Goal: Task Accomplishment & Management: Manage account settings

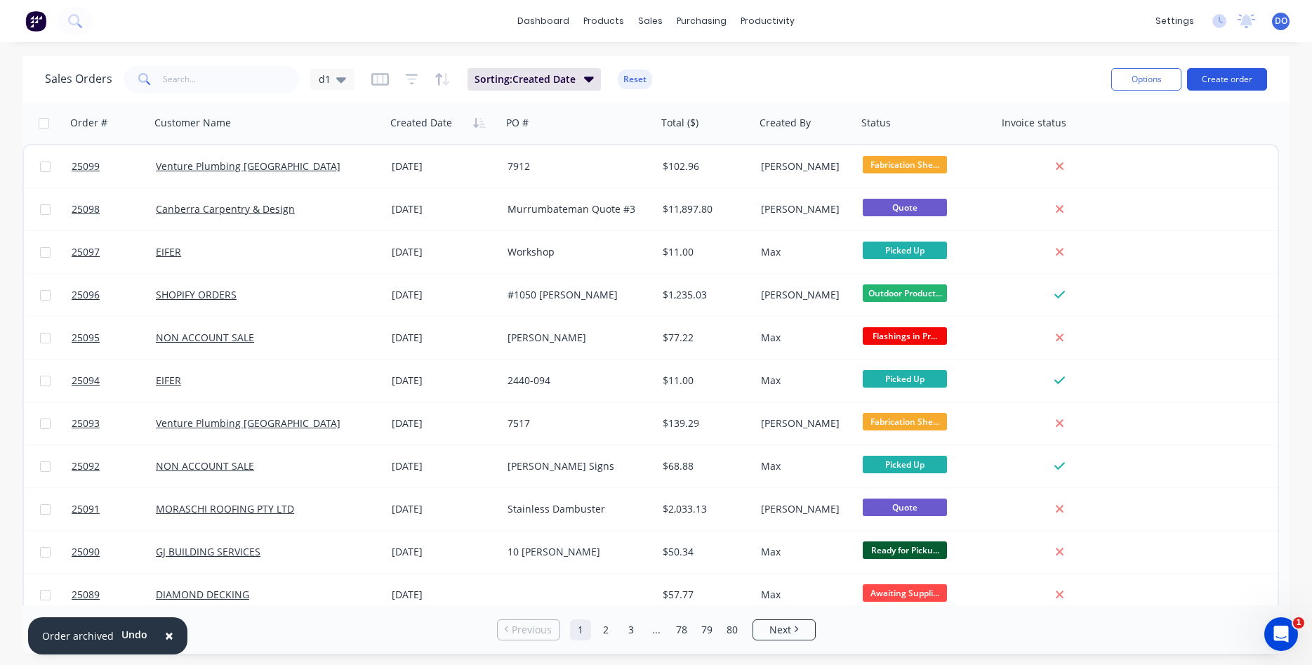
click at [1238, 86] on button "Create order" at bounding box center [1227, 79] width 80 height 22
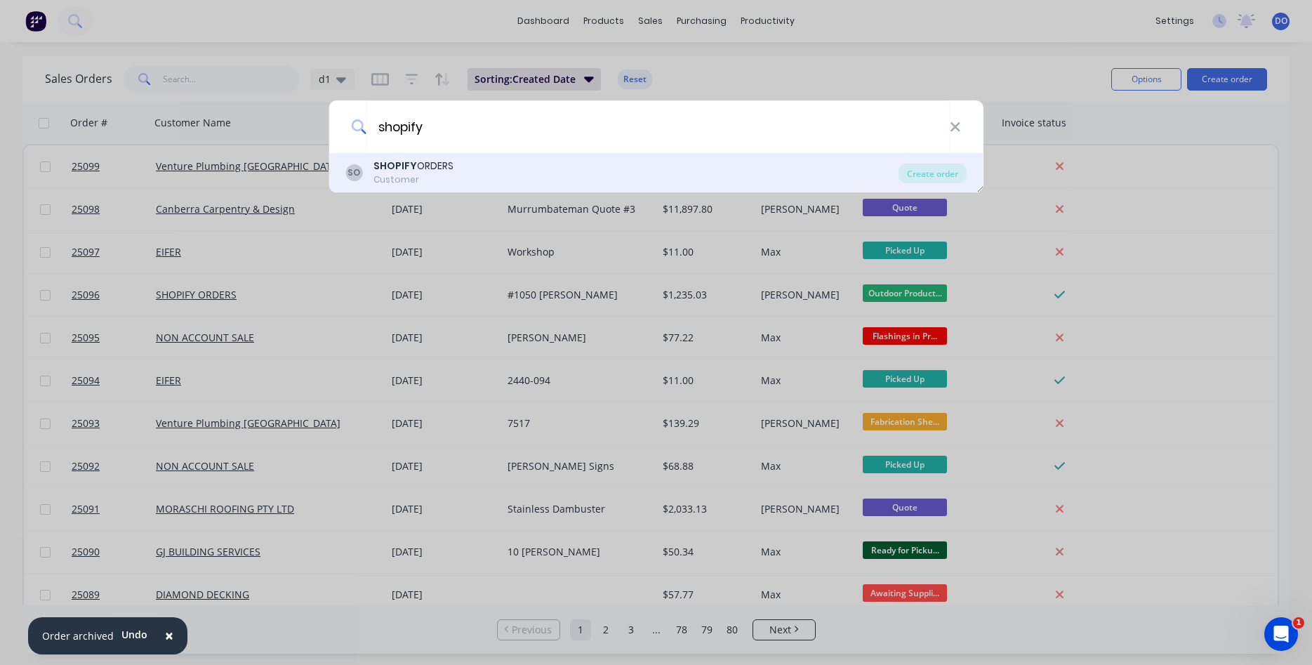
type input "shopify"
click at [399, 182] on div "Customer" at bounding box center [413, 179] width 80 height 13
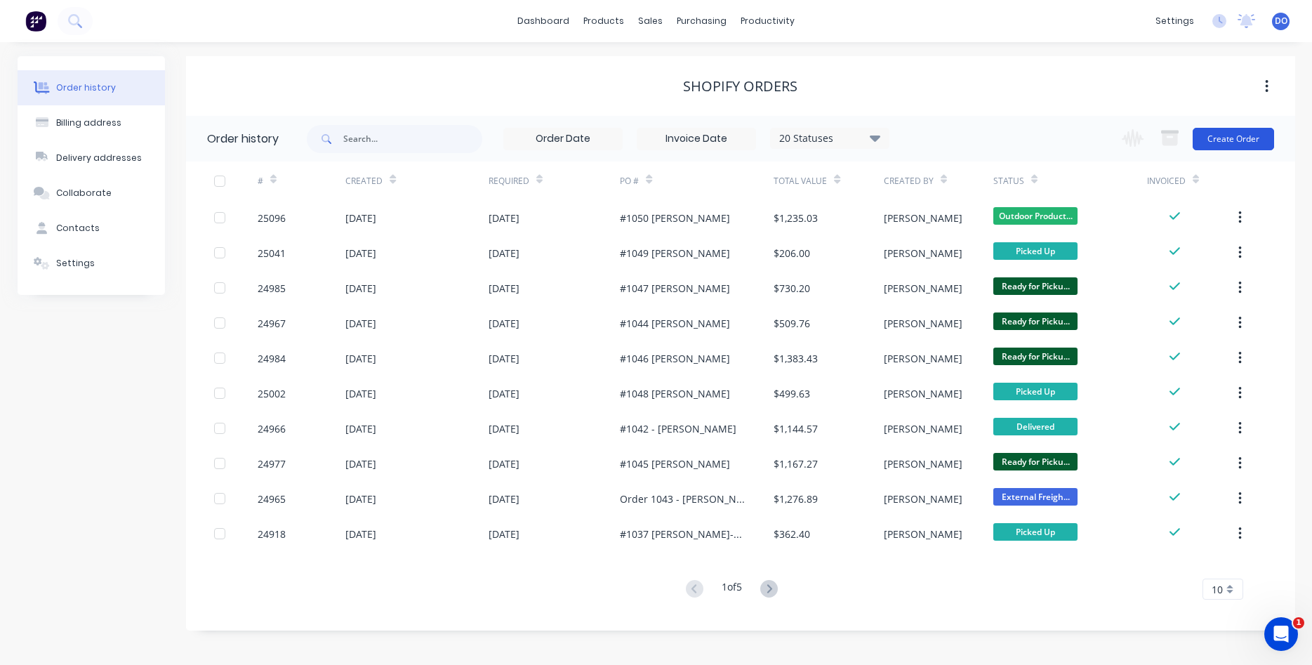
click at [1216, 140] on button "Create Order" at bounding box center [1232, 139] width 81 height 22
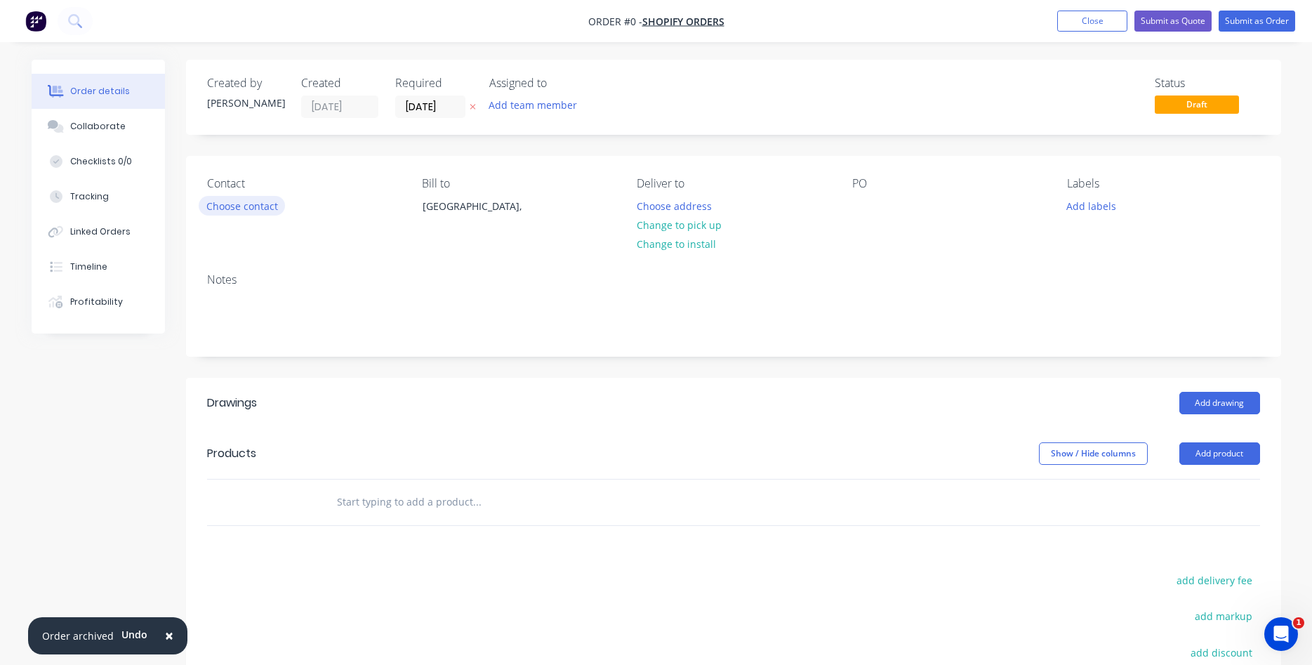
click at [261, 211] on button "Choose contact" at bounding box center [242, 205] width 86 height 19
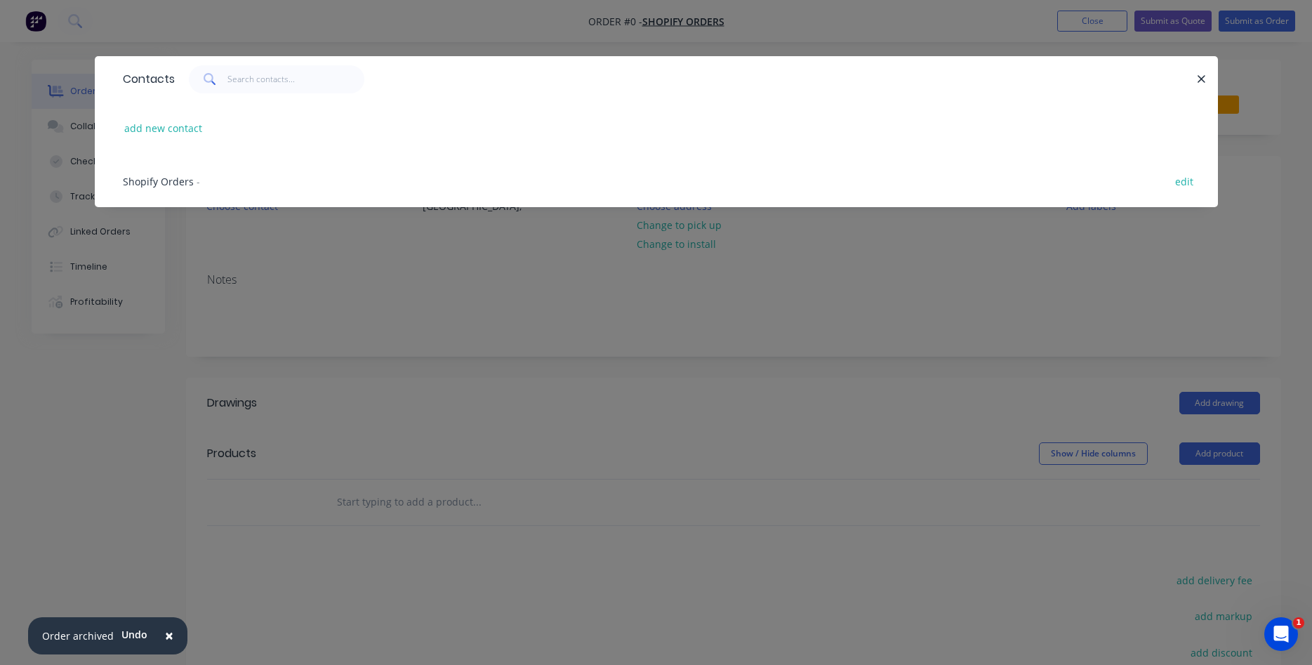
click at [161, 185] on span "Shopify Orders" at bounding box center [158, 181] width 71 height 13
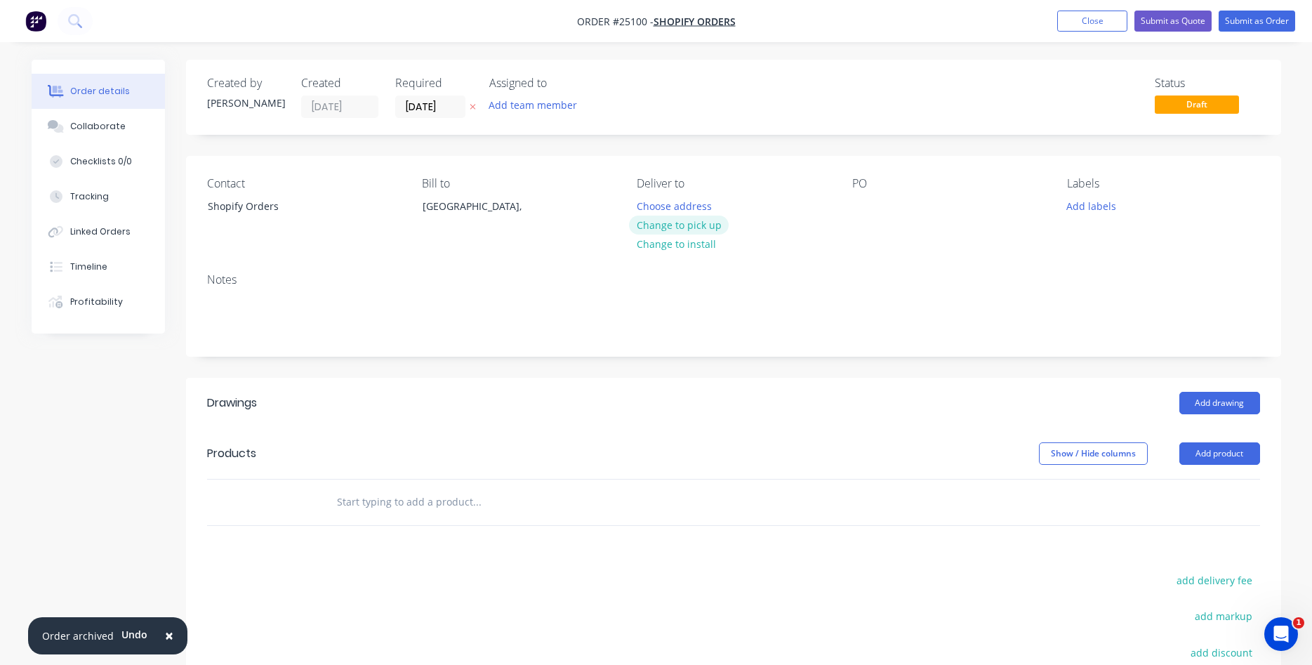
click at [695, 222] on button "Change to pick up" at bounding box center [679, 224] width 100 height 19
click at [864, 211] on div at bounding box center [863, 206] width 22 height 20
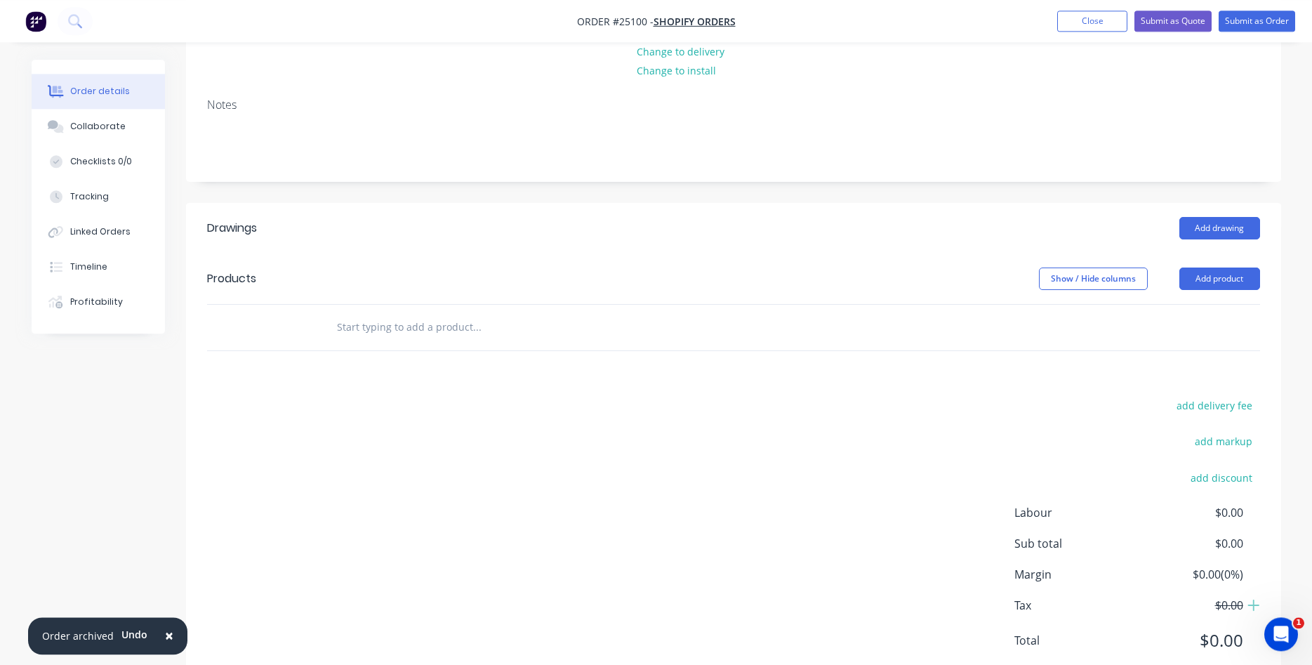
scroll to position [215, 0]
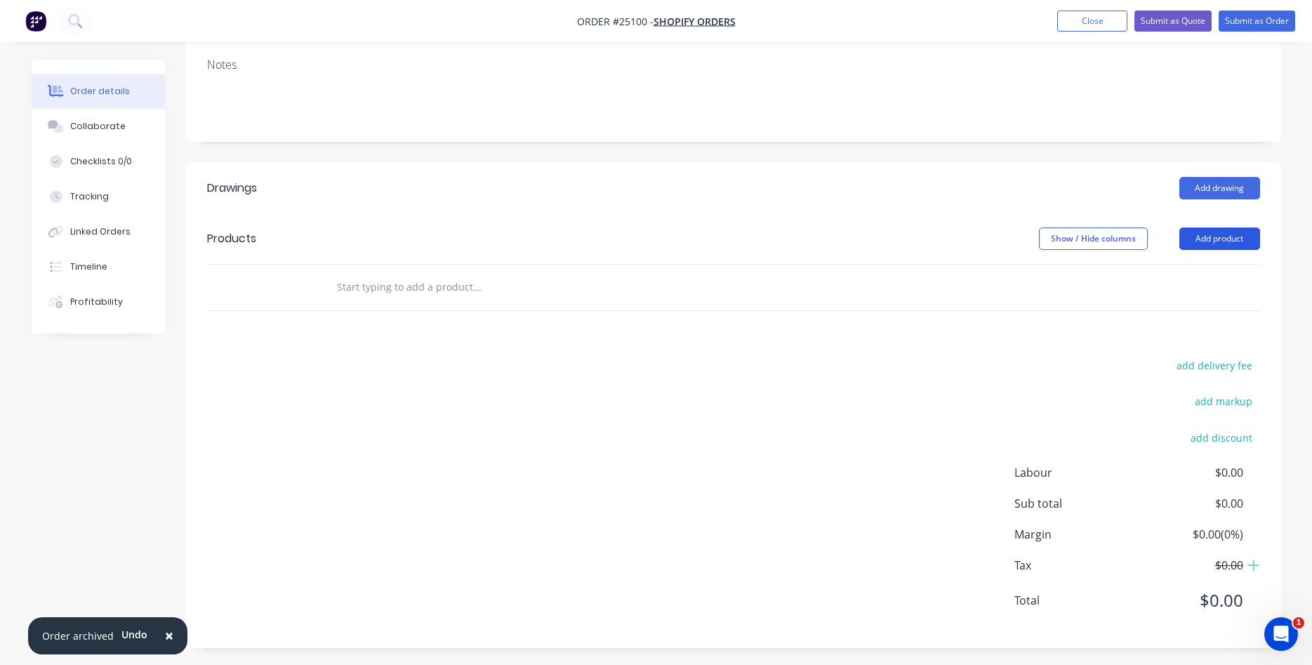
click at [1215, 242] on button "Add product" at bounding box center [1219, 238] width 81 height 22
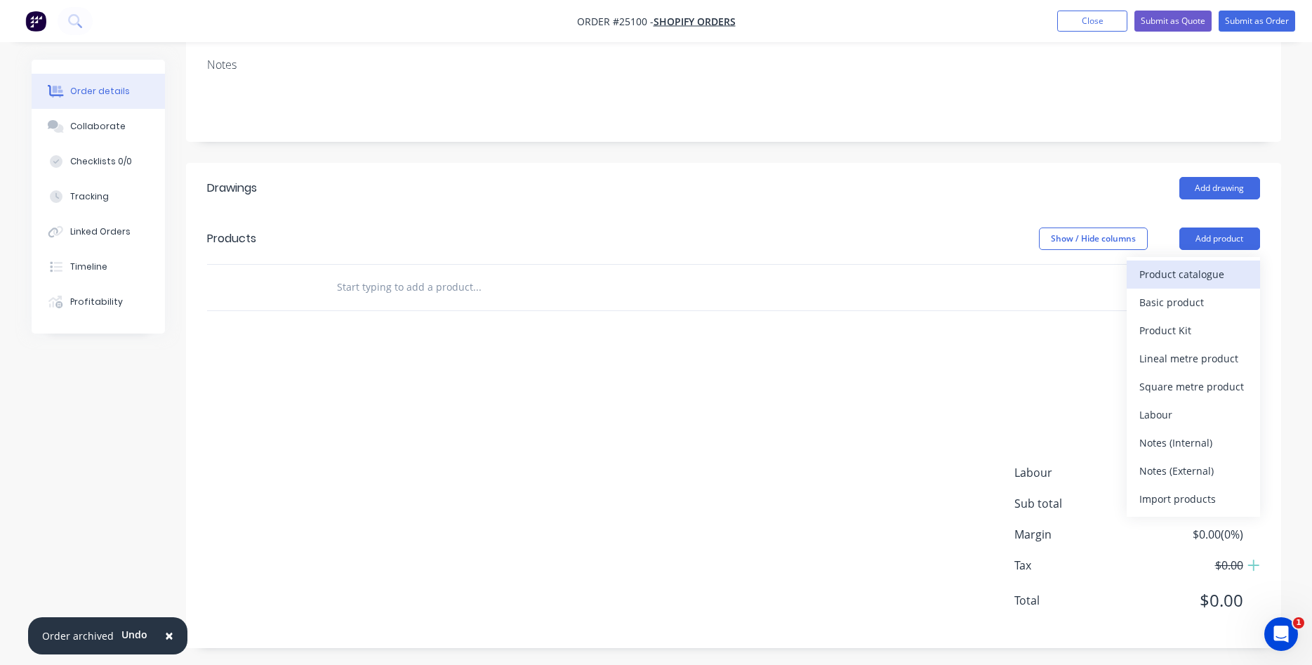
click at [1216, 268] on div "Product catalogue" at bounding box center [1193, 274] width 108 height 20
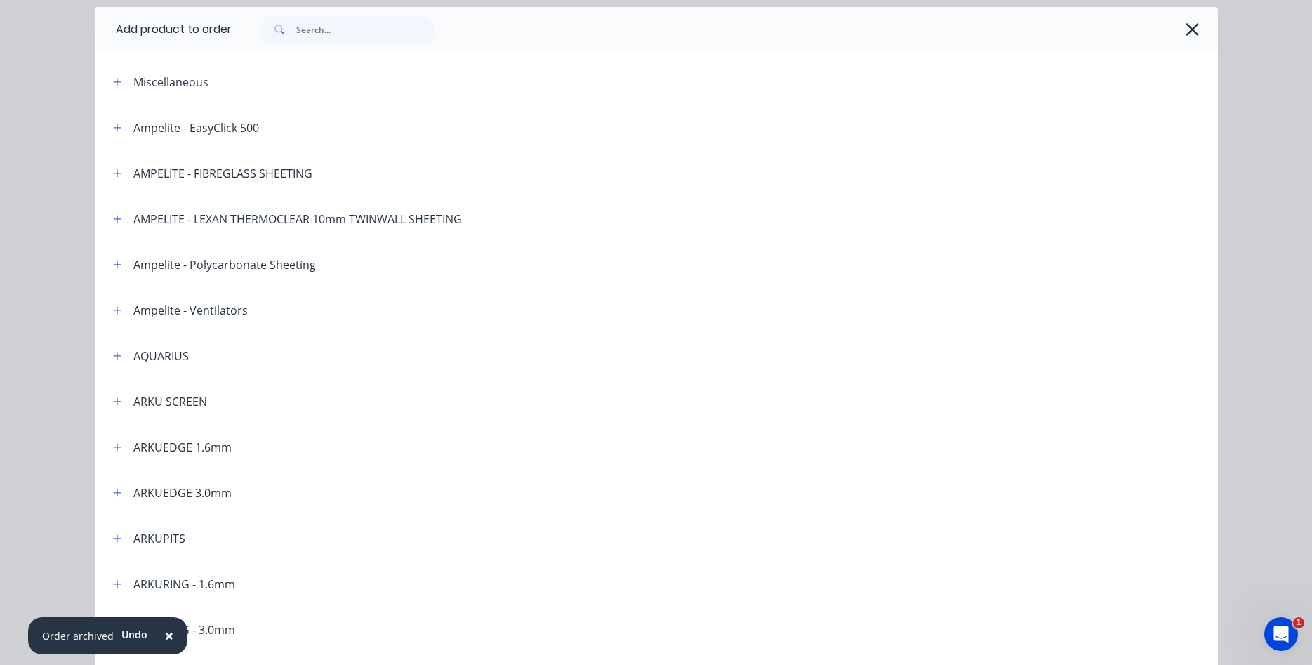
scroll to position [320, 0]
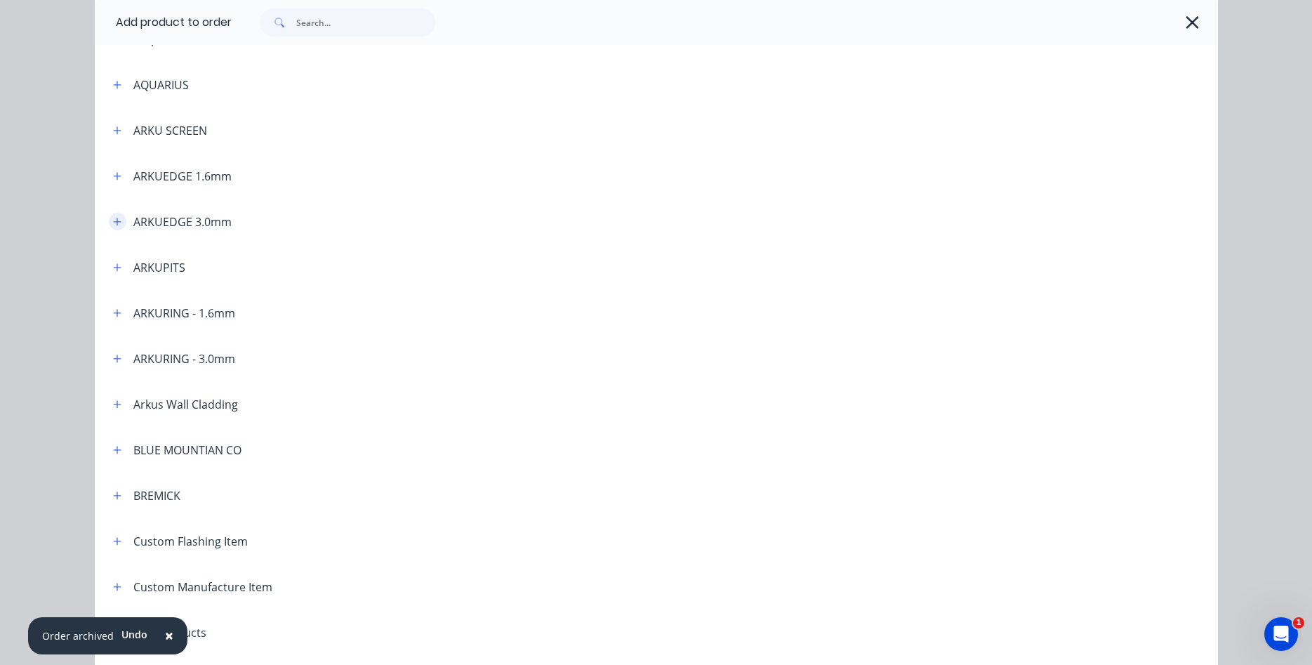
click at [126, 223] on button "button" at bounding box center [118, 222] width 18 height 18
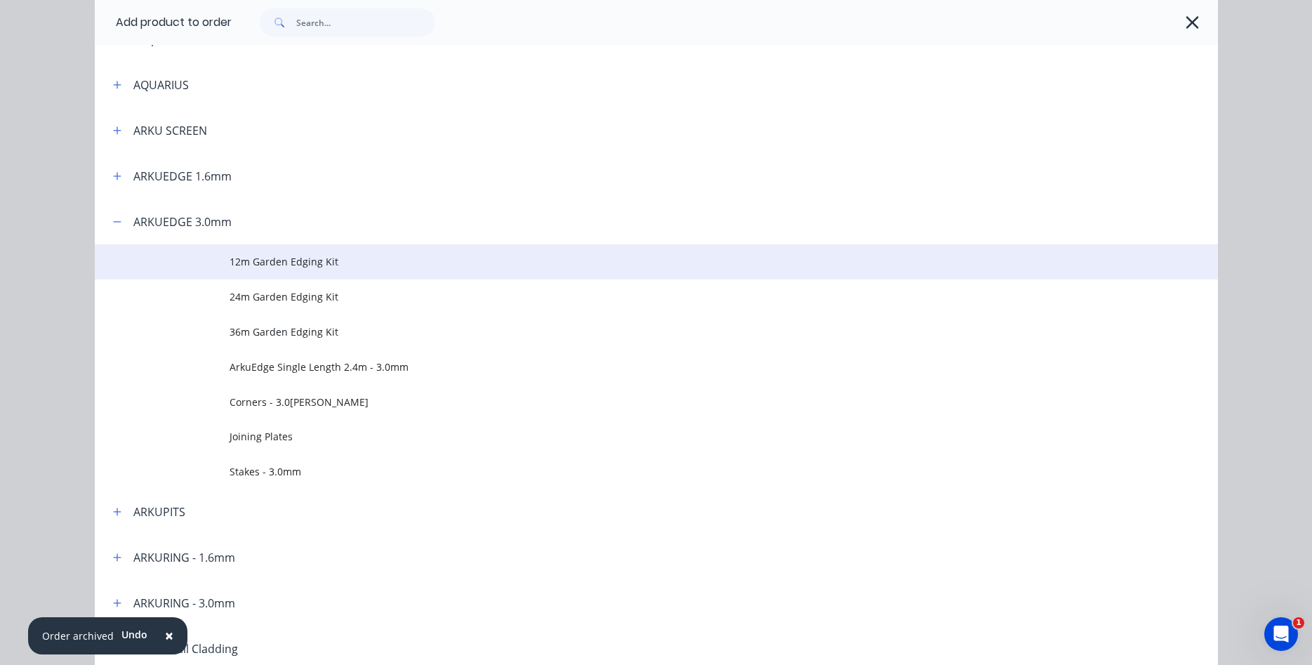
click at [252, 261] on span "12m Garden Edging Kit" at bounding box center [624, 261] width 790 height 15
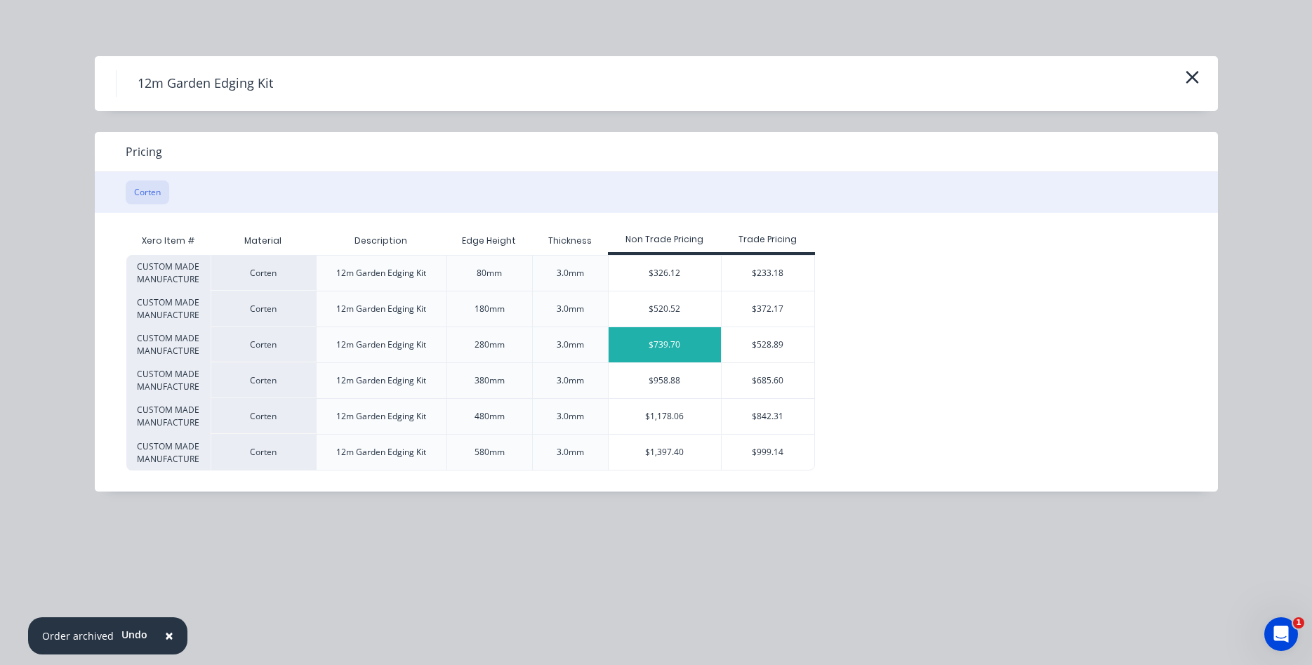
click at [665, 347] on div "$739.70" at bounding box center [664, 344] width 112 height 35
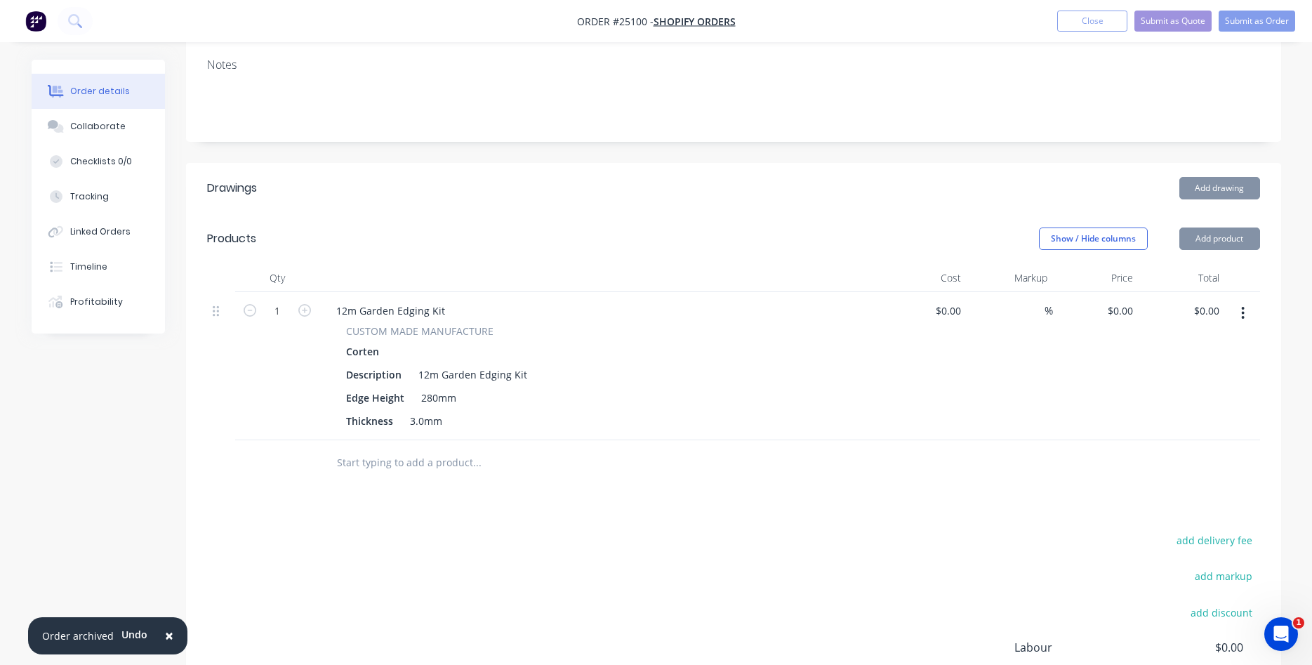
type input "$739.70"
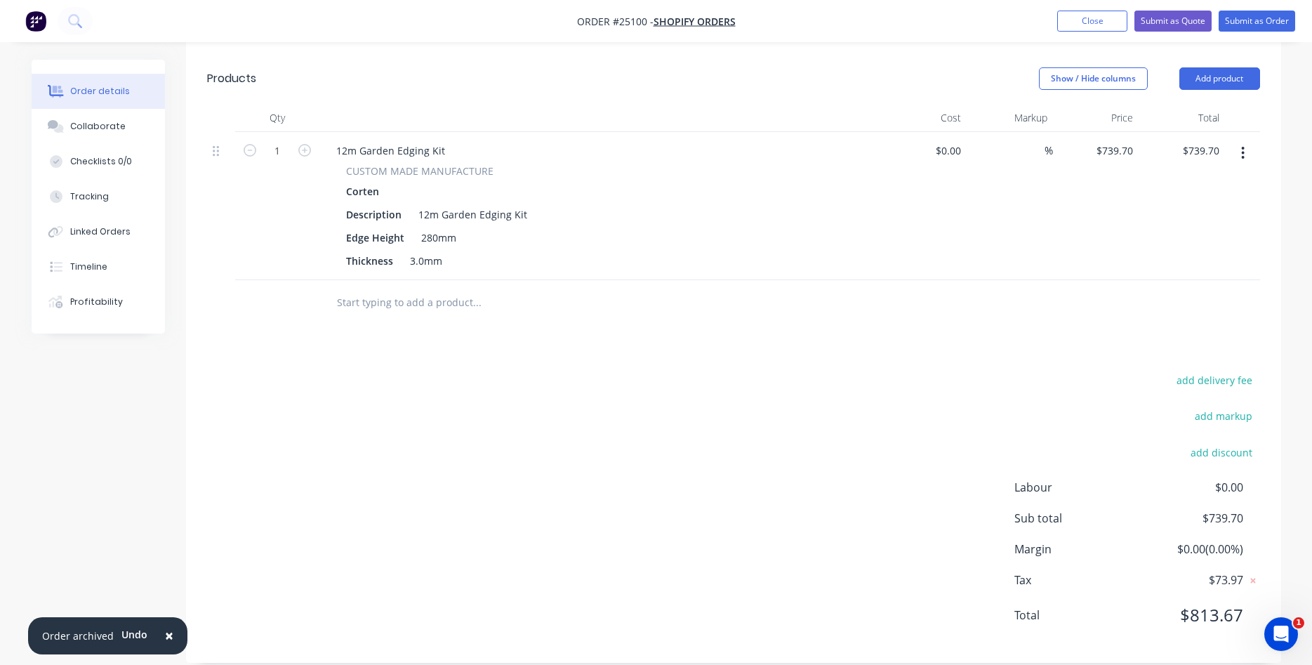
scroll to position [394, 0]
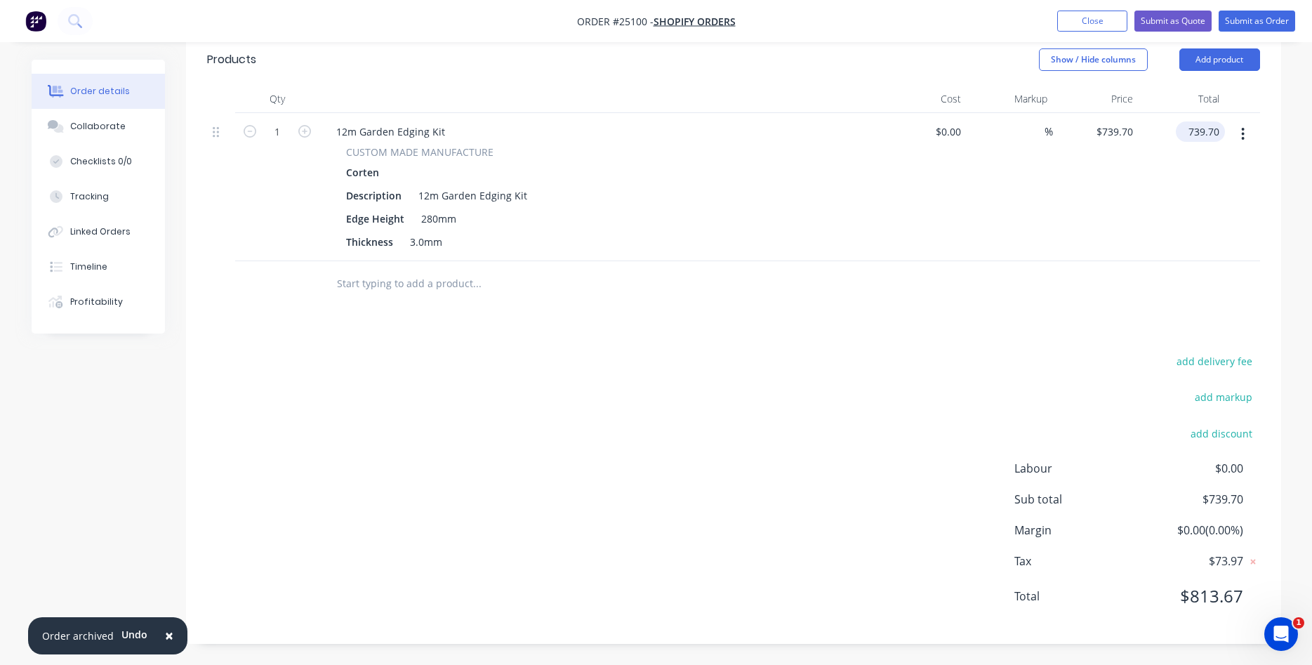
click at [1216, 131] on input "739.70" at bounding box center [1203, 131] width 44 height 20
type input "$500.81"
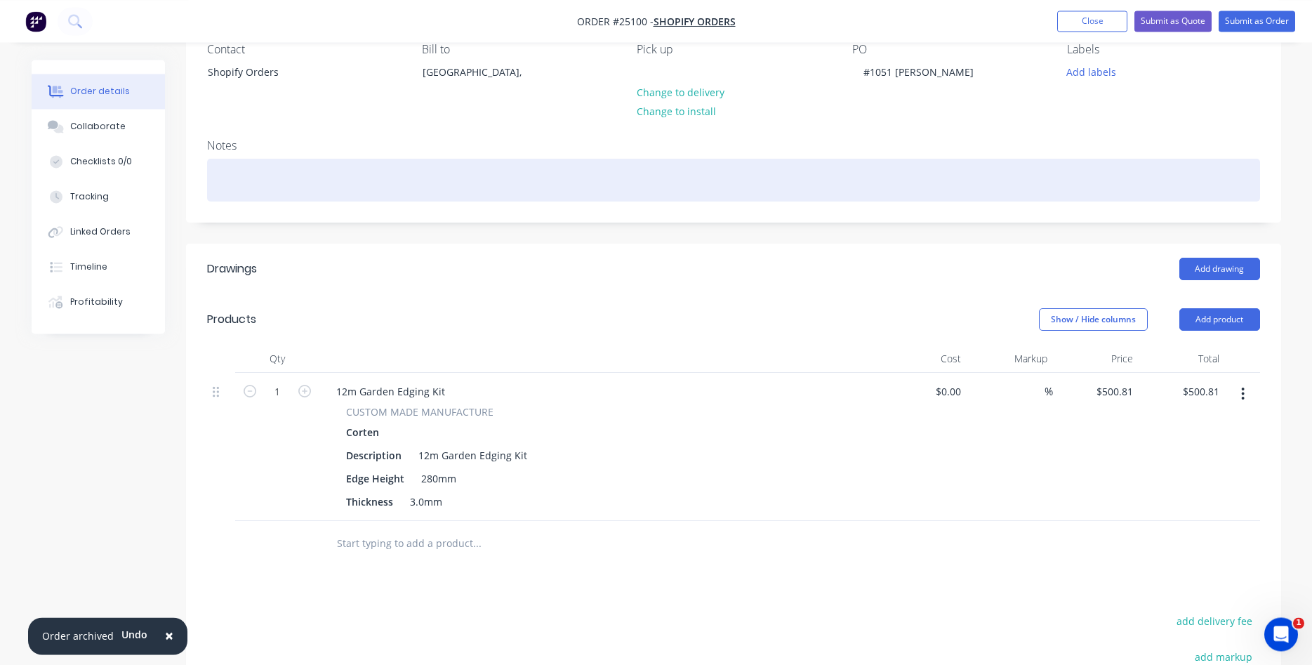
scroll to position [143, 0]
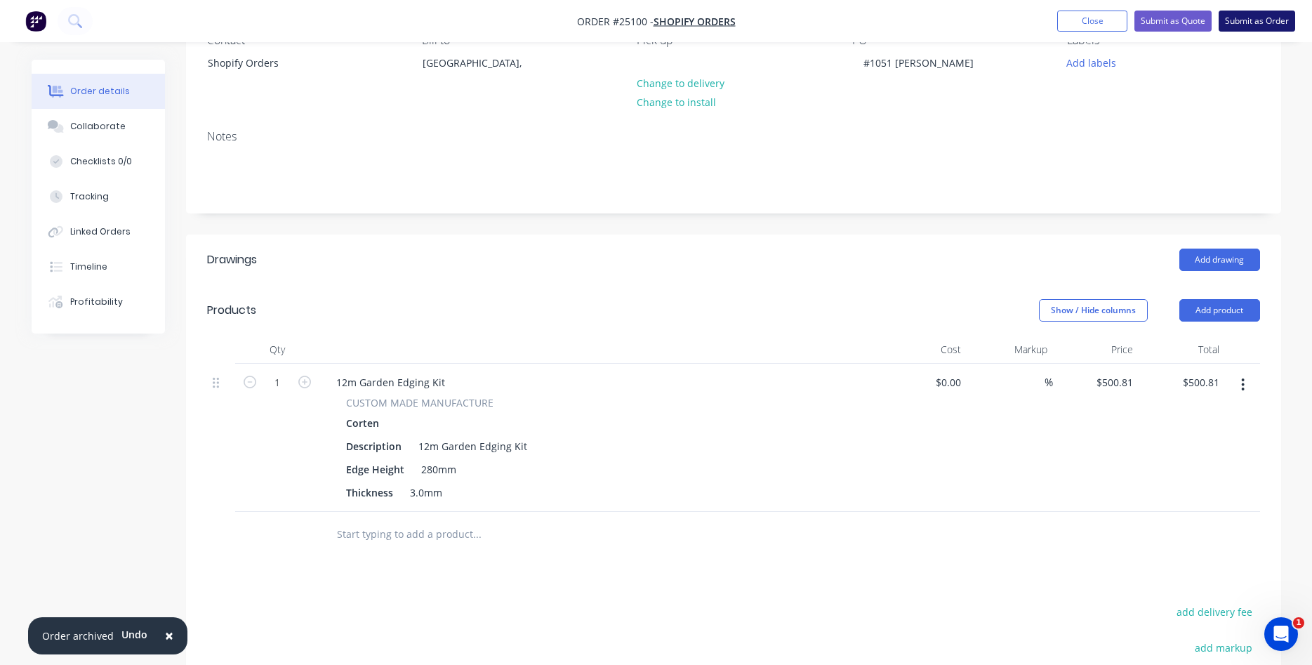
click at [1244, 20] on button "Submit as Order" at bounding box center [1256, 21] width 76 height 21
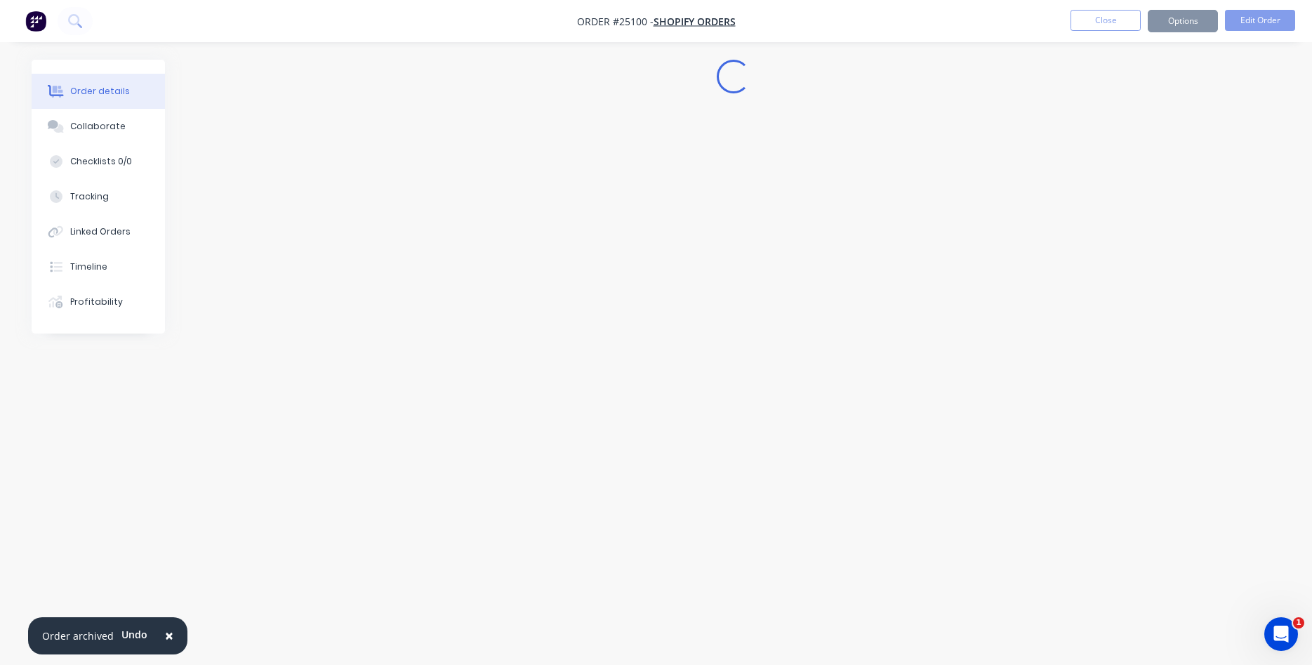
scroll to position [0, 0]
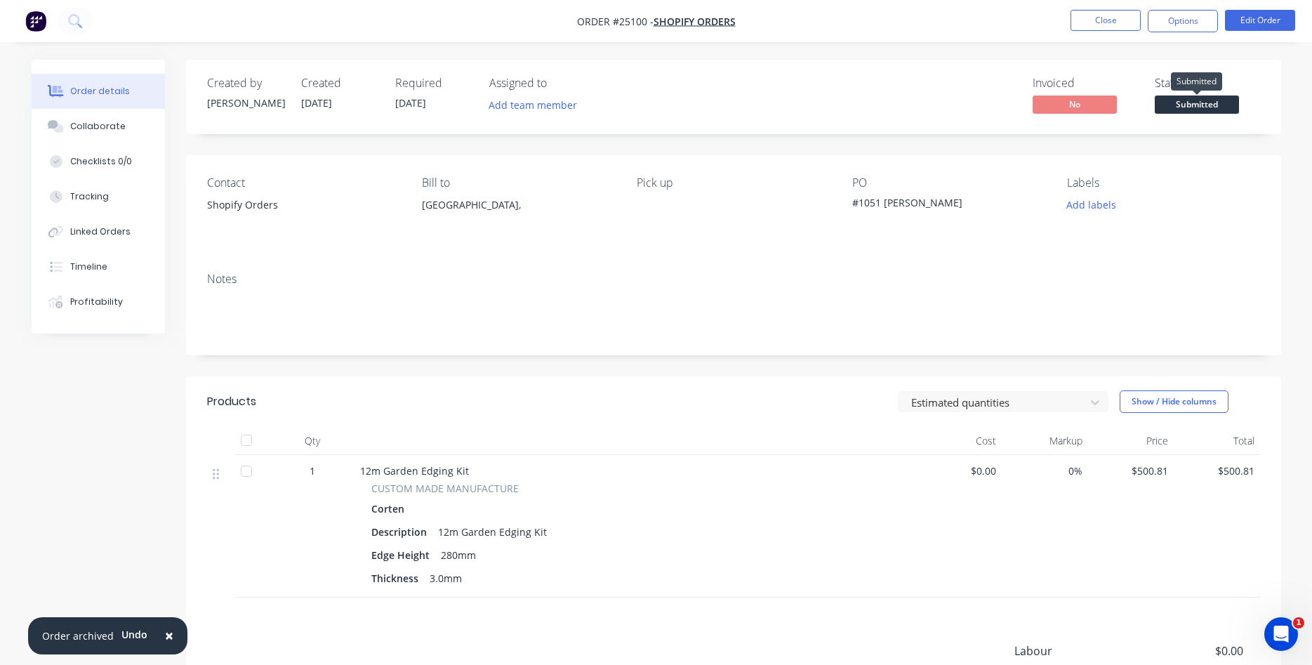
click at [1189, 105] on span "Submitted" at bounding box center [1196, 104] width 84 height 18
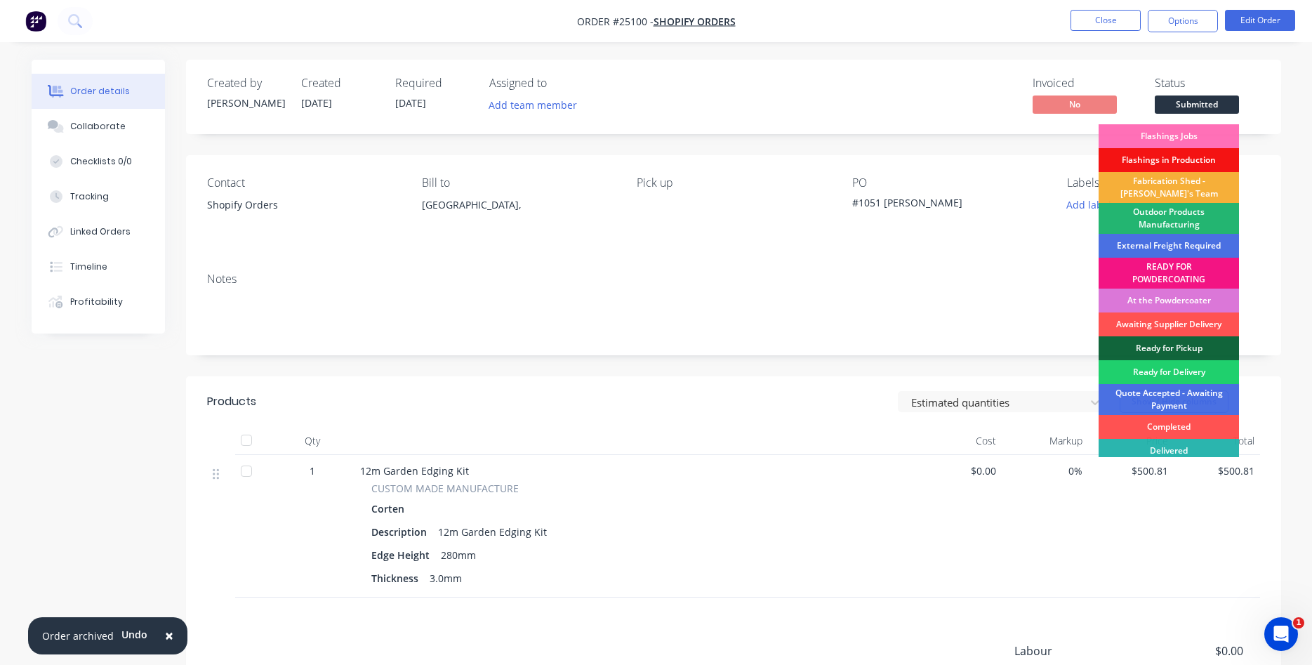
click at [1198, 219] on div "Outdoor Products Manufacturing" at bounding box center [1168, 218] width 140 height 31
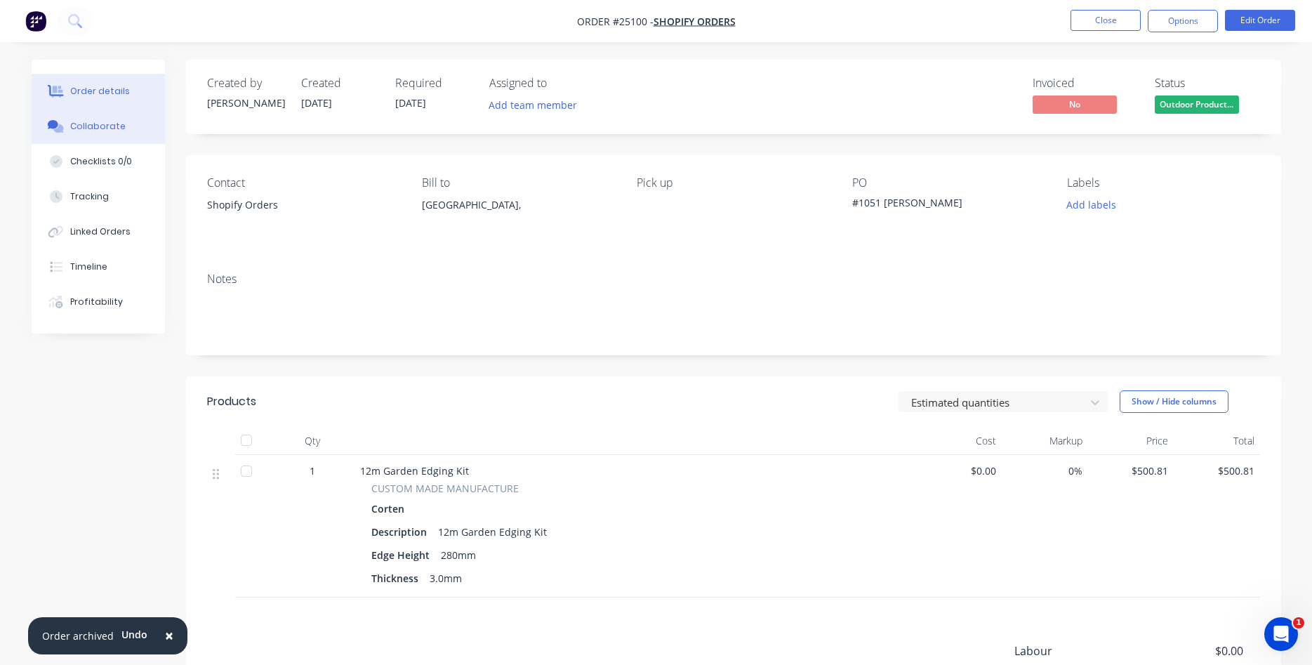
click at [109, 132] on div "Collaborate" at bounding box center [97, 126] width 55 height 13
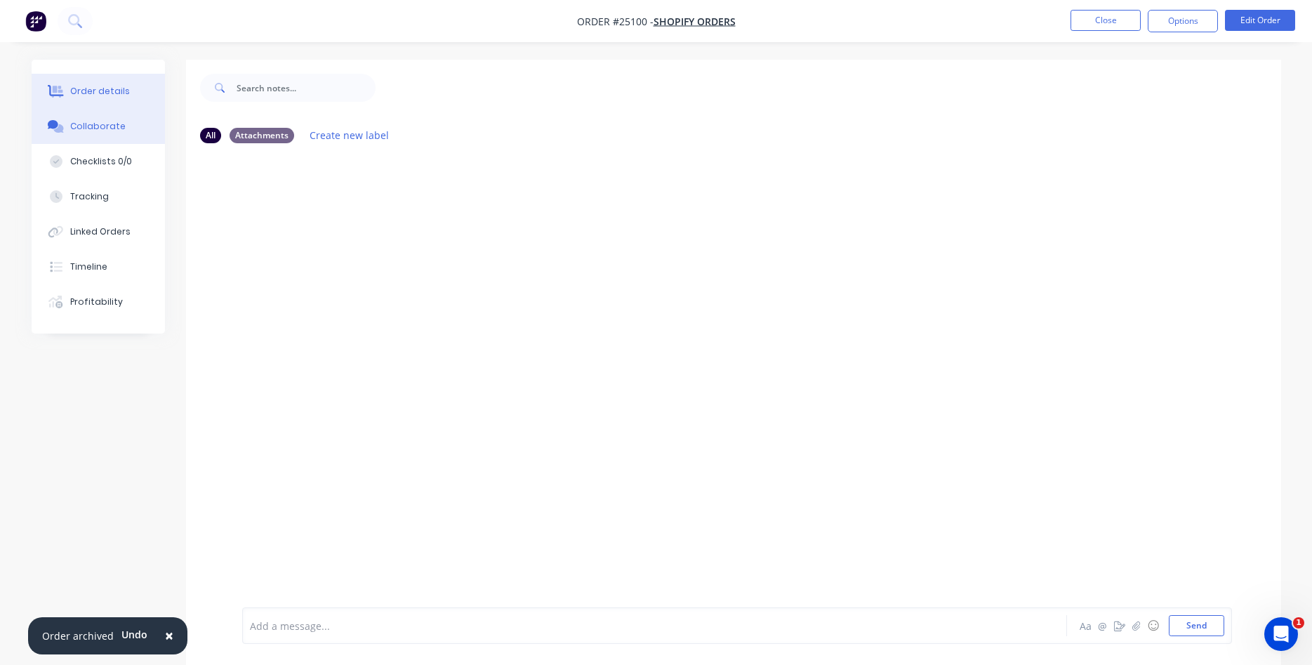
click at [100, 91] on div "Order details" at bounding box center [100, 91] width 60 height 13
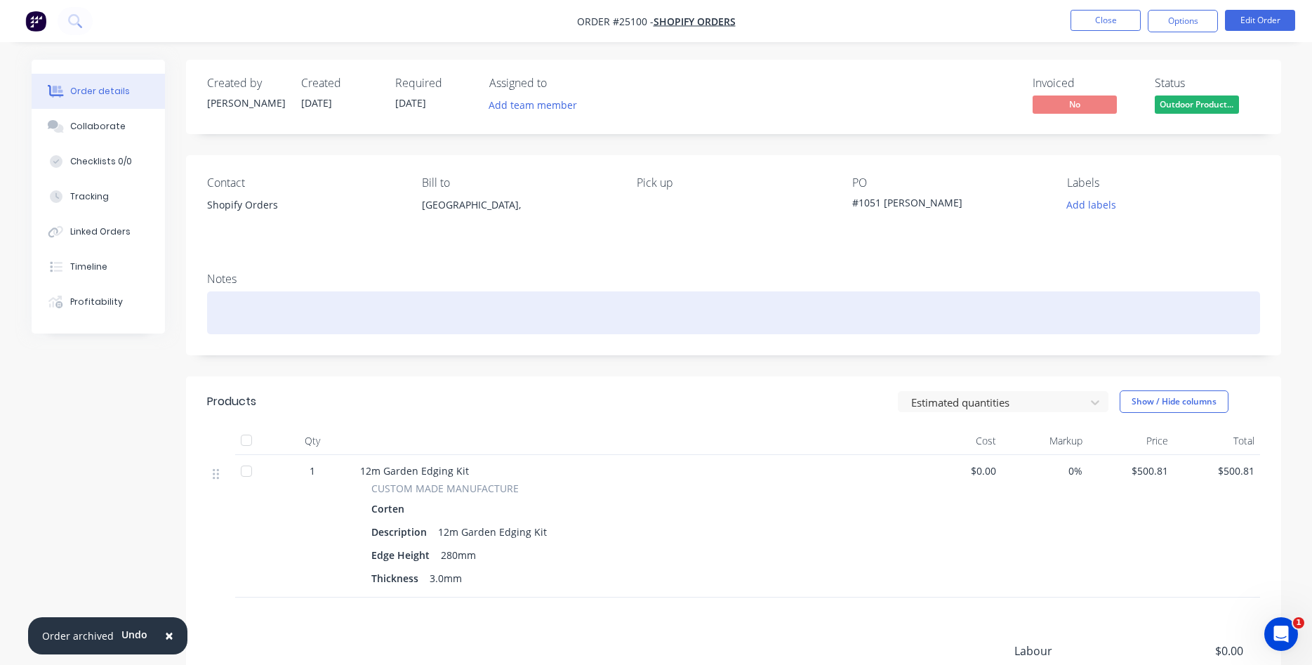
scroll to position [182, 0]
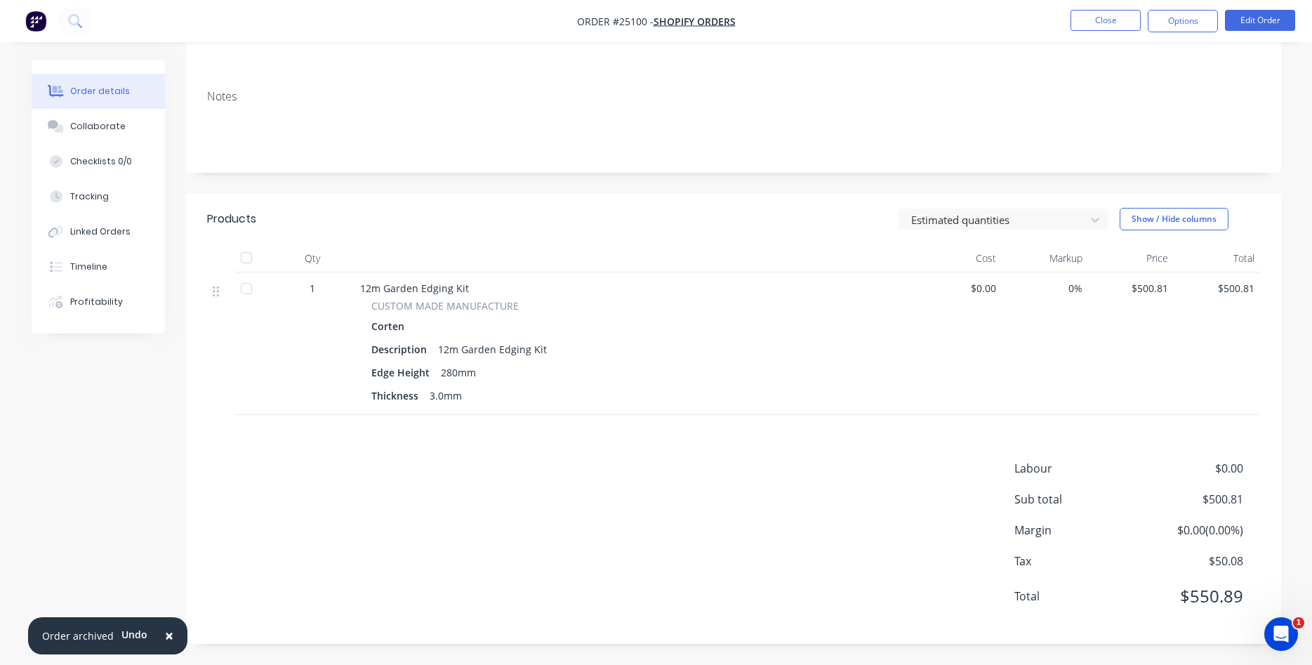
click at [1163, 288] on span "$500.81" at bounding box center [1130, 288] width 75 height 15
click at [1252, 13] on button "Edit Order" at bounding box center [1260, 20] width 70 height 21
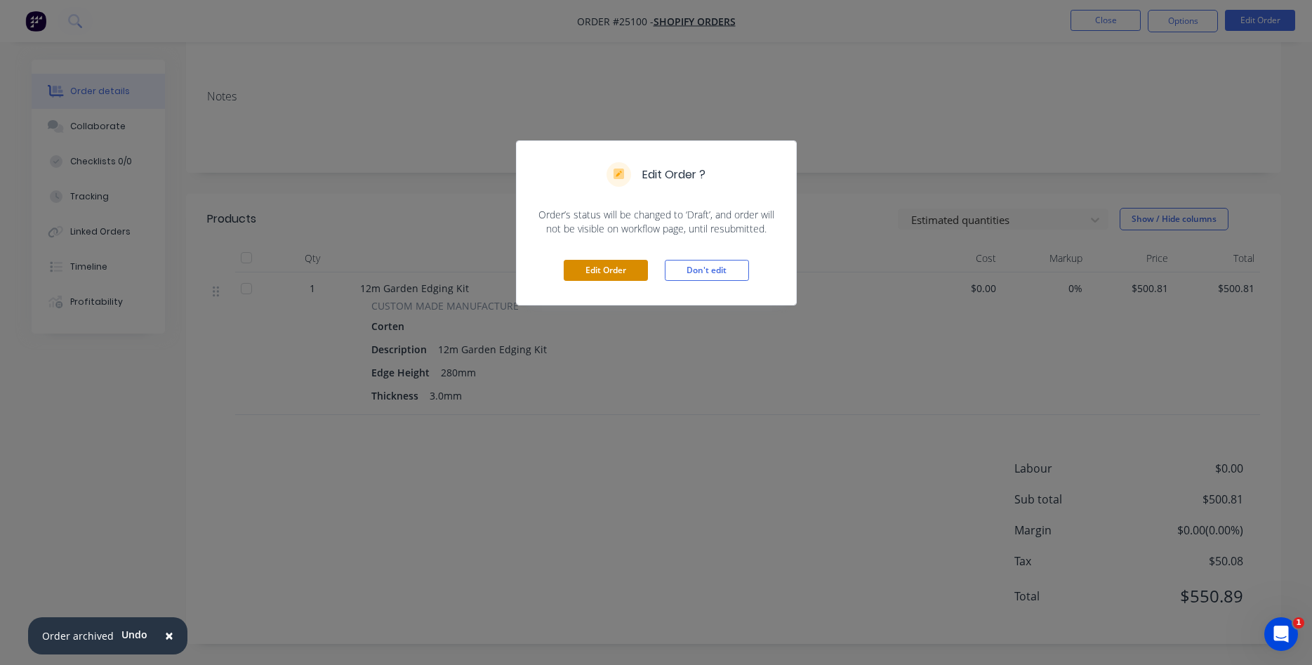
click at [613, 262] on button "Edit Order" at bounding box center [606, 270] width 84 height 21
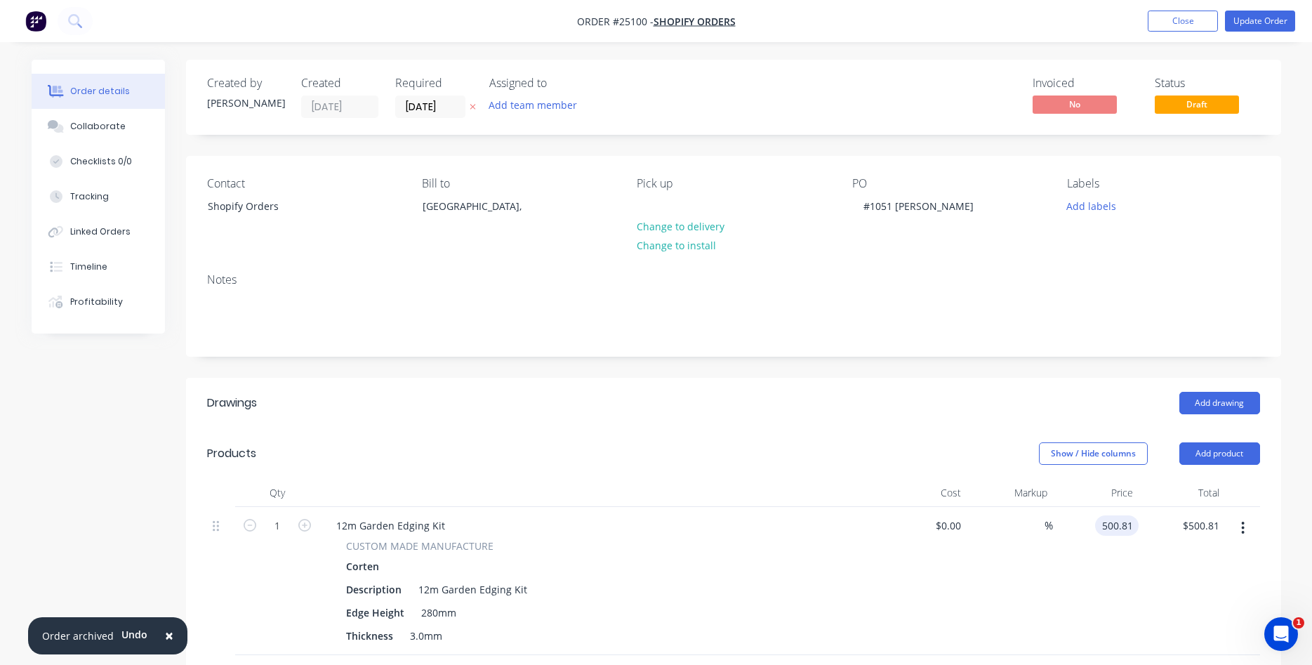
click at [1129, 523] on input "500.81" at bounding box center [1119, 525] width 38 height 20
type input "$455.30"
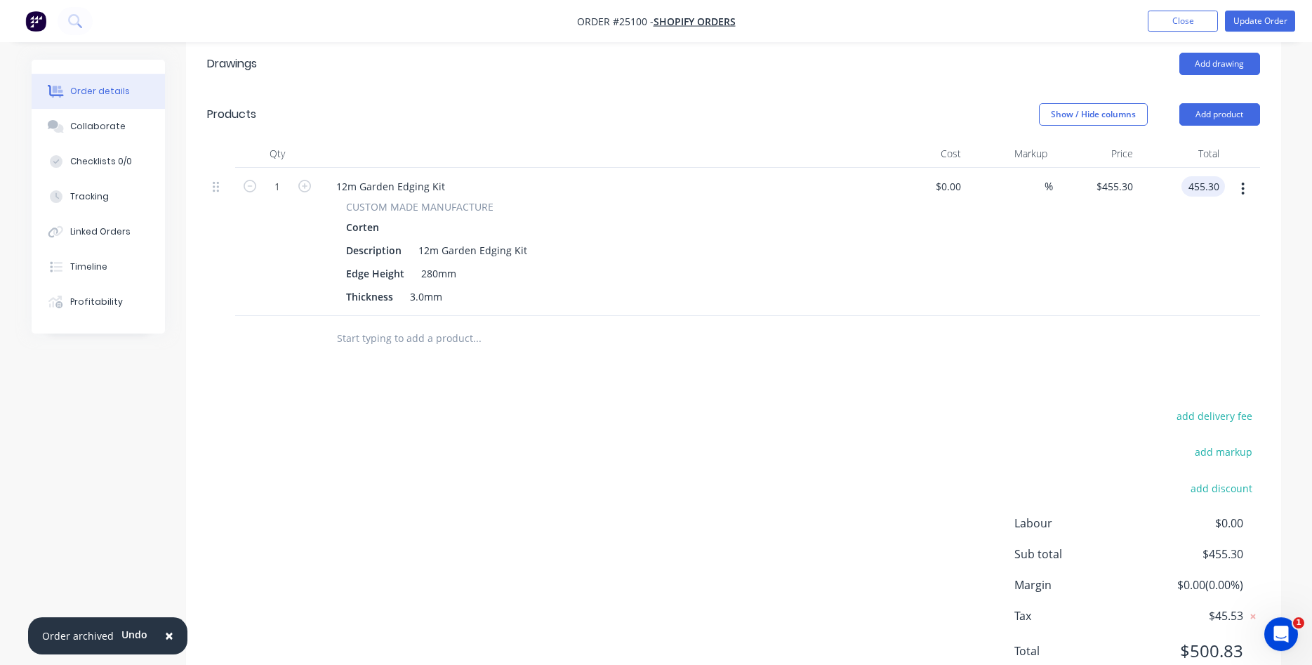
scroll to position [251, 0]
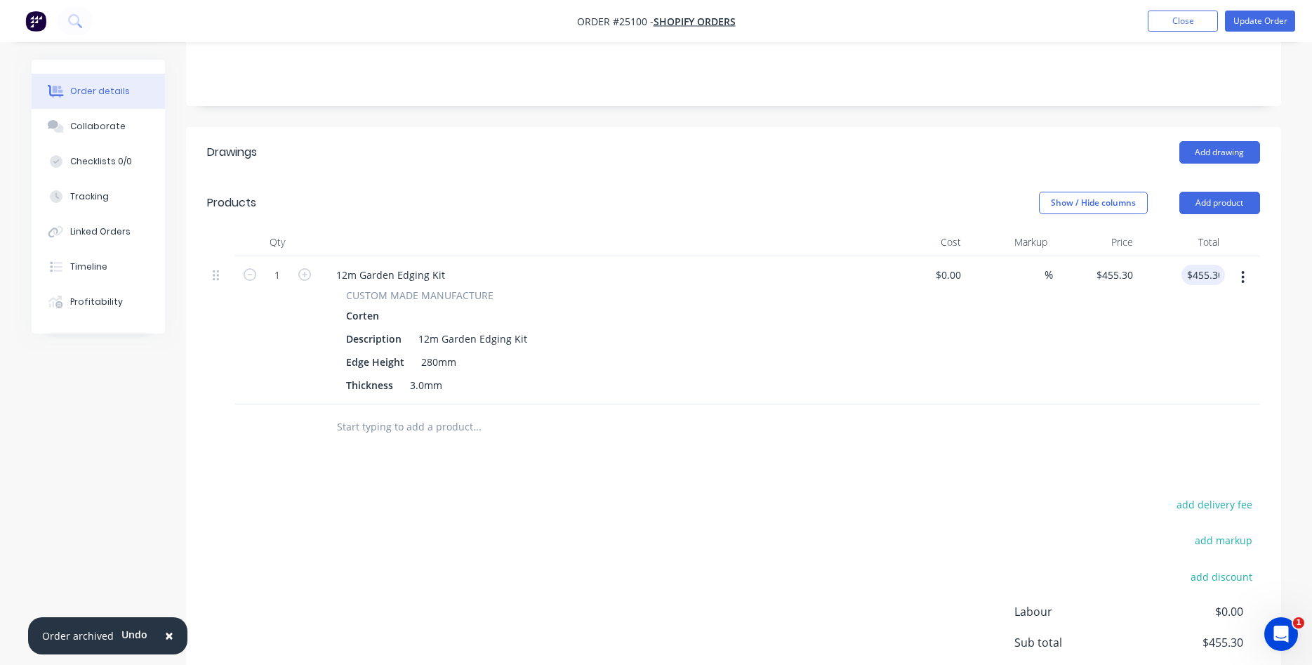
click at [1244, 279] on icon "button" at bounding box center [1243, 276] width 4 height 15
click at [1161, 314] on div "Edit" at bounding box center [1193, 314] width 108 height 20
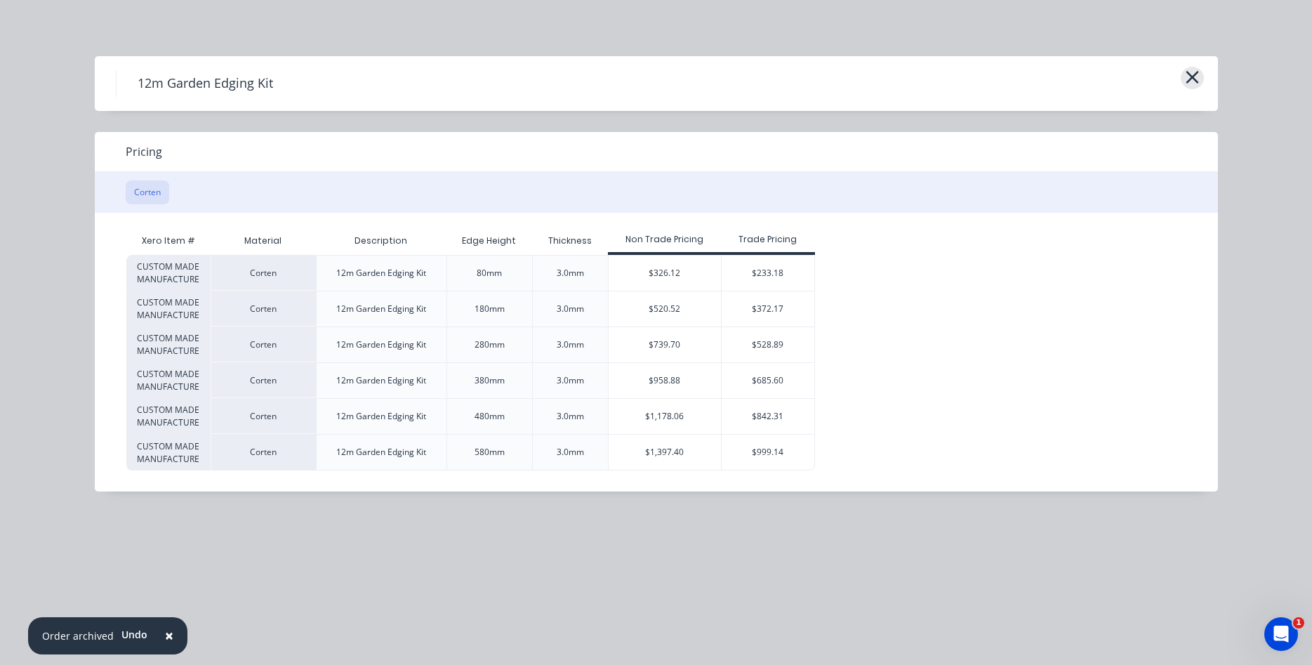
click at [1191, 76] on icon "button" at bounding box center [1191, 77] width 13 height 13
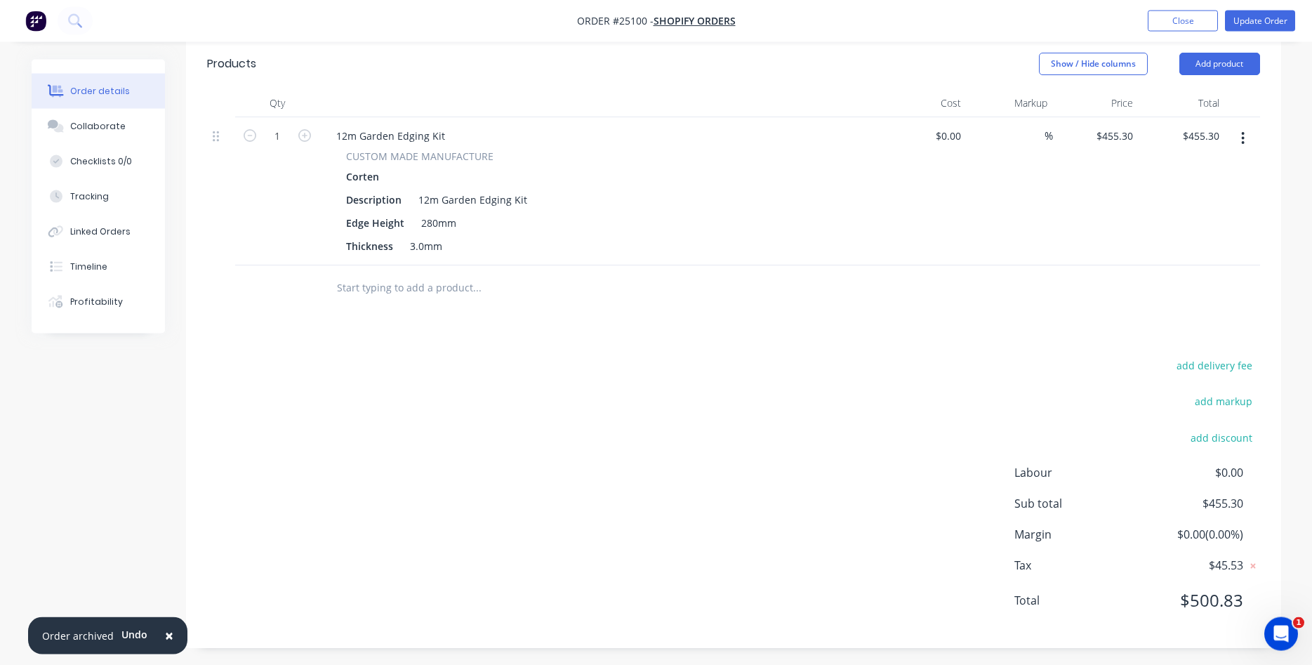
scroll to position [394, 0]
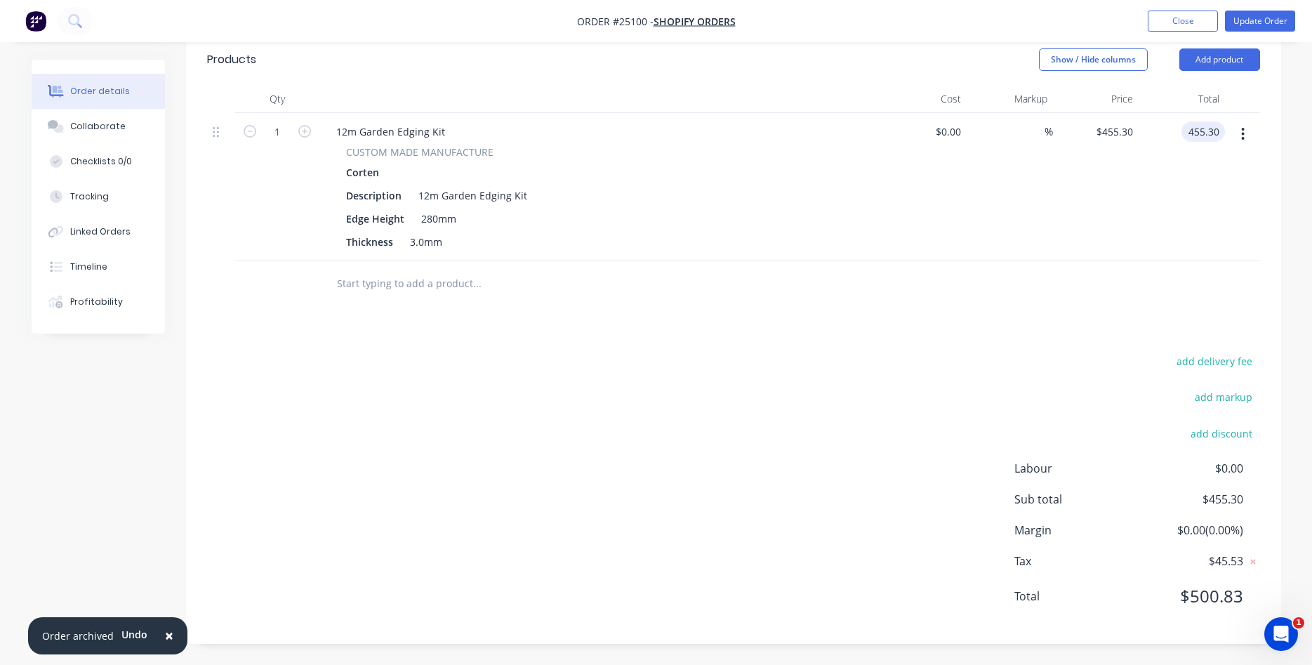
click at [1222, 135] on input "455.30" at bounding box center [1206, 131] width 38 height 20
type input "$455.28"
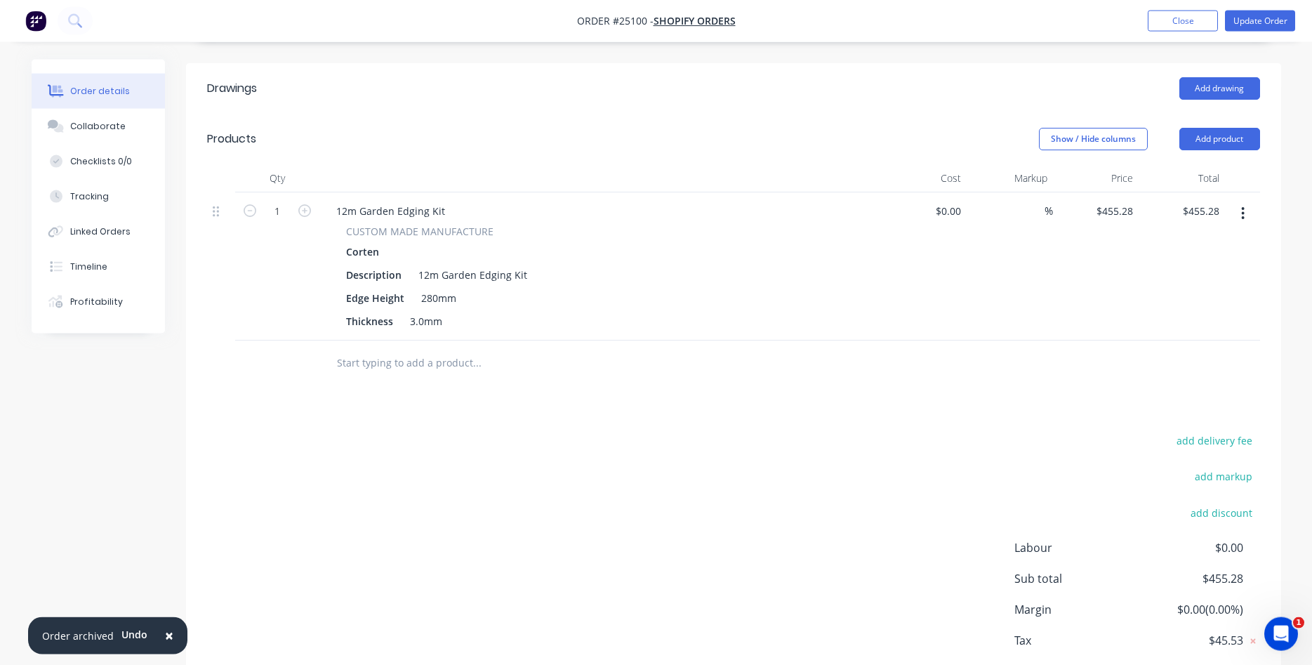
scroll to position [251, 0]
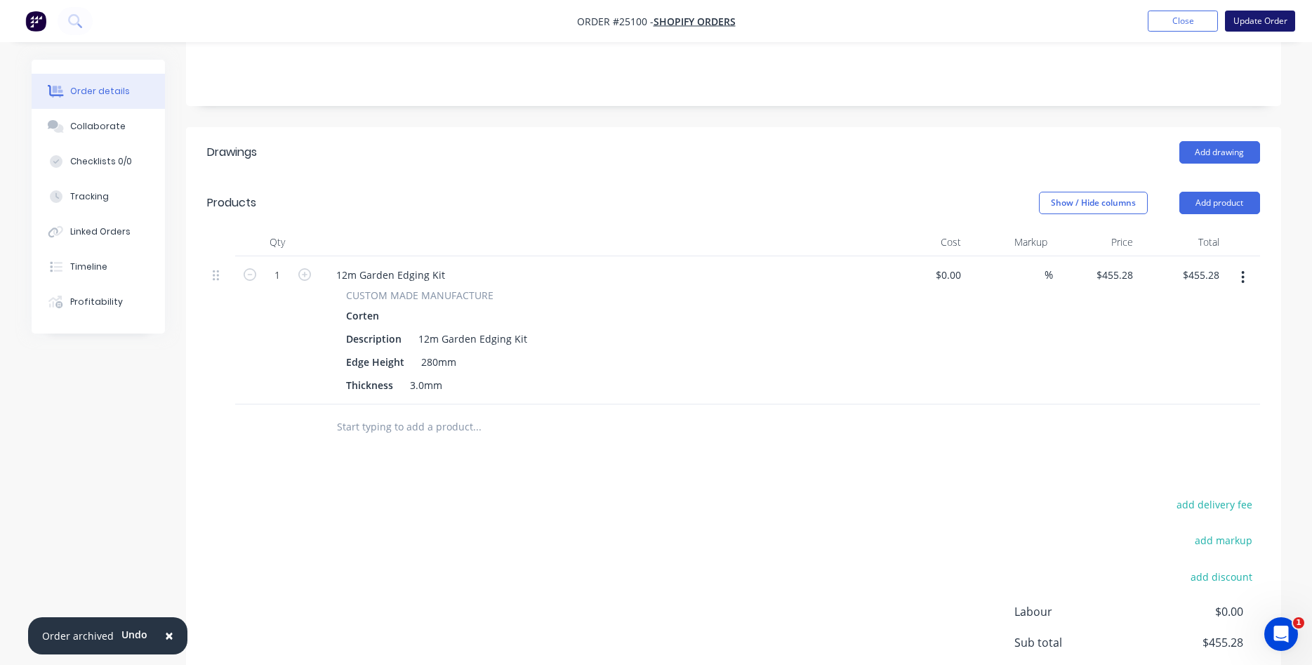
click at [1251, 22] on button "Update Order" at bounding box center [1260, 21] width 70 height 21
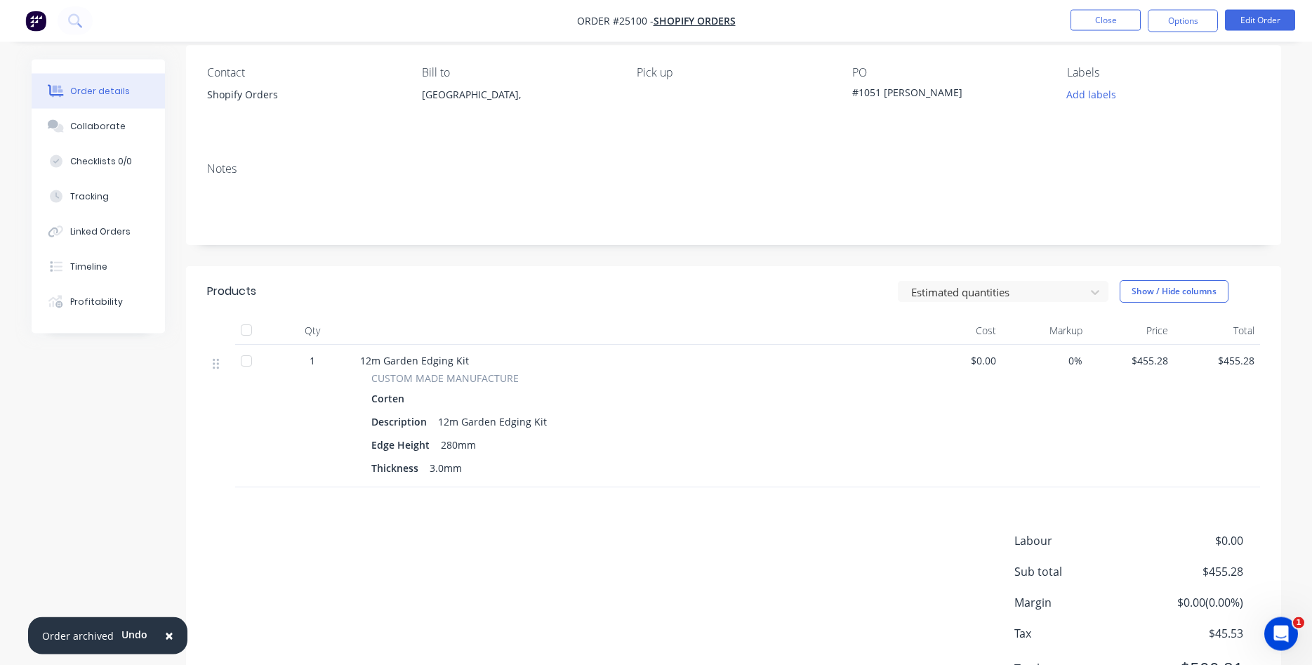
scroll to position [0, 0]
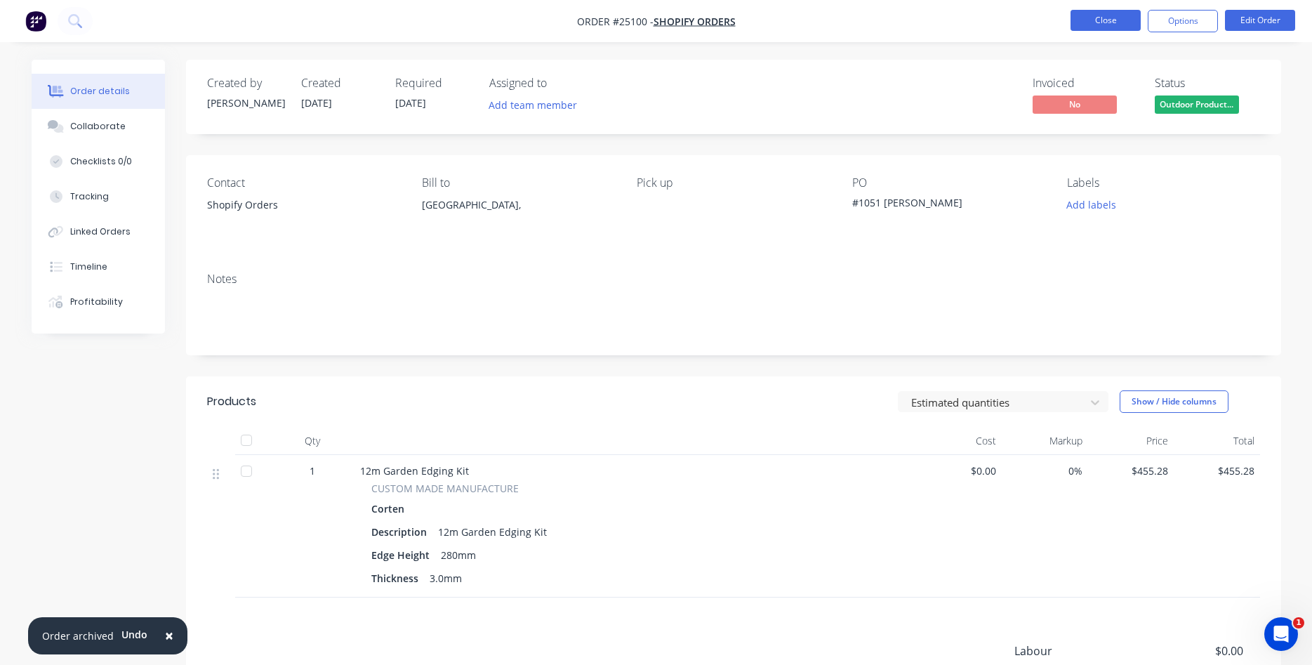
click at [1118, 20] on button "Close" at bounding box center [1105, 20] width 70 height 21
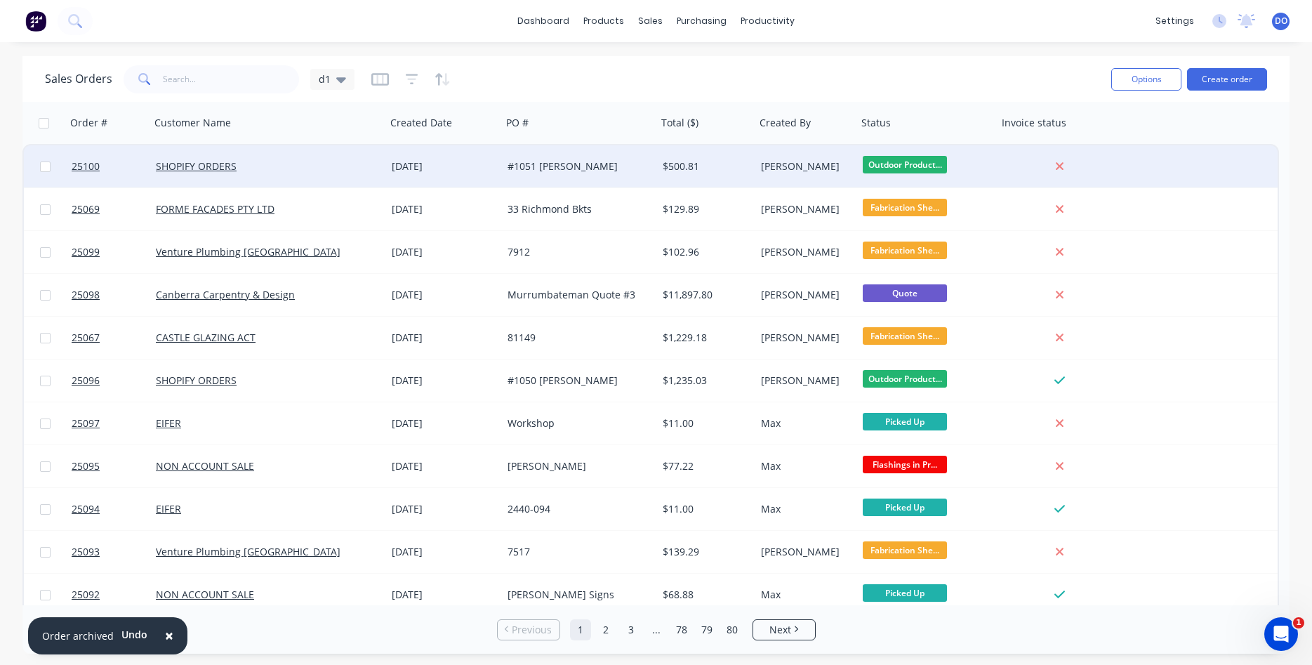
click at [831, 164] on div "[PERSON_NAME]" at bounding box center [804, 166] width 86 height 14
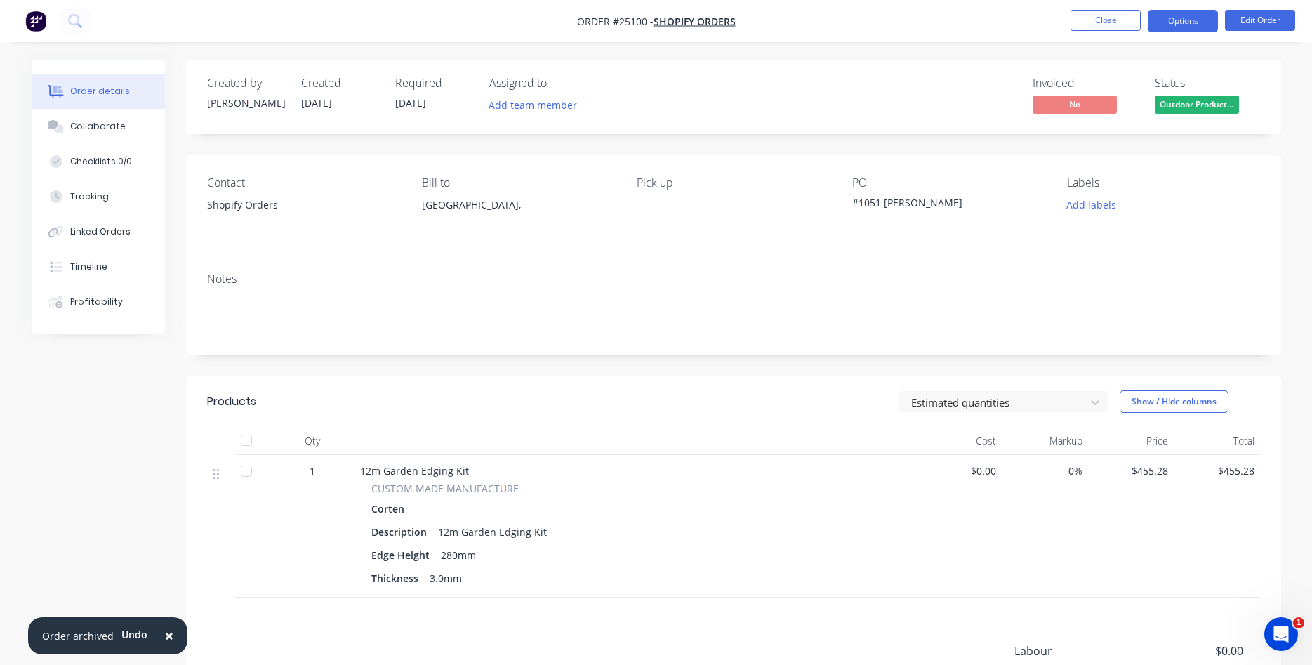
click at [1194, 24] on button "Options" at bounding box center [1182, 21] width 70 height 22
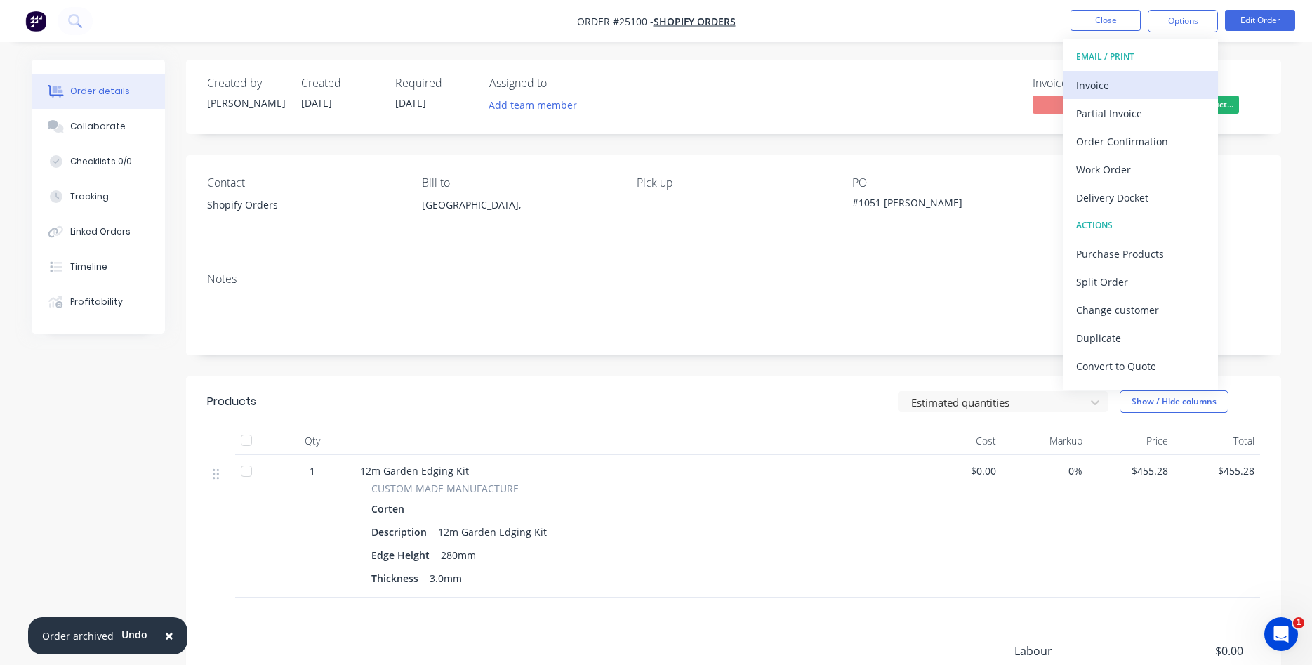
click at [1115, 86] on div "Invoice" at bounding box center [1140, 85] width 129 height 20
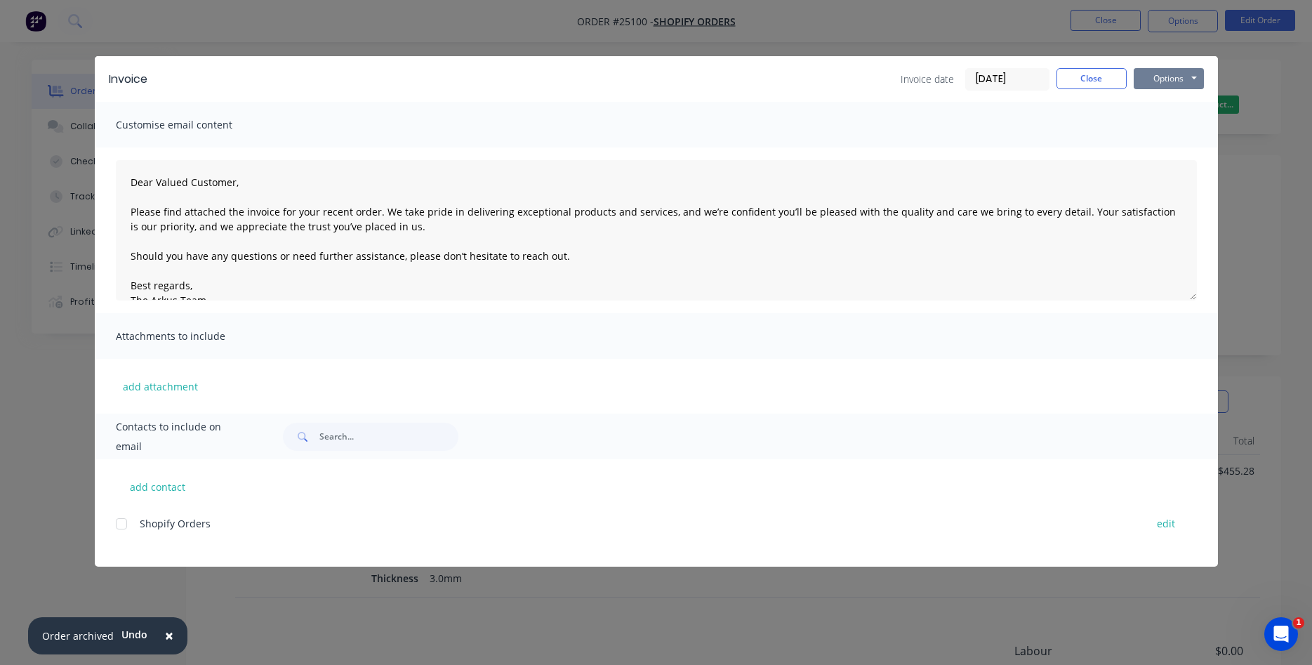
click at [1160, 86] on button "Options" at bounding box center [1168, 78] width 70 height 21
click at [1159, 131] on button "Print" at bounding box center [1178, 126] width 90 height 23
click at [1110, 83] on button "Close" at bounding box center [1091, 78] width 70 height 21
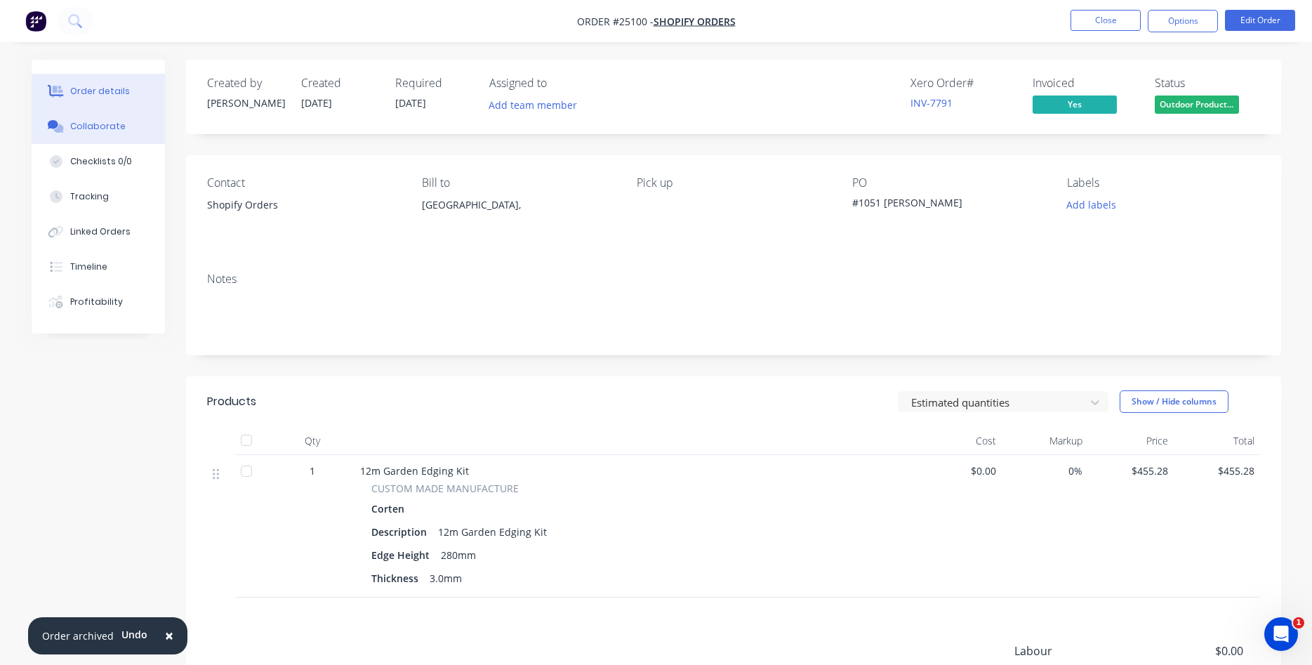
click at [112, 128] on div "Collaborate" at bounding box center [97, 126] width 55 height 13
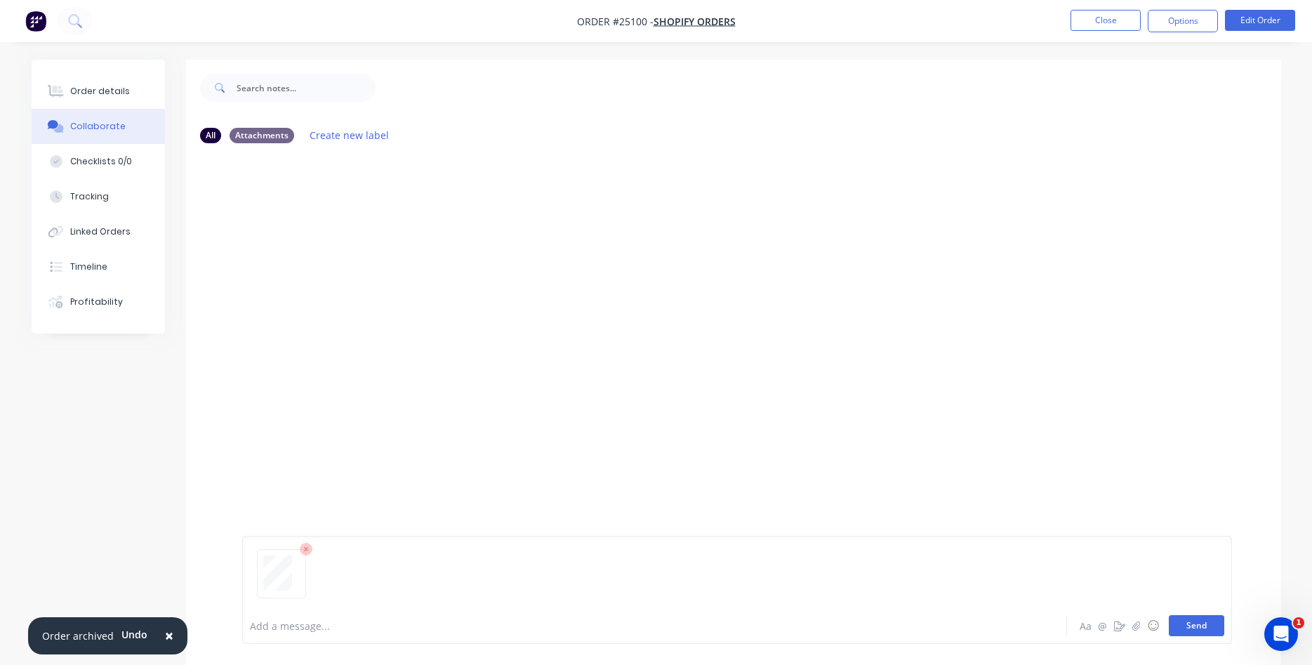
click at [1208, 630] on button "Send" at bounding box center [1195, 625] width 55 height 21
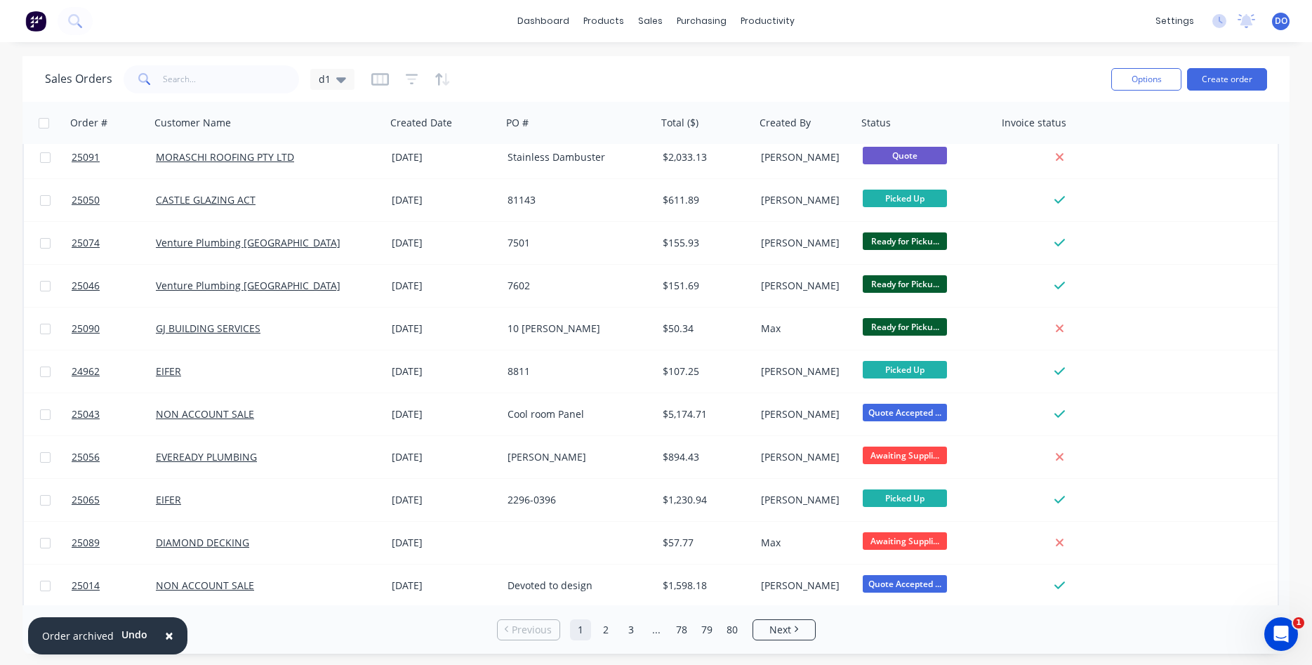
scroll to position [560, 0]
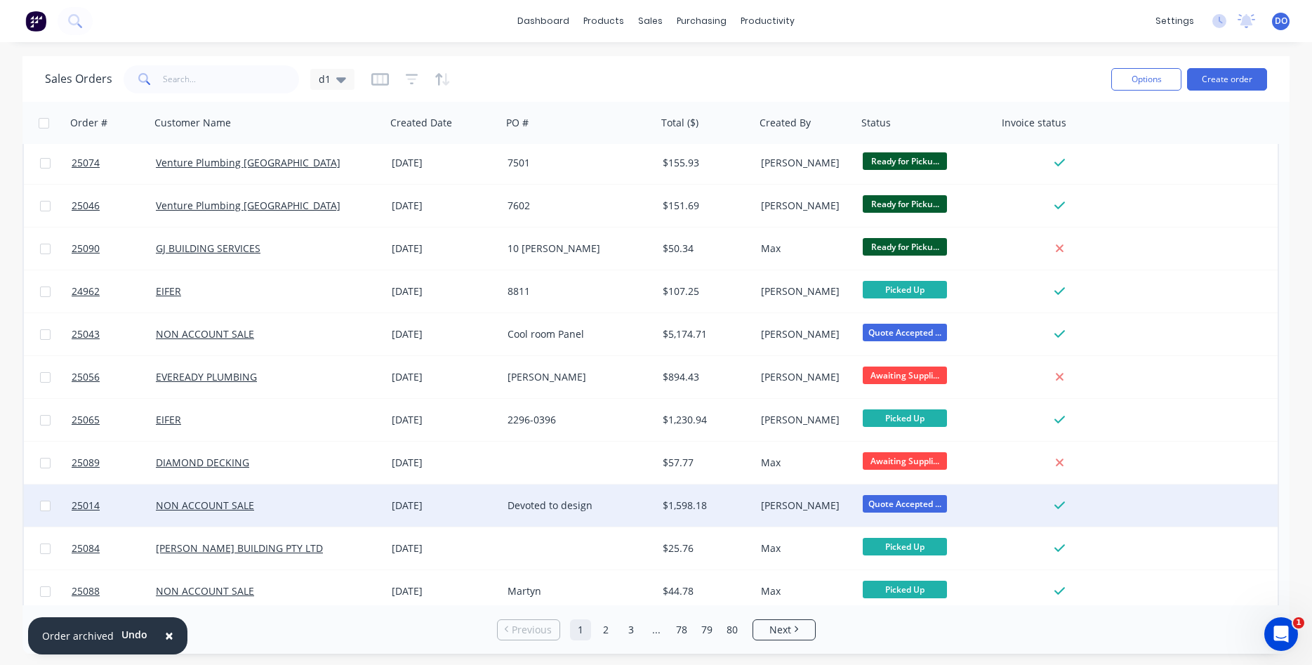
click at [554, 502] on div "Devoted to design" at bounding box center [575, 505] width 137 height 14
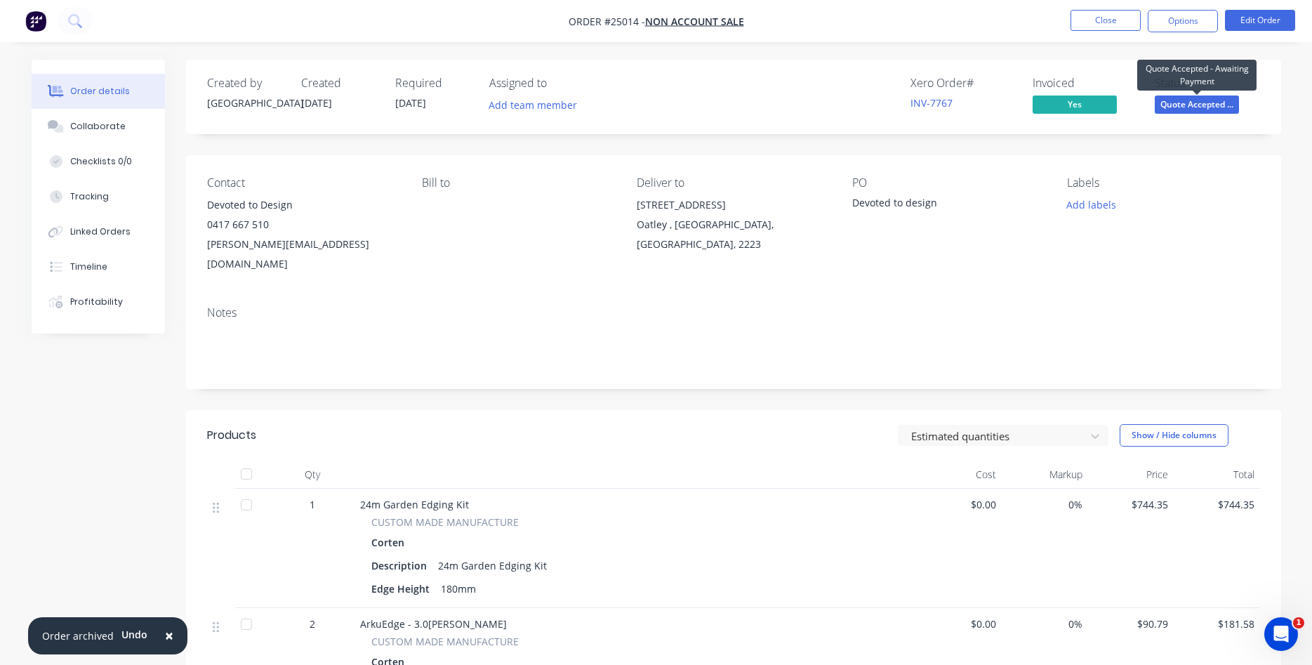
click at [1200, 102] on span "Quote Accepted ..." at bounding box center [1196, 104] width 84 height 18
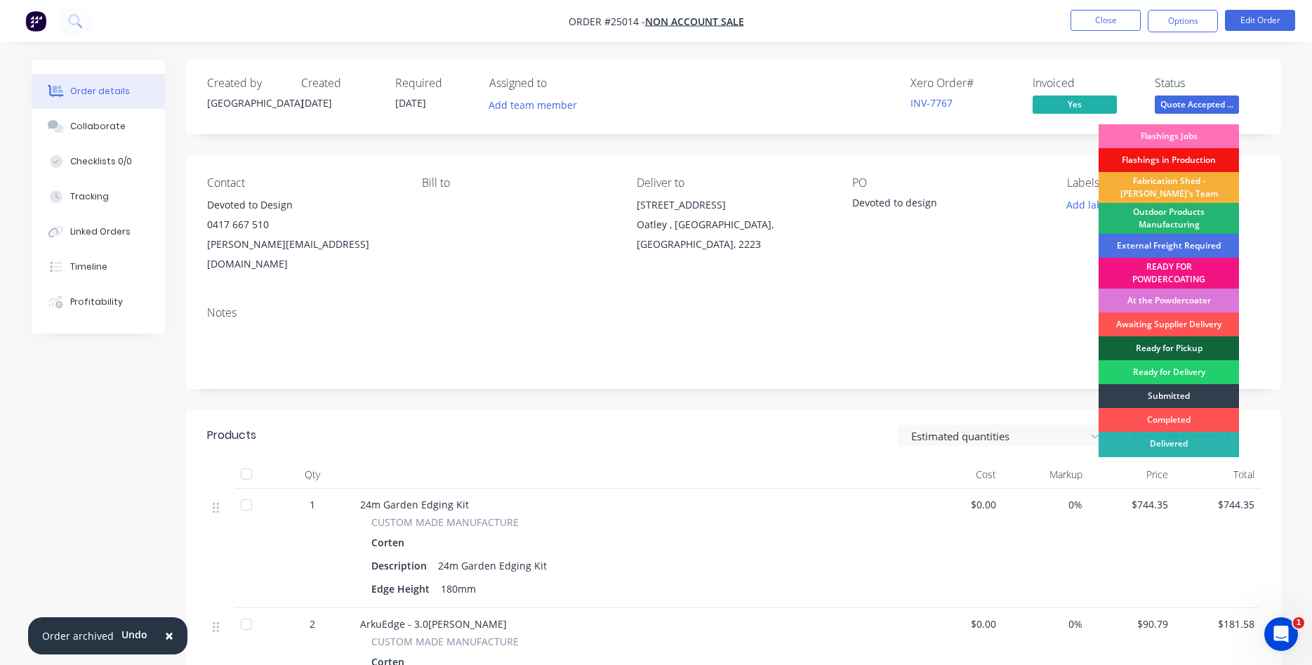
click at [1180, 217] on div "Outdoor Products Manufacturing" at bounding box center [1168, 218] width 140 height 31
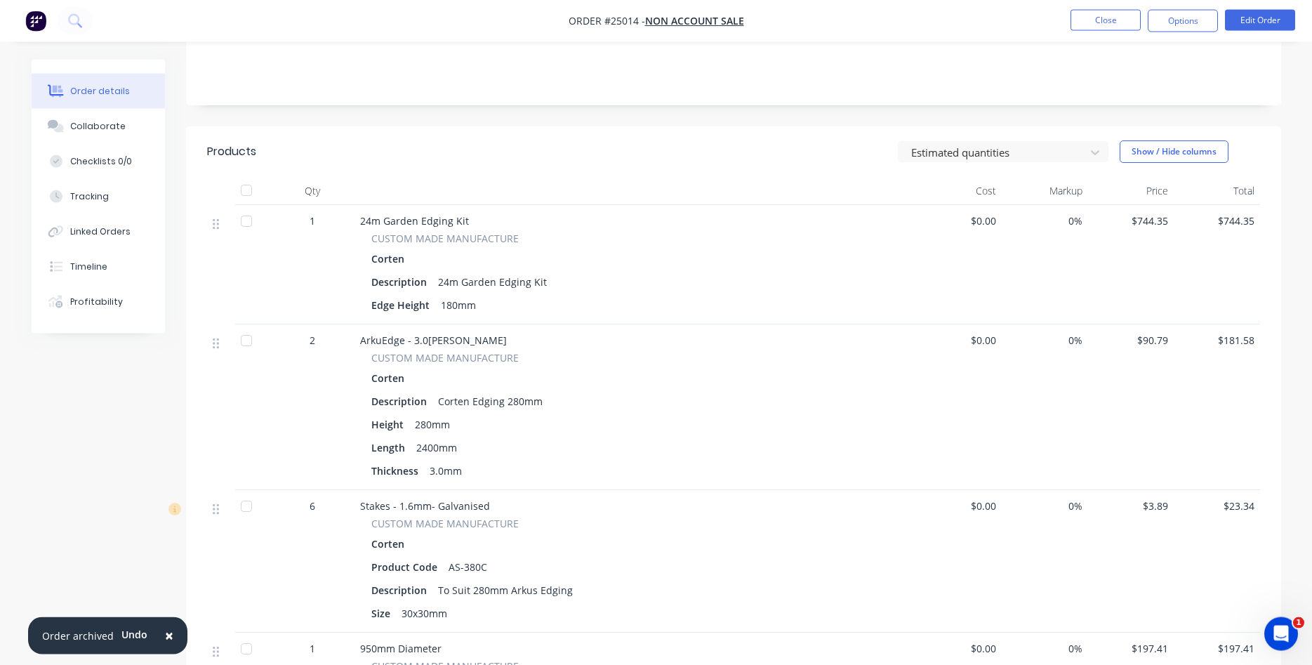
scroll to position [286, 0]
click at [1240, 22] on button "Edit Order" at bounding box center [1260, 20] width 70 height 21
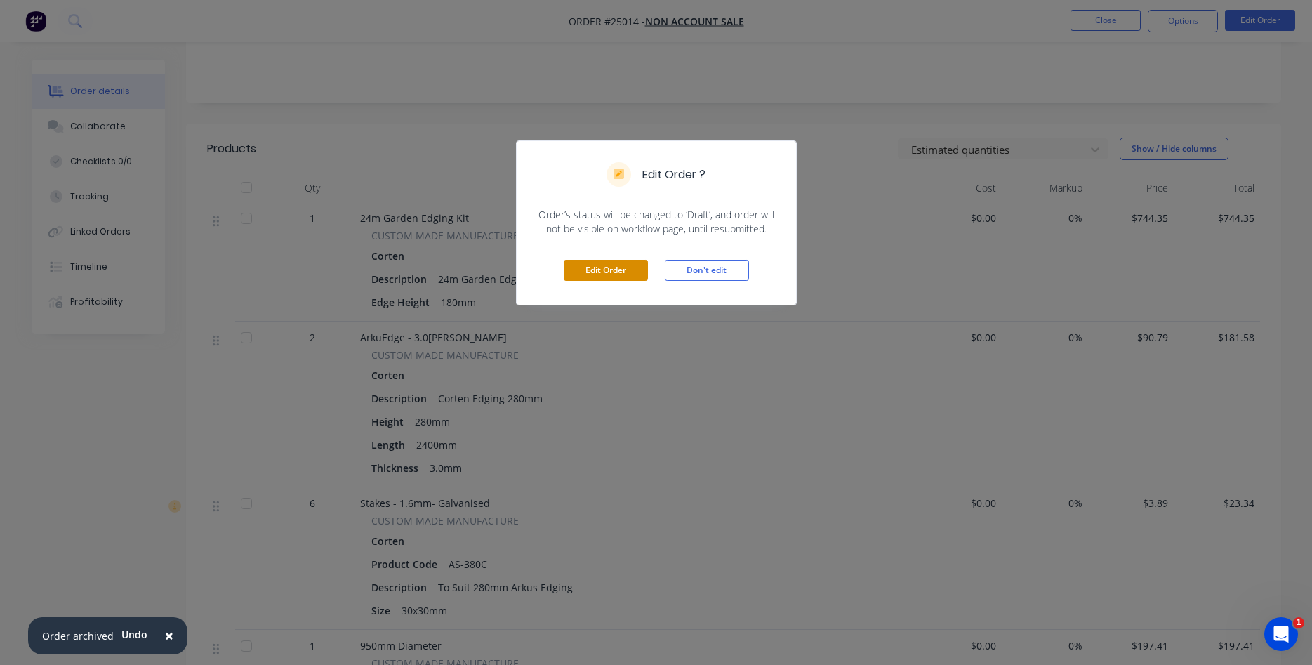
click at [633, 273] on button "Edit Order" at bounding box center [606, 270] width 84 height 21
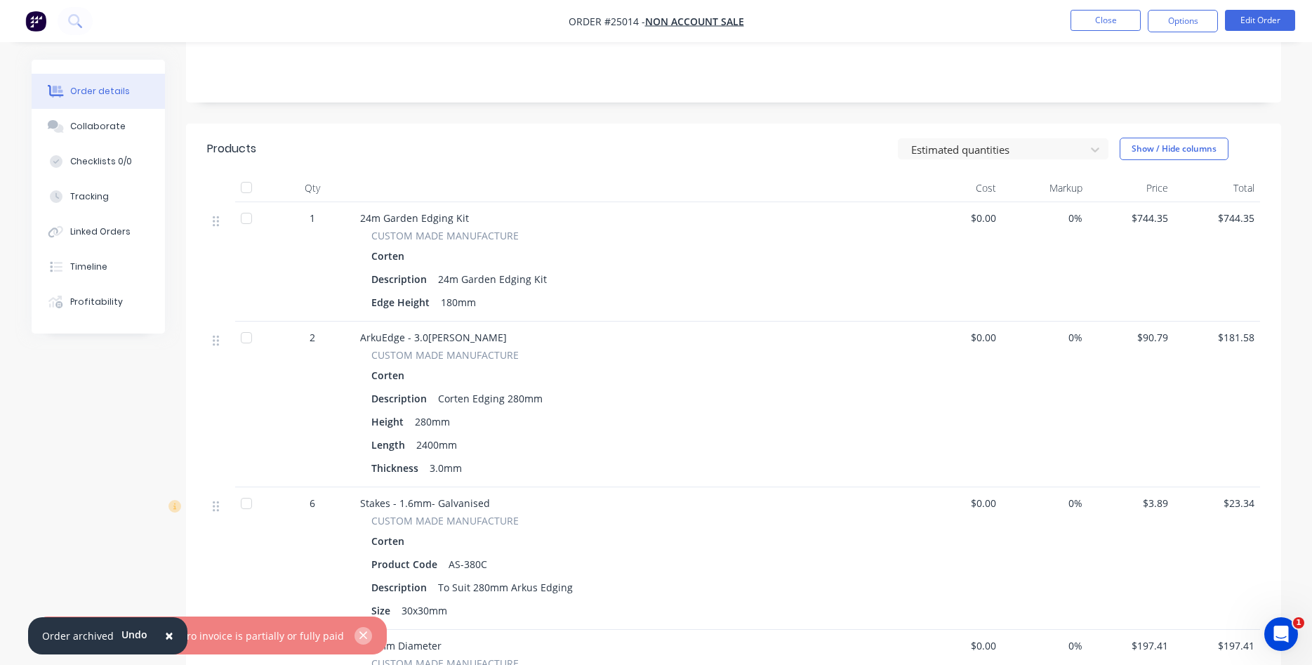
click at [359, 639] on icon "button" at bounding box center [363, 635] width 9 height 13
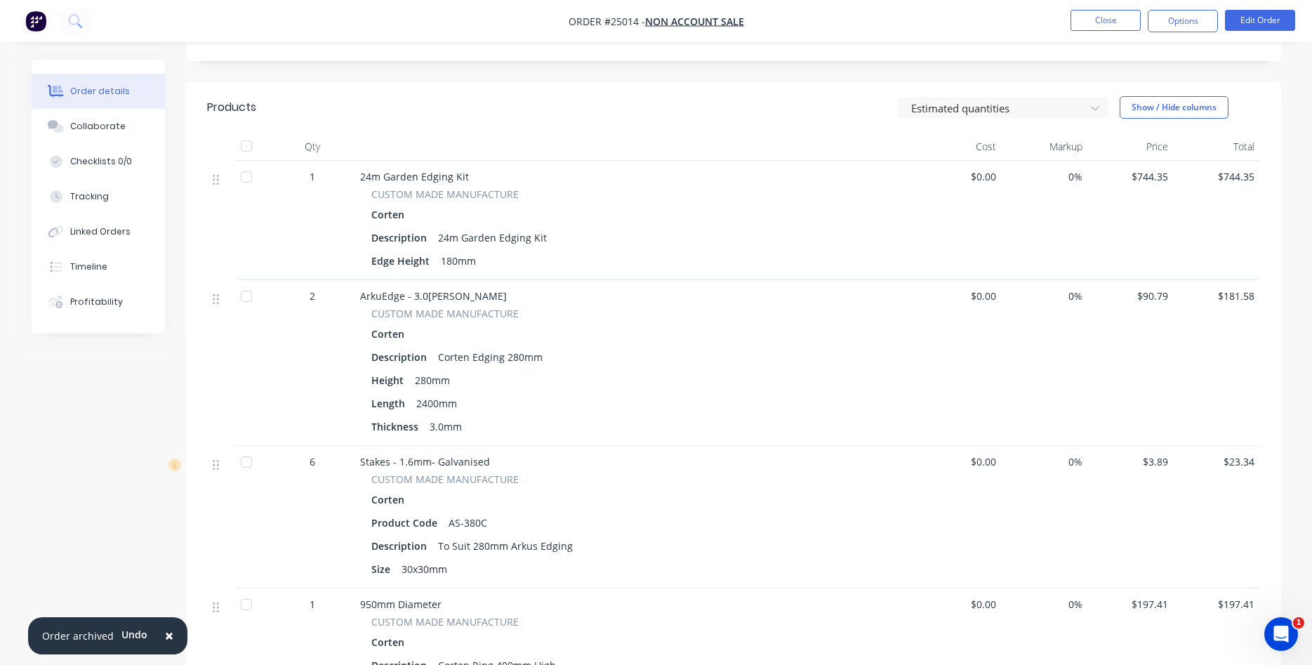
scroll to position [215, 0]
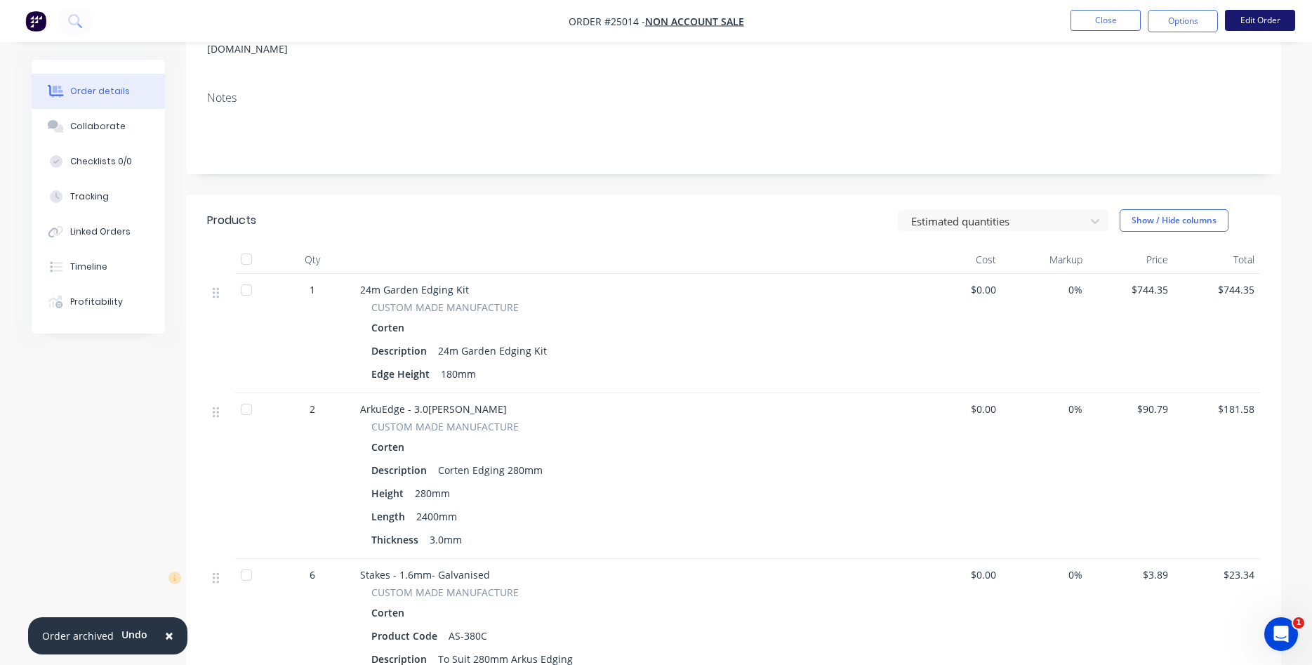
click at [1256, 21] on button "Edit Order" at bounding box center [1260, 20] width 70 height 21
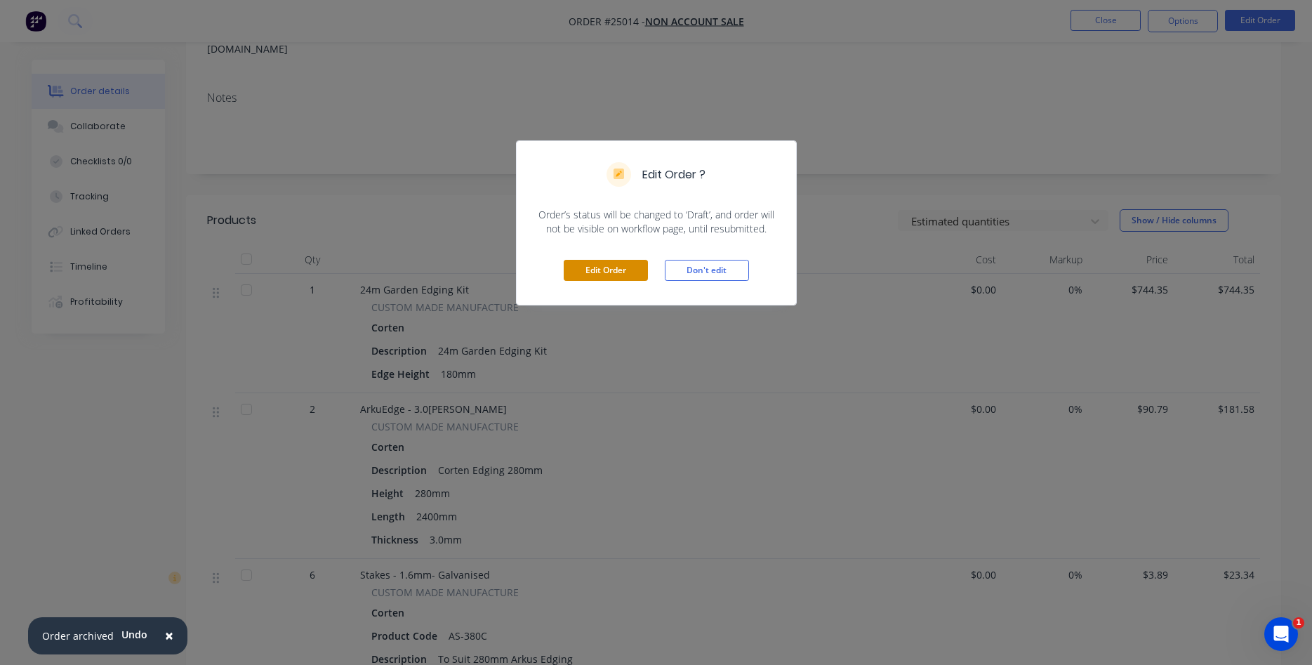
click at [607, 269] on button "Edit Order" at bounding box center [606, 270] width 84 height 21
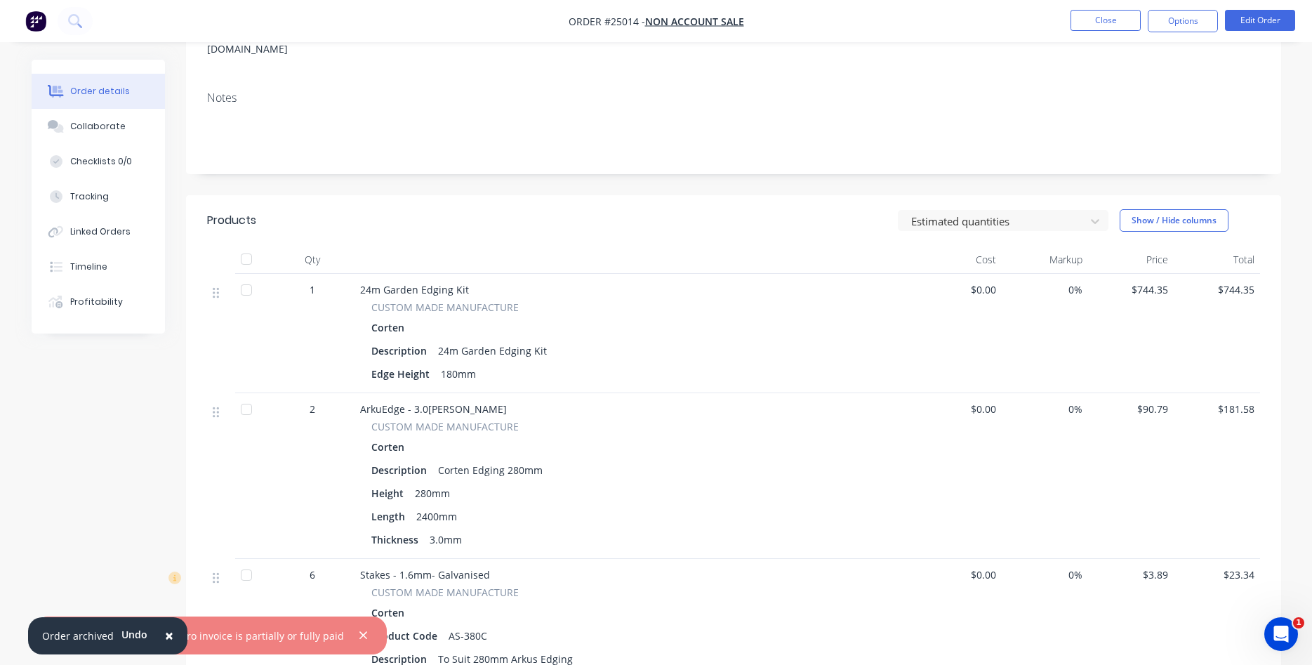
click at [470, 282] on div "24m Garden Edging Kit" at bounding box center [635, 289] width 550 height 15
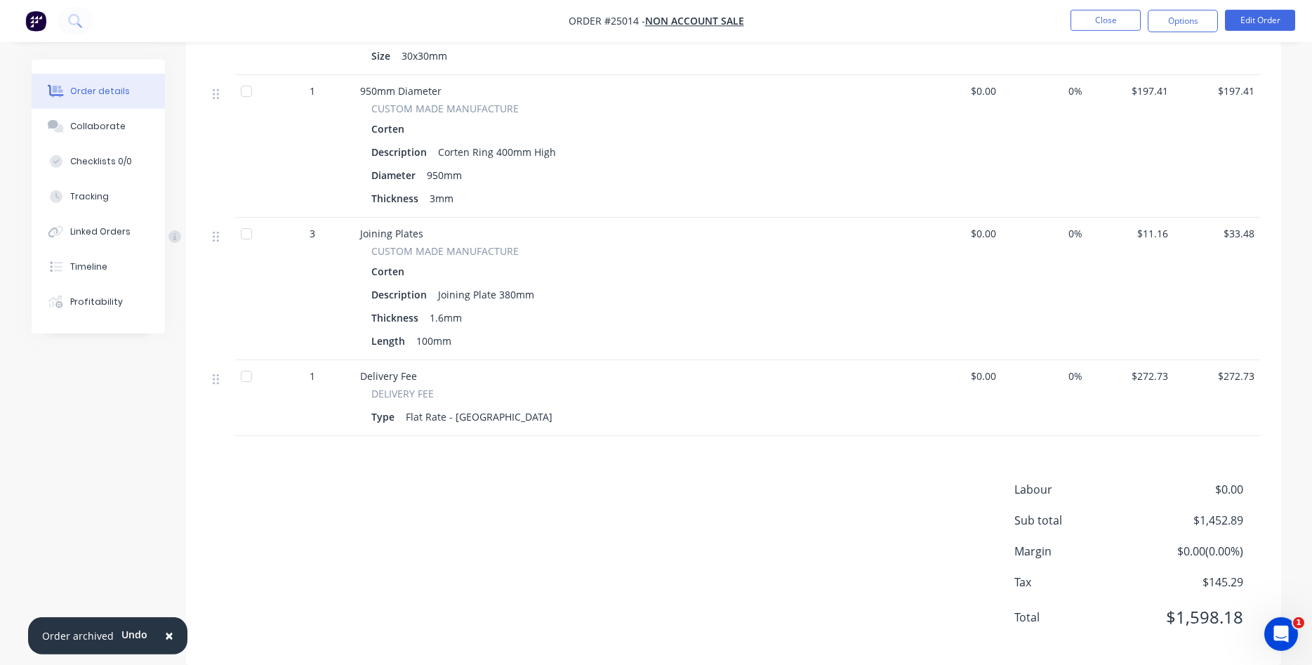
scroll to position [842, 0]
click at [97, 124] on div "Collaborate" at bounding box center [97, 126] width 55 height 13
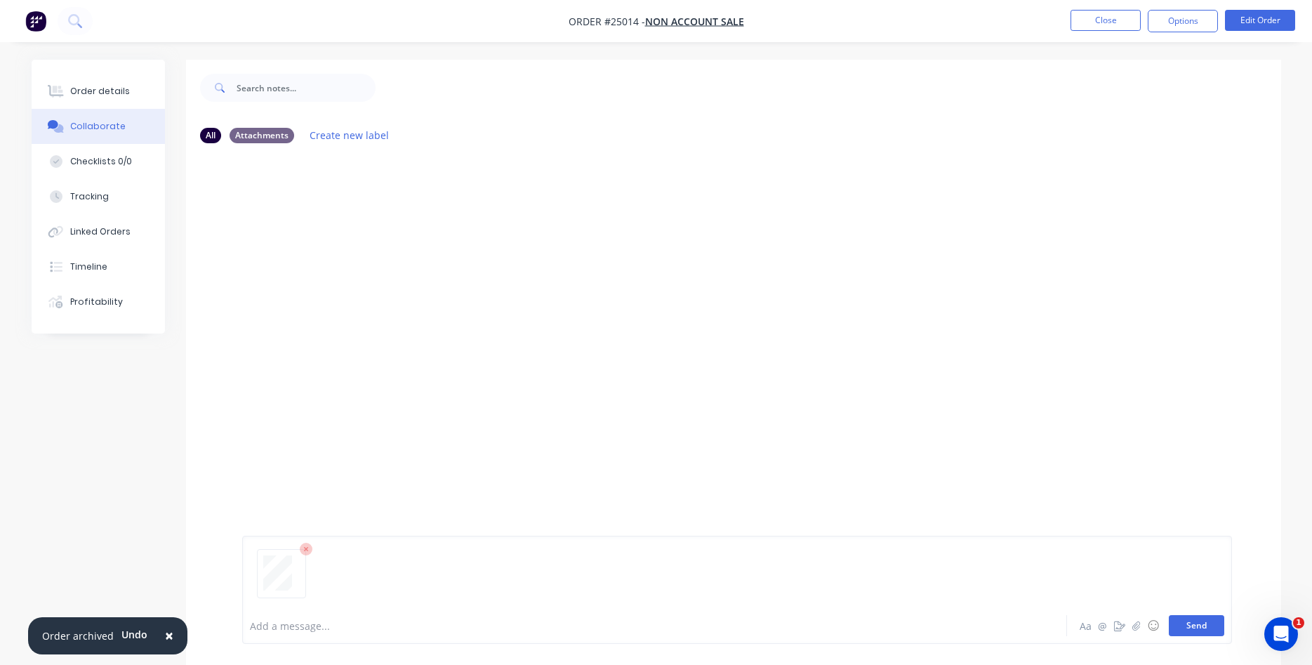
click at [1197, 627] on button "Send" at bounding box center [1195, 625] width 55 height 21
click at [1110, 12] on button "Close" at bounding box center [1105, 20] width 70 height 21
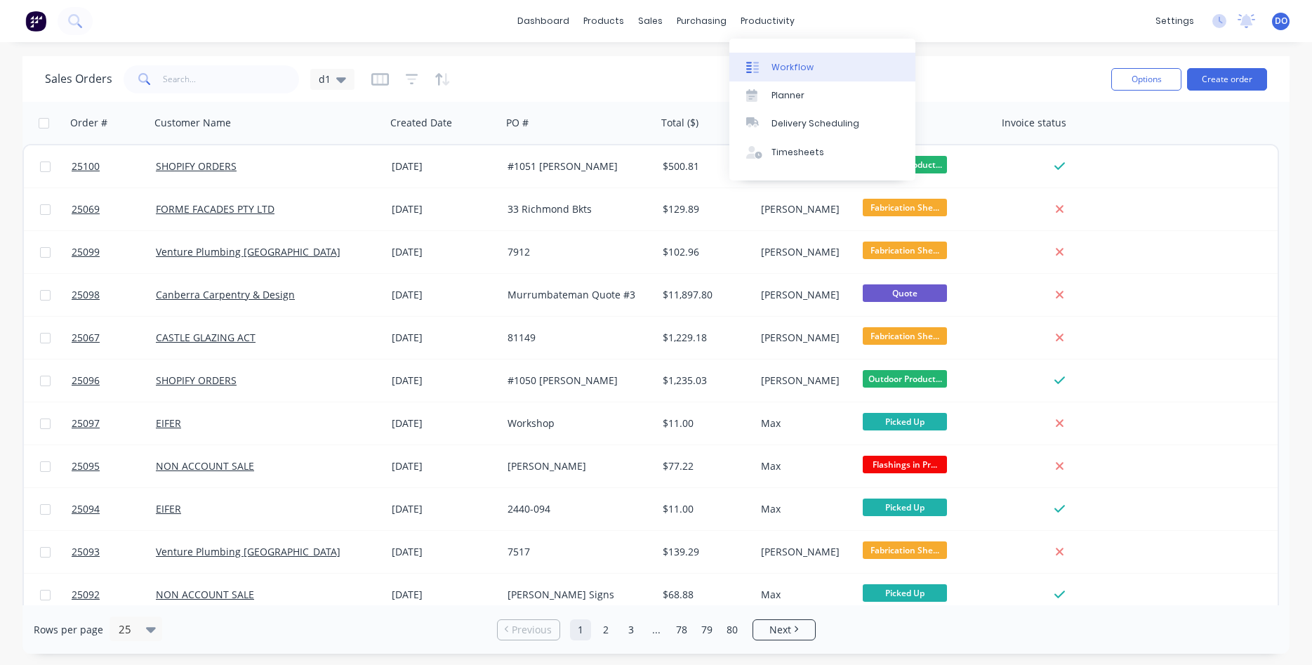
click at [774, 70] on div "Workflow" at bounding box center [792, 67] width 42 height 13
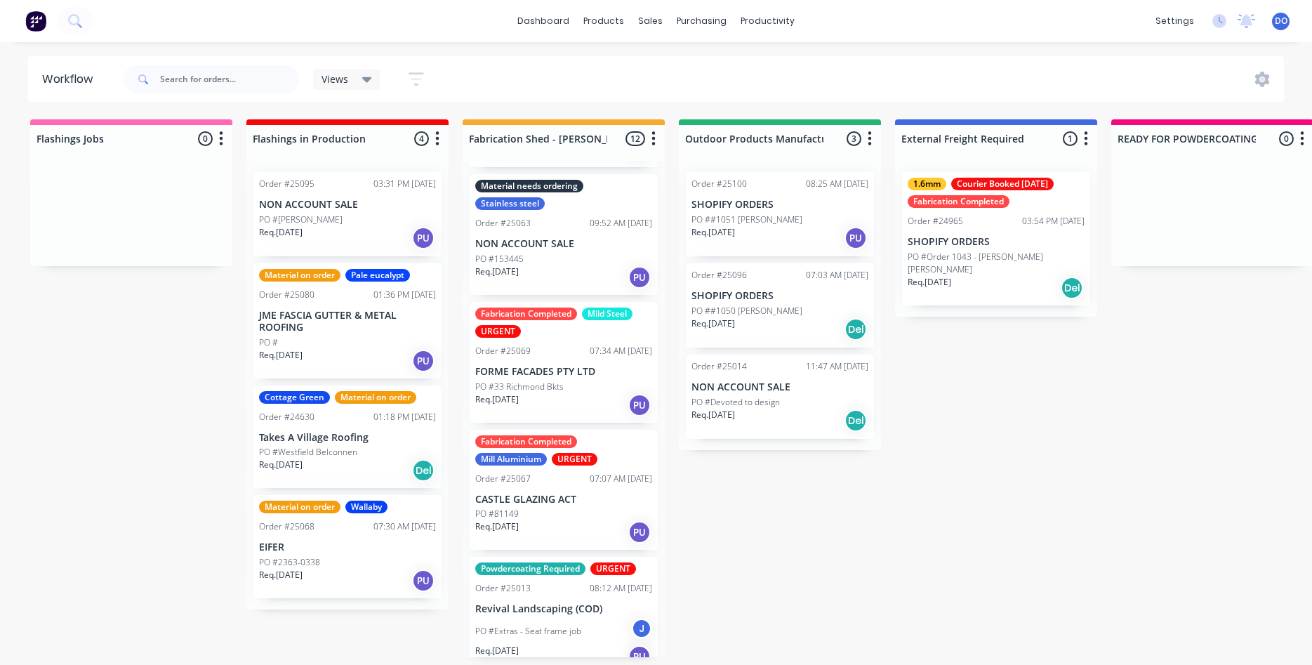
scroll to position [720, 0]
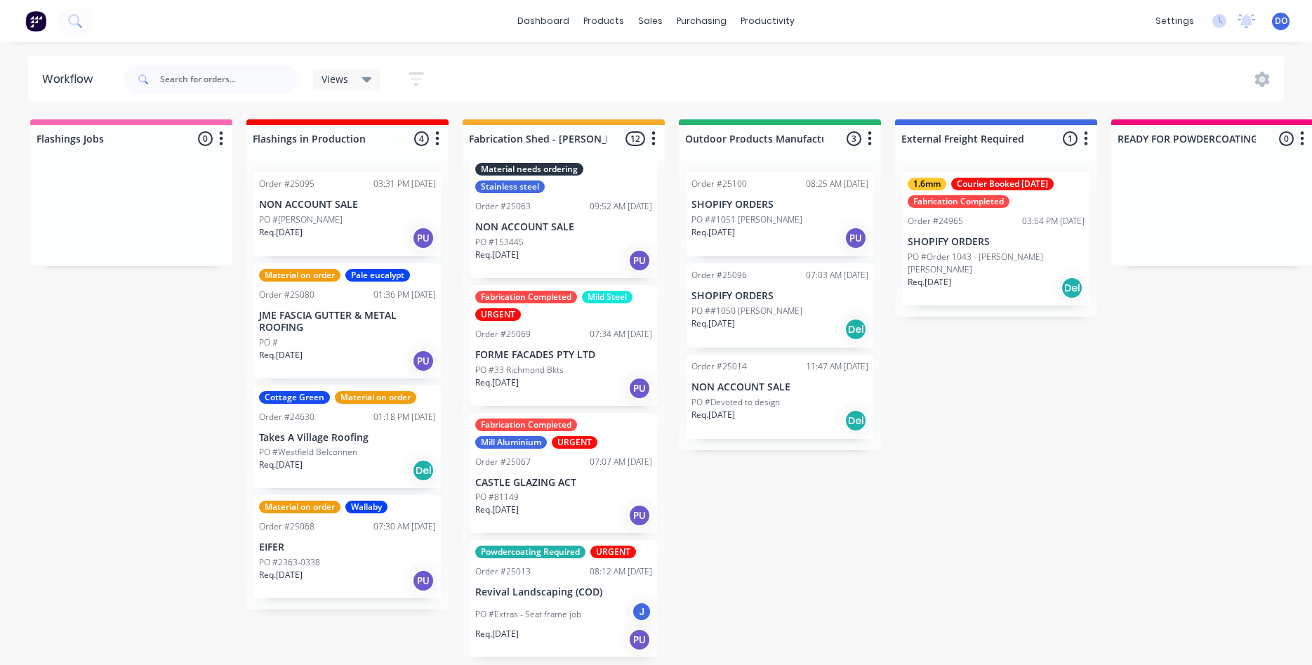
click at [537, 349] on p "FORME FACADES PTY LTD" at bounding box center [563, 355] width 177 height 12
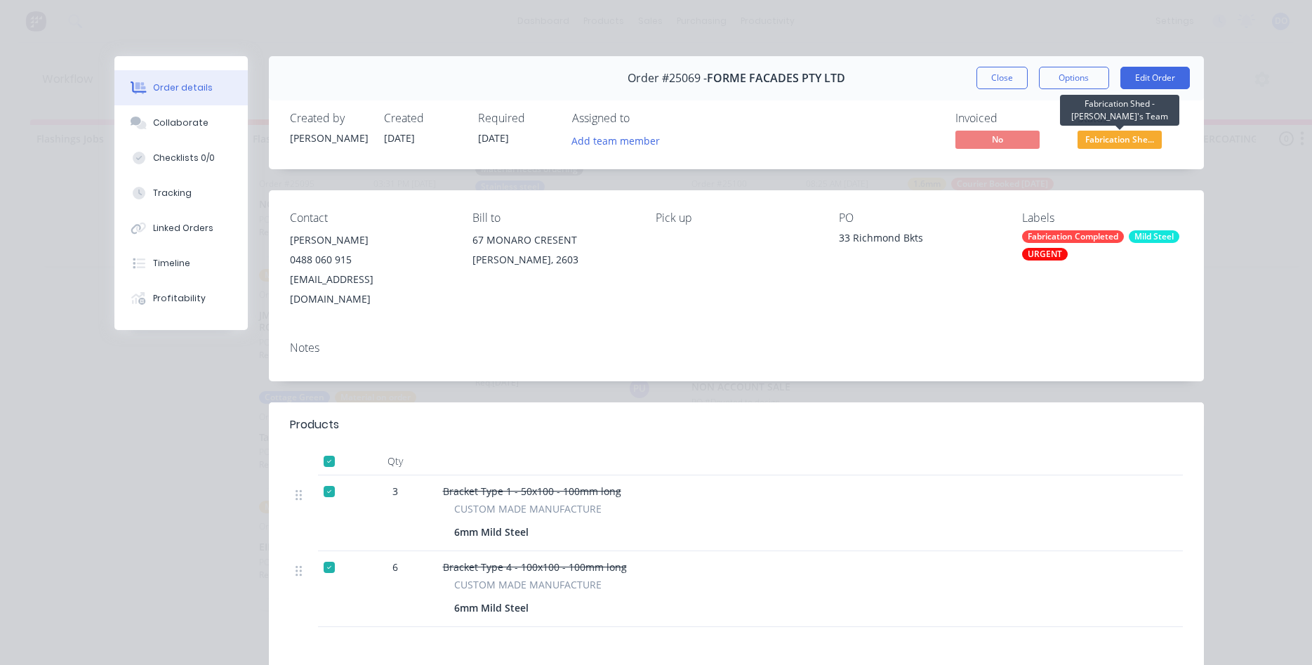
click at [1125, 140] on span "Fabrication She..." at bounding box center [1119, 140] width 84 height 18
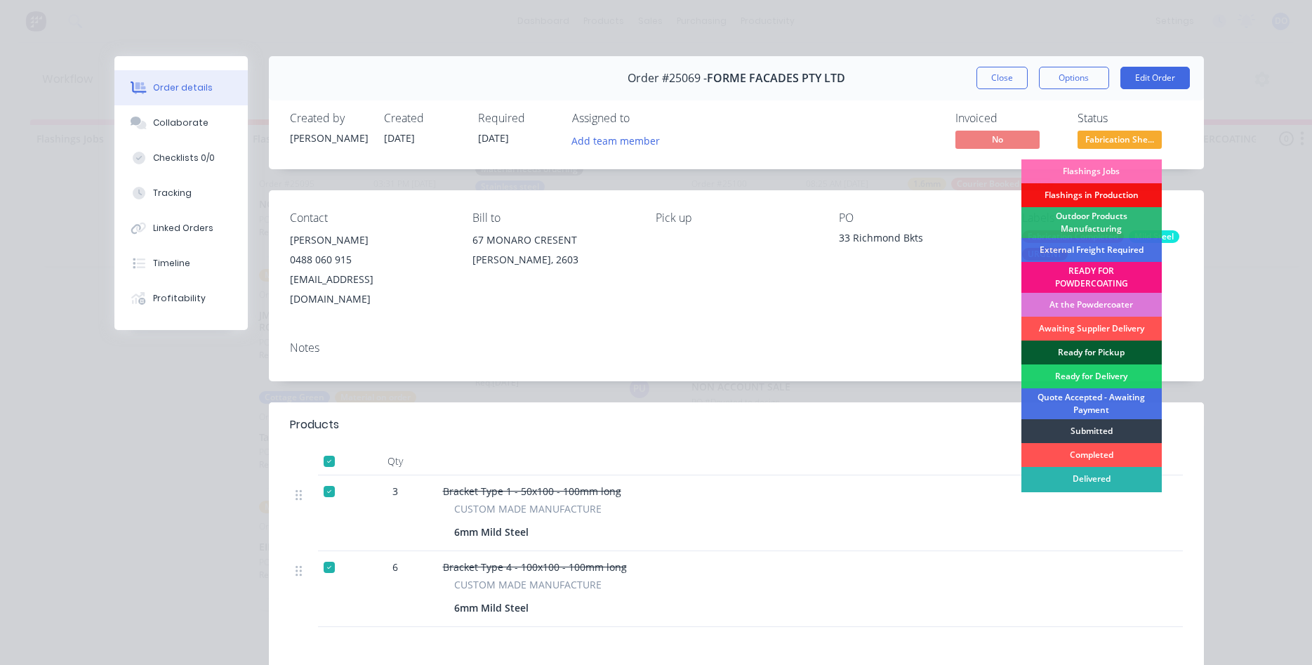
click at [1100, 350] on div "Ready for Pickup" at bounding box center [1091, 352] width 140 height 24
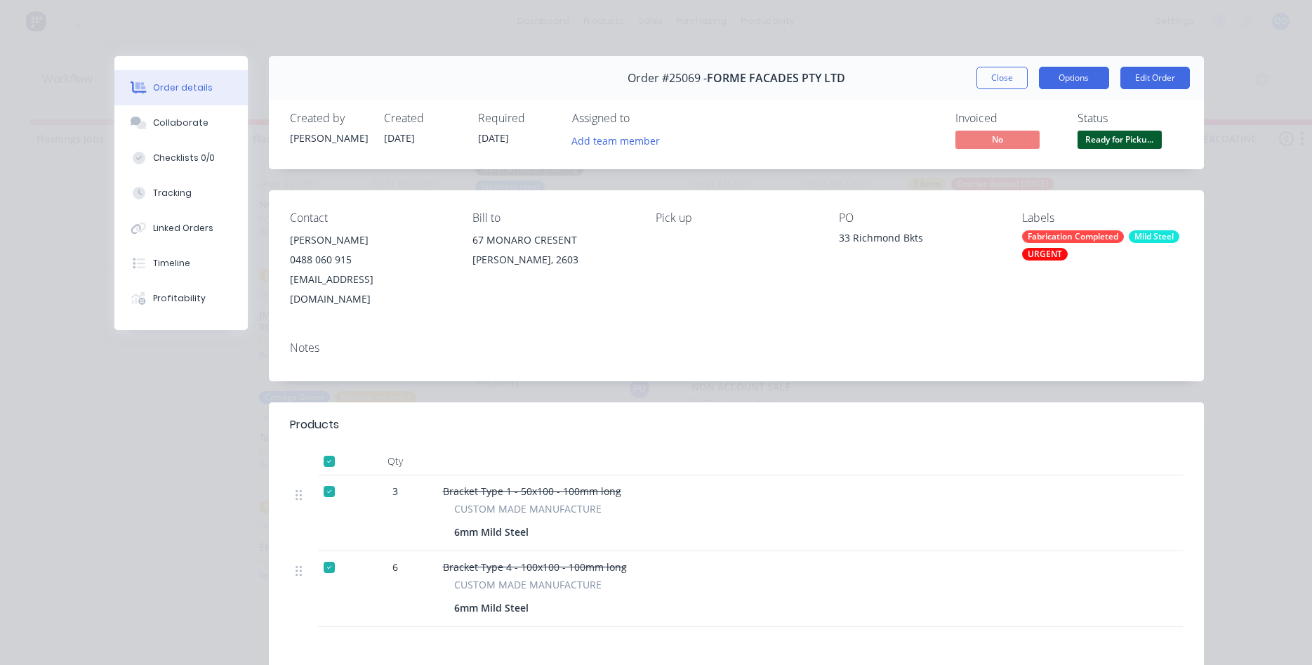
click at [1081, 79] on button "Options" at bounding box center [1074, 78] width 70 height 22
click at [891, 135] on div "Invoiced No Status Ready for Picku..." at bounding box center [947, 132] width 470 height 41
click at [992, 78] on button "Close" at bounding box center [1001, 78] width 51 height 22
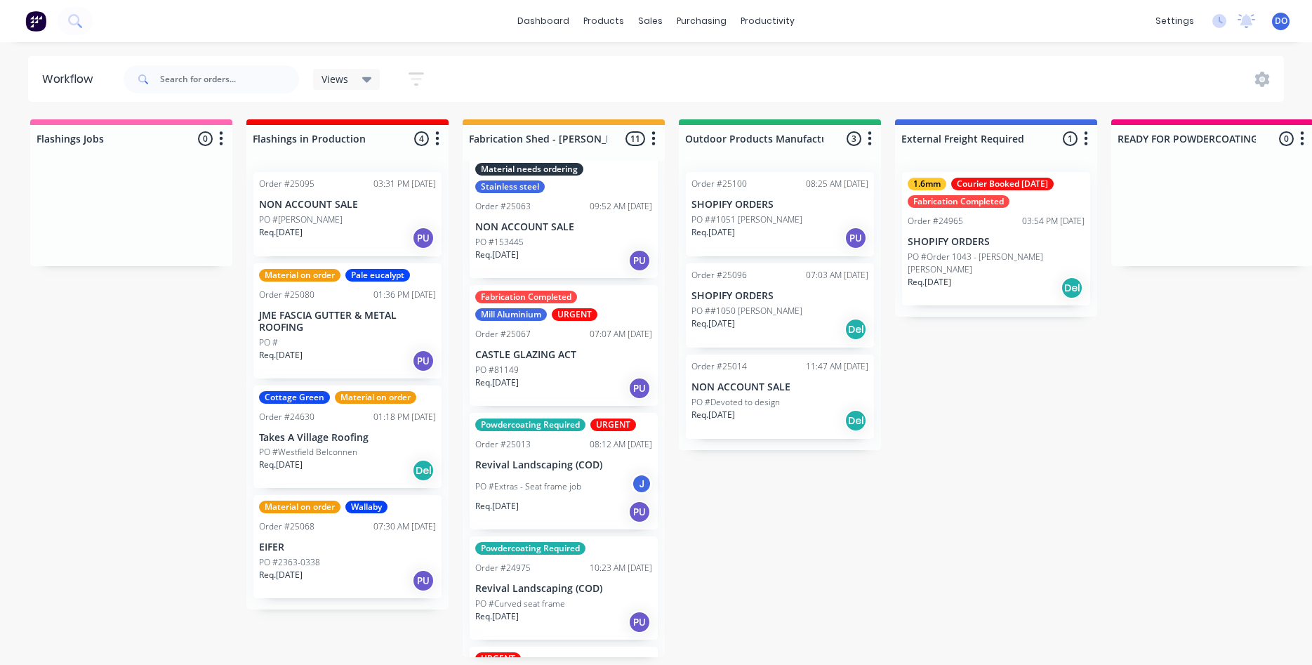
click at [573, 364] on div "PO #81149" at bounding box center [563, 370] width 177 height 13
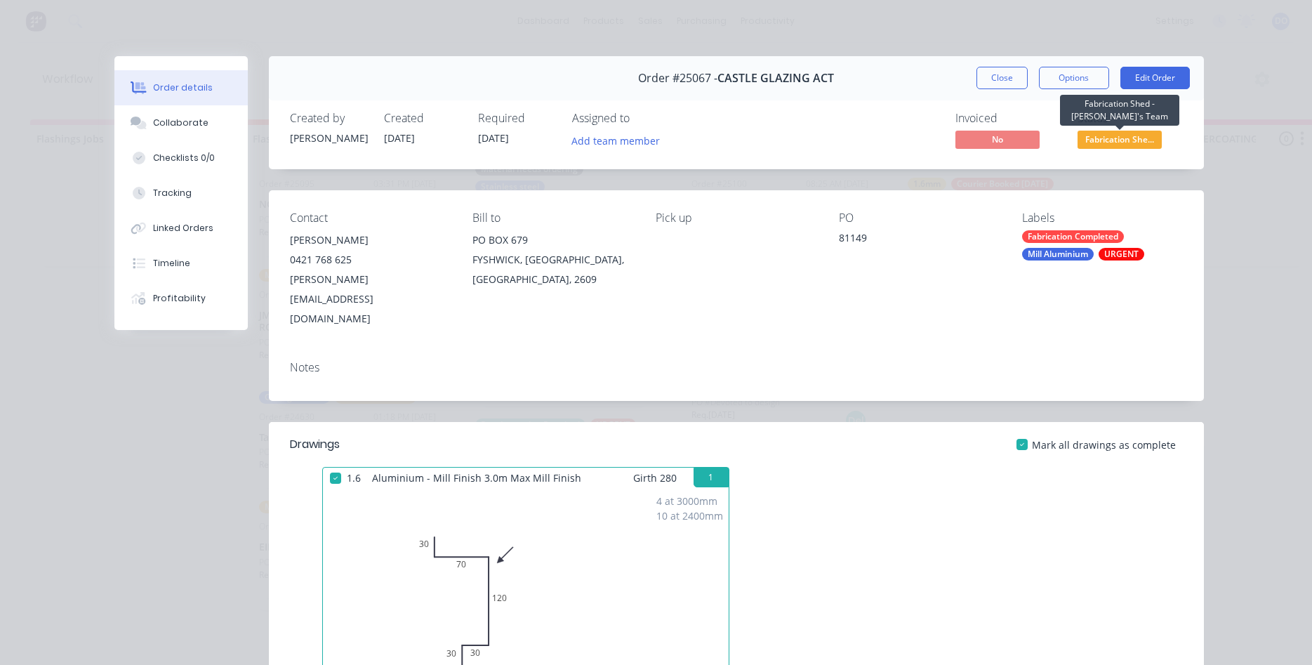
click at [1136, 138] on span "Fabrication She..." at bounding box center [1119, 140] width 84 height 18
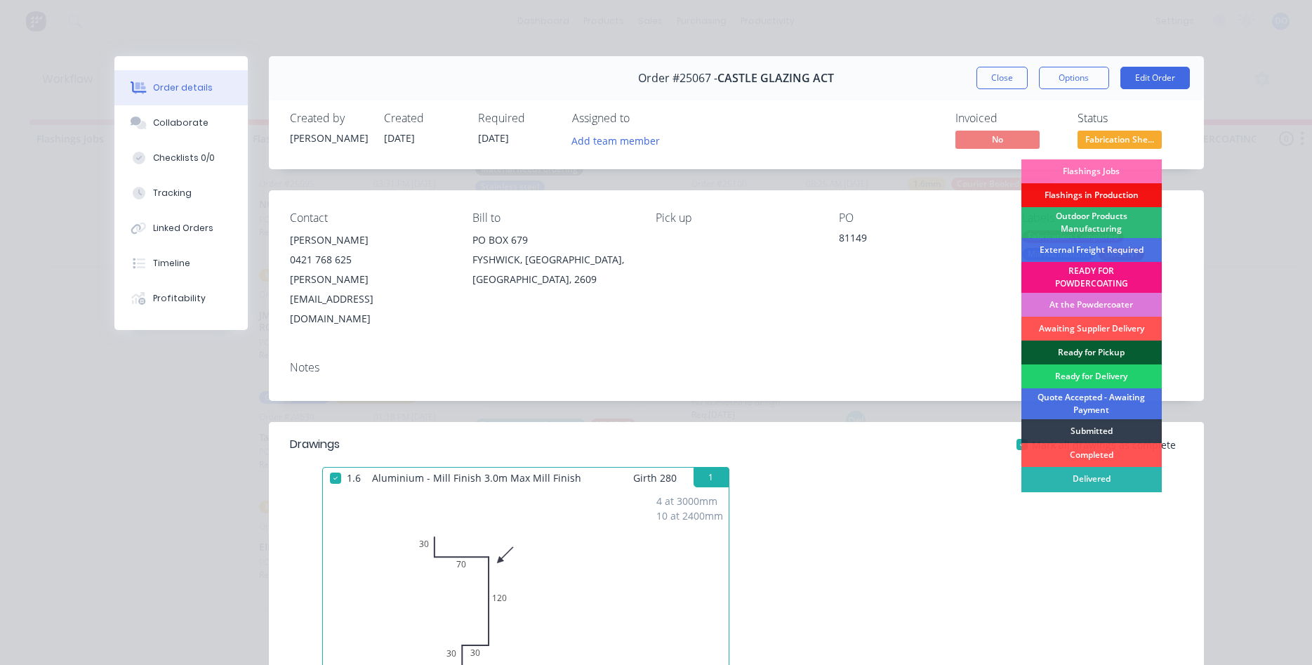
click at [1104, 349] on div "Ready for Pickup" at bounding box center [1091, 352] width 140 height 24
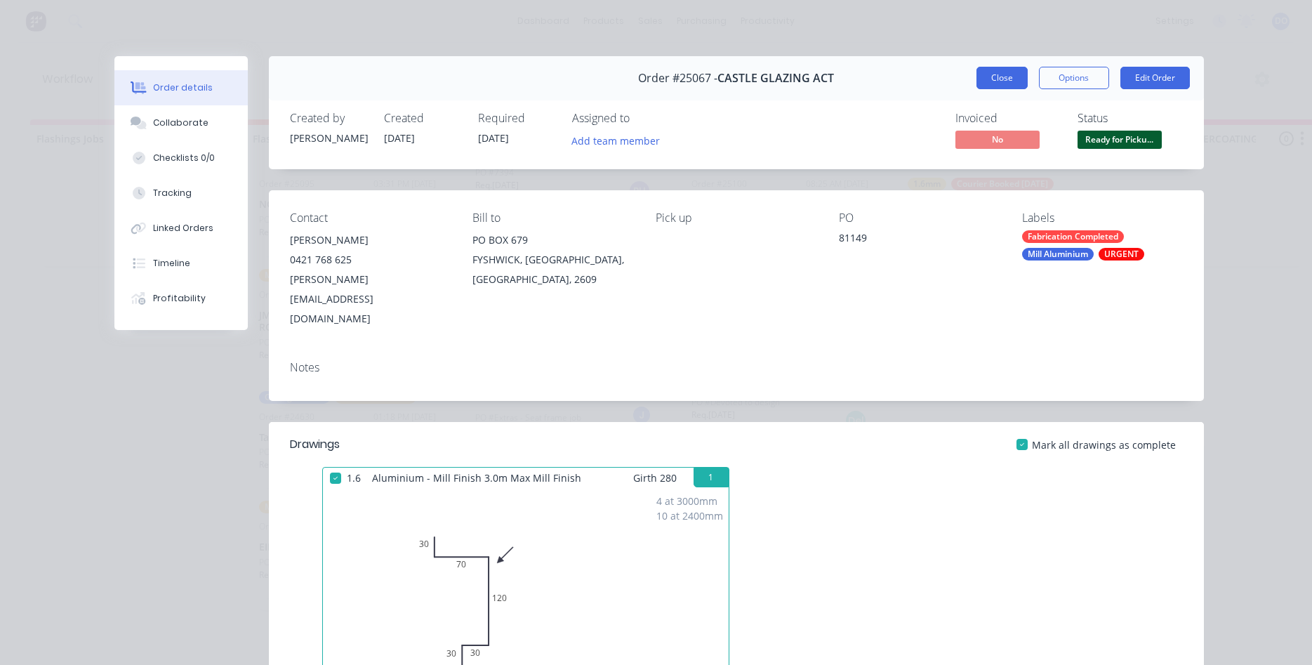
click at [992, 74] on button "Close" at bounding box center [1001, 78] width 51 height 22
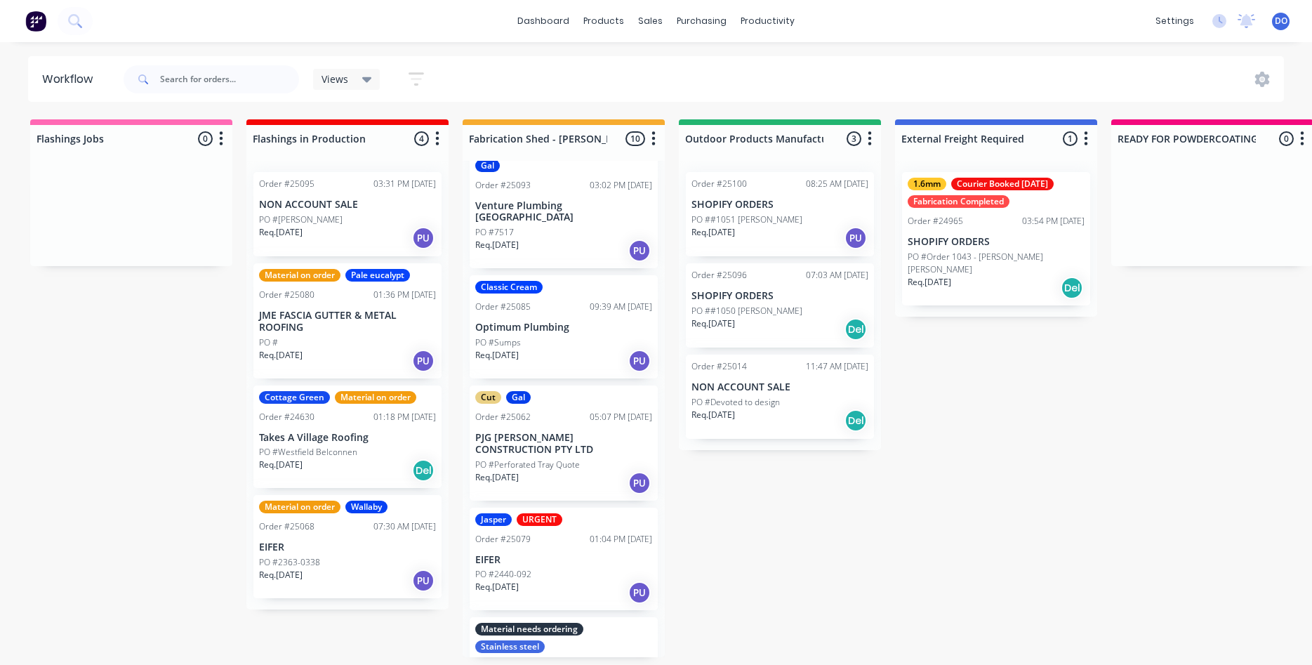
scroll to position [0, 0]
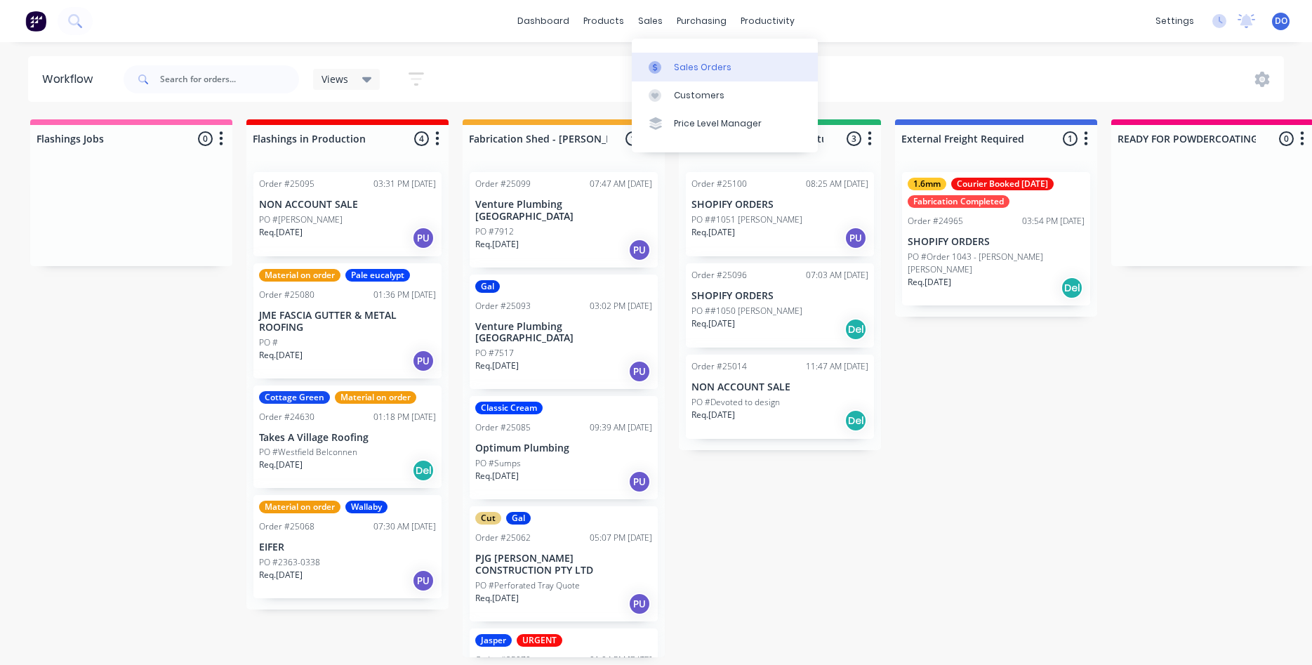
click at [691, 69] on div "Sales Orders" at bounding box center [703, 67] width 58 height 13
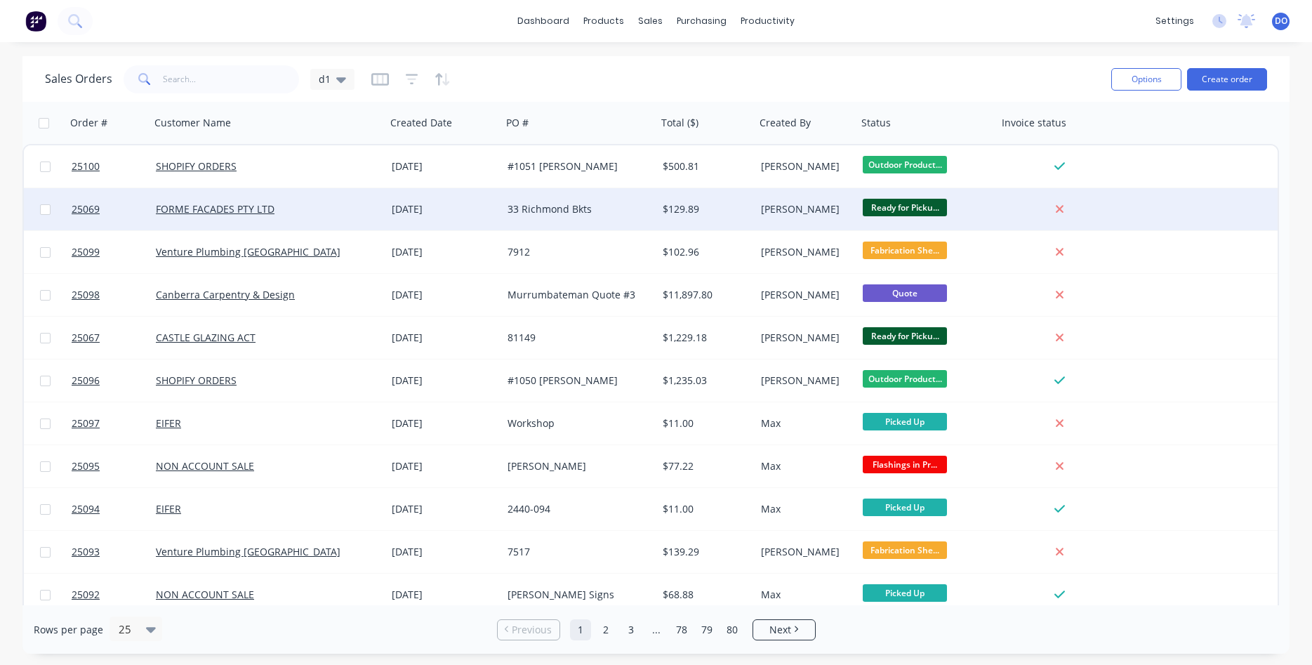
click at [778, 205] on div "[PERSON_NAME]" at bounding box center [804, 209] width 86 height 14
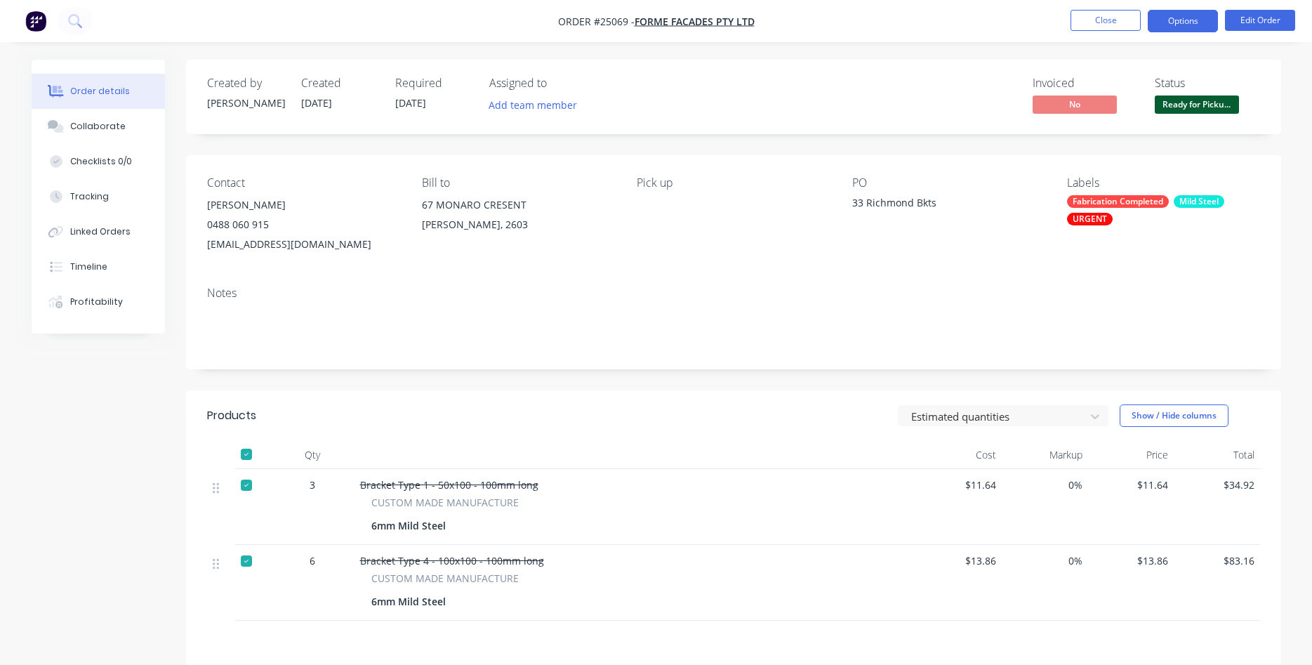
click at [1202, 22] on button "Options" at bounding box center [1182, 21] width 70 height 22
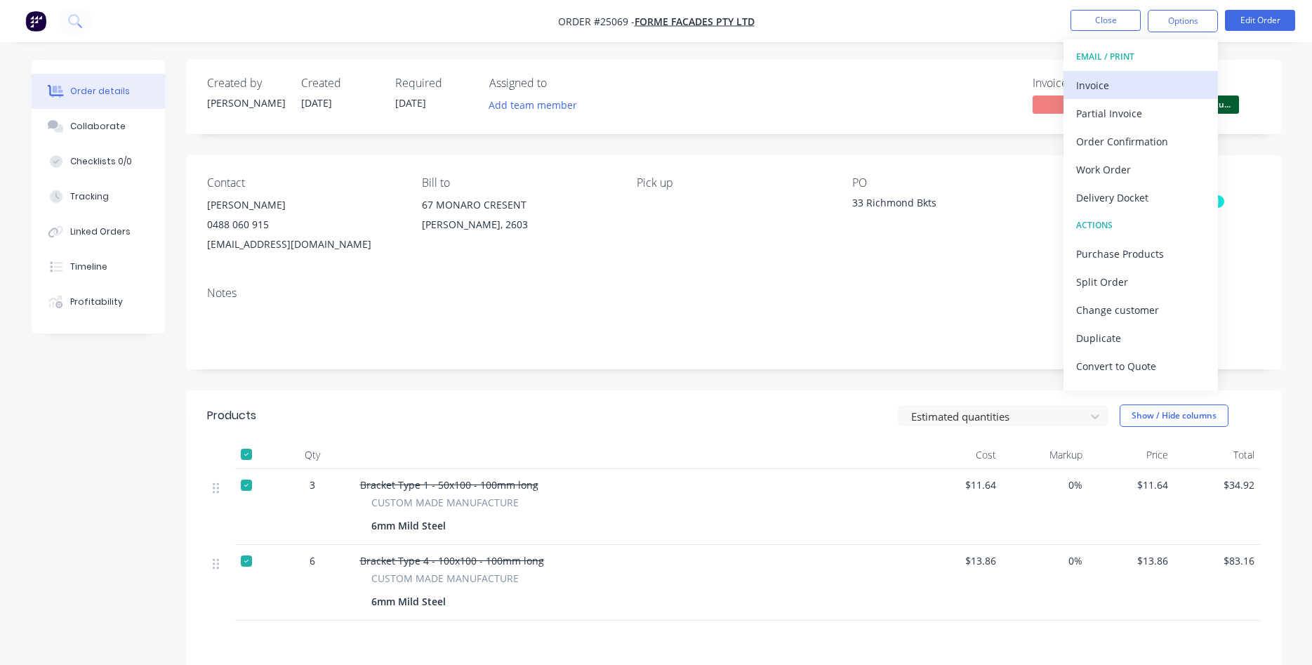
click at [1088, 85] on div "Invoice" at bounding box center [1140, 85] width 129 height 20
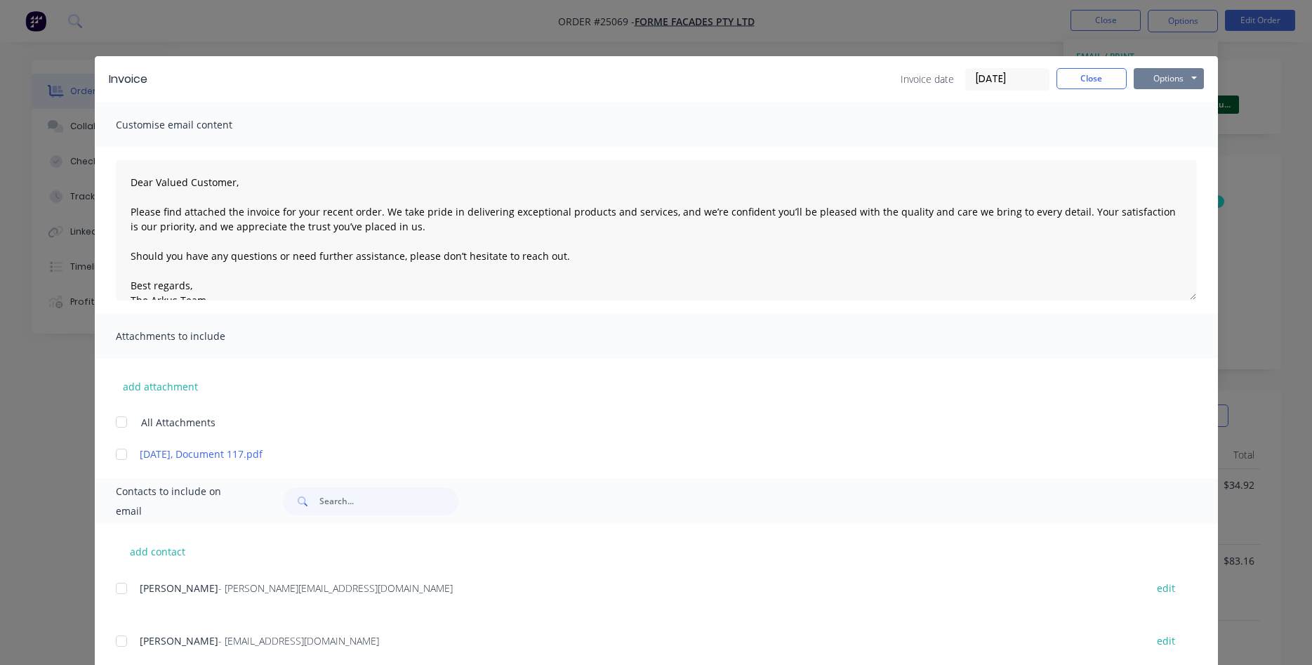
click at [1157, 84] on button "Options" at bounding box center [1168, 78] width 70 height 21
click at [1159, 120] on button "Print" at bounding box center [1178, 126] width 90 height 23
click at [1089, 78] on button "Close" at bounding box center [1091, 78] width 70 height 21
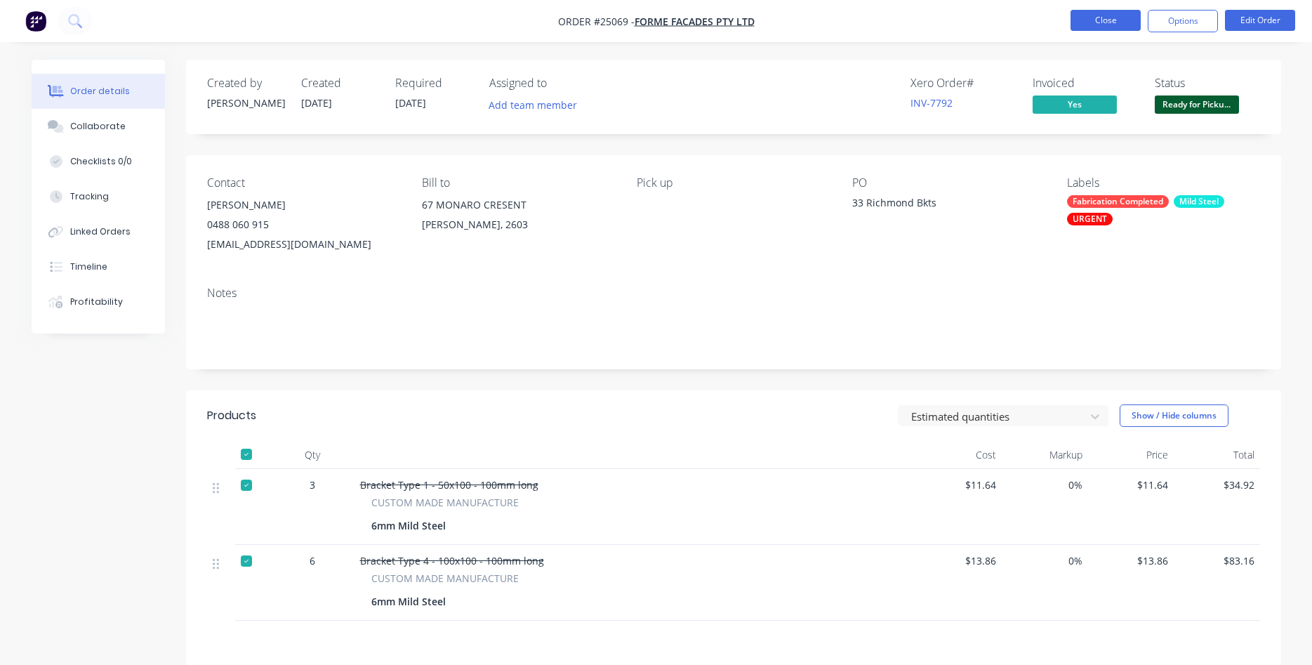
click at [1115, 21] on button "Close" at bounding box center [1105, 20] width 70 height 21
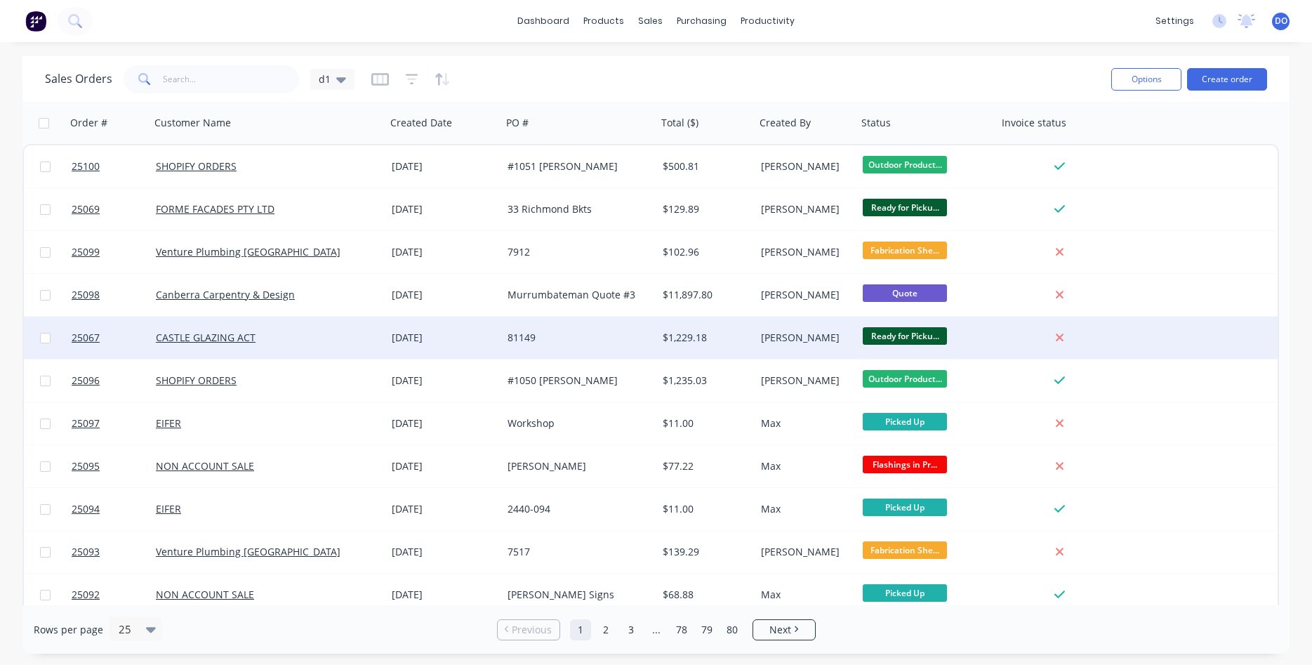
click at [808, 335] on div "[PERSON_NAME]" at bounding box center [804, 338] width 86 height 14
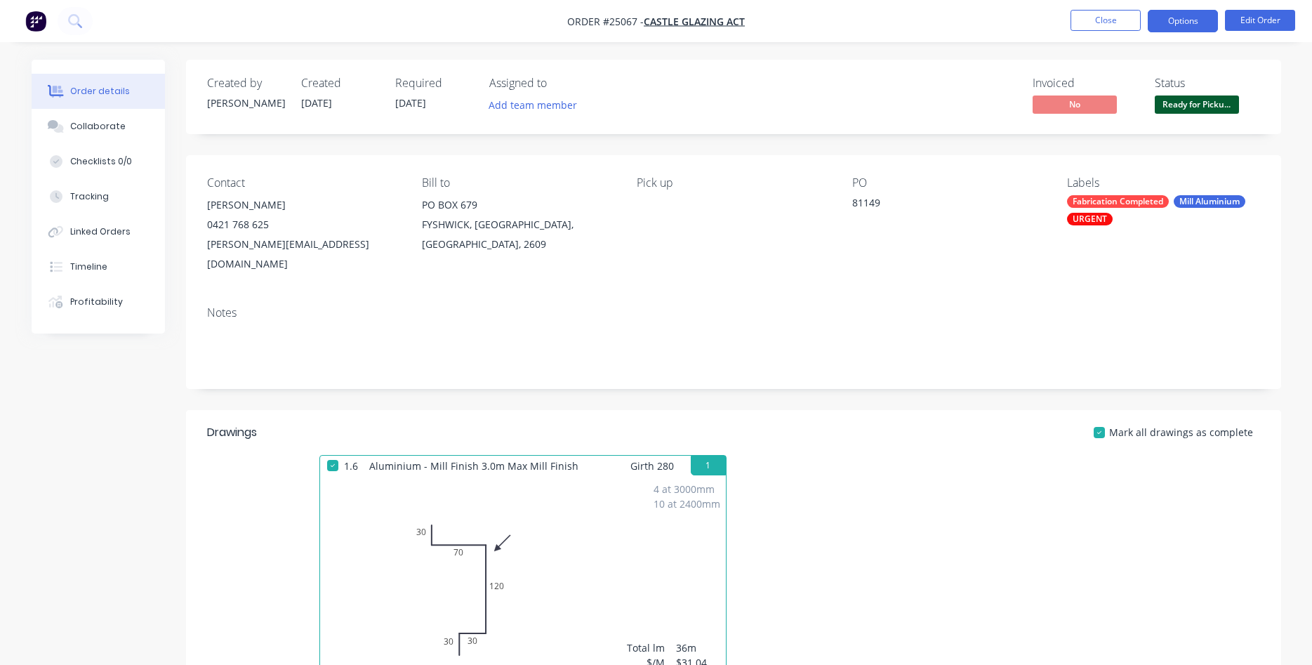
click at [1176, 27] on button "Options" at bounding box center [1182, 21] width 70 height 22
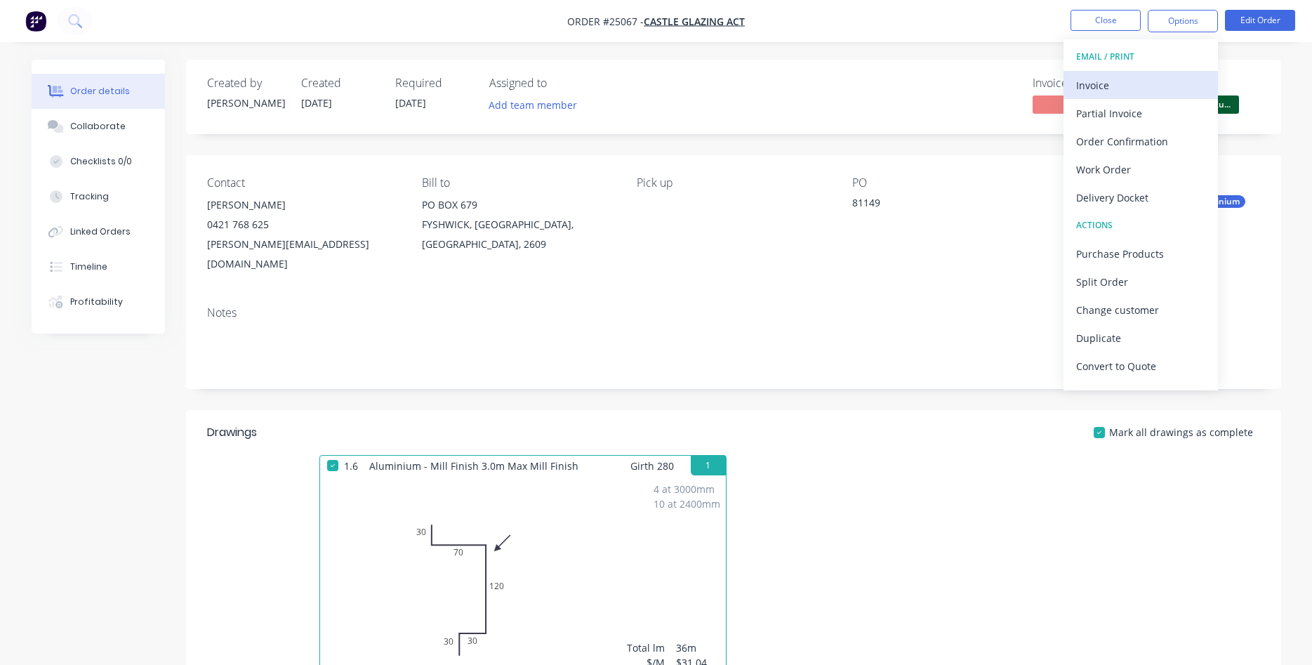
click at [1088, 84] on div "Invoice" at bounding box center [1140, 85] width 129 height 20
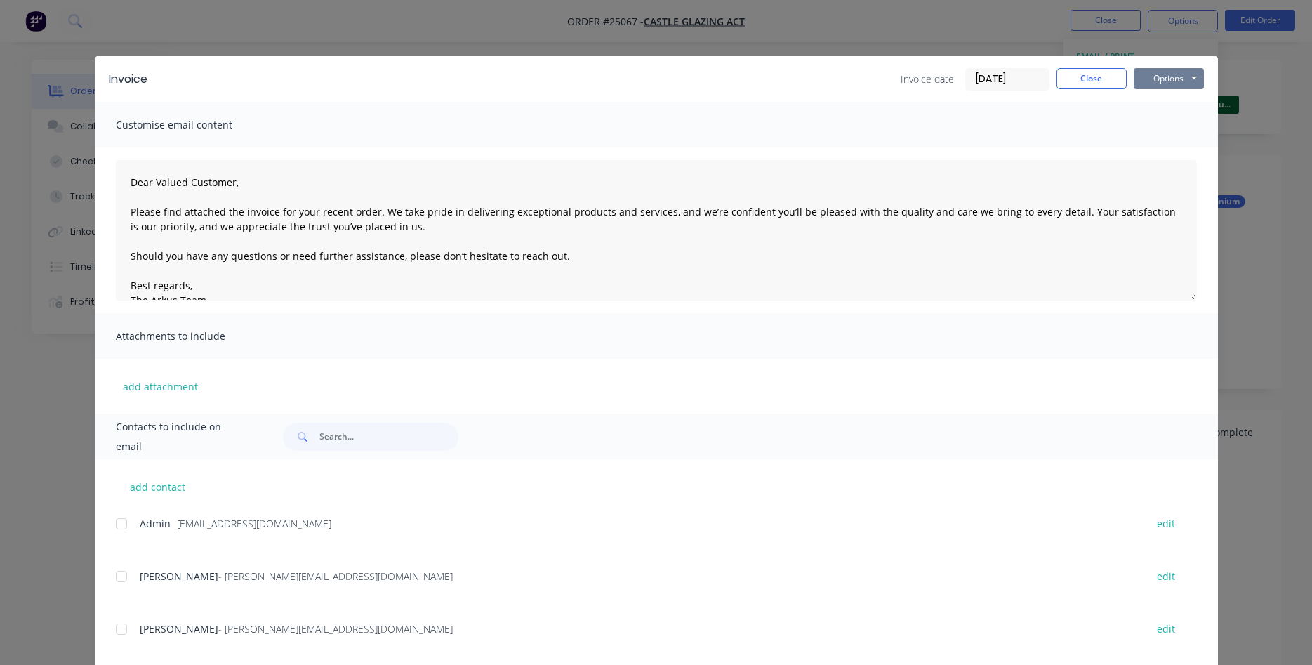
click at [1146, 84] on button "Options" at bounding box center [1168, 78] width 70 height 21
click at [1161, 123] on button "Print" at bounding box center [1178, 126] width 90 height 23
click at [1100, 78] on button "Close" at bounding box center [1091, 78] width 70 height 21
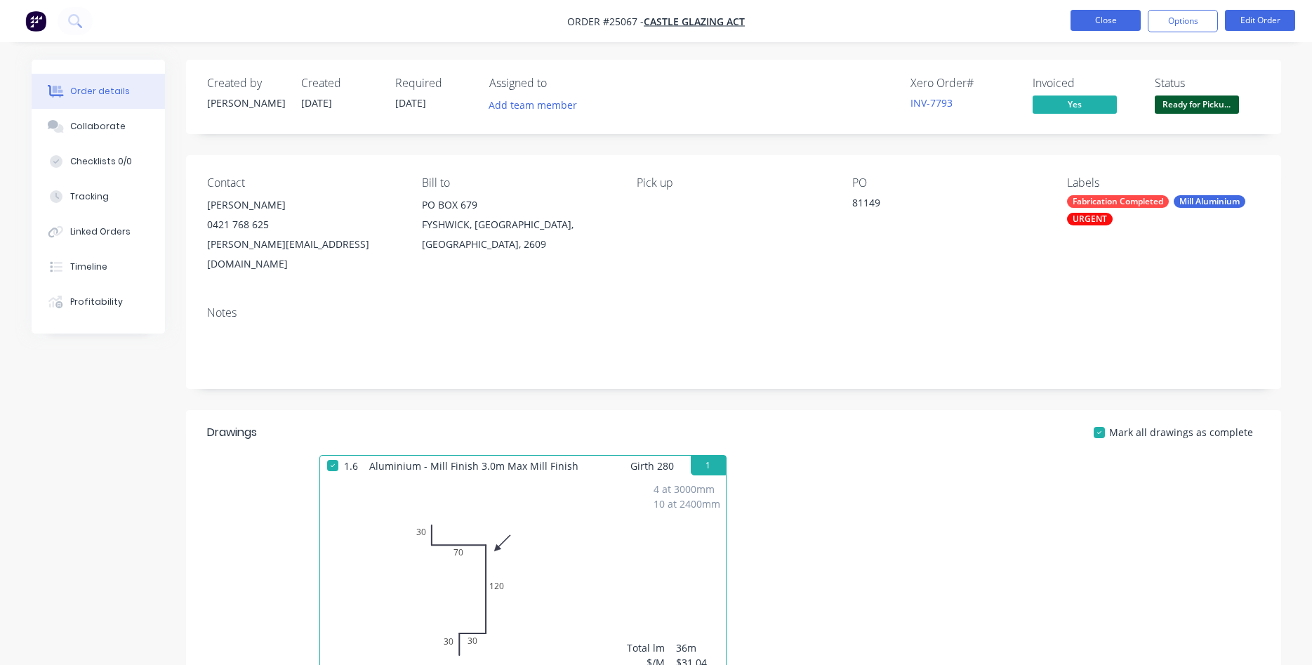
click at [1121, 22] on button "Close" at bounding box center [1105, 20] width 70 height 21
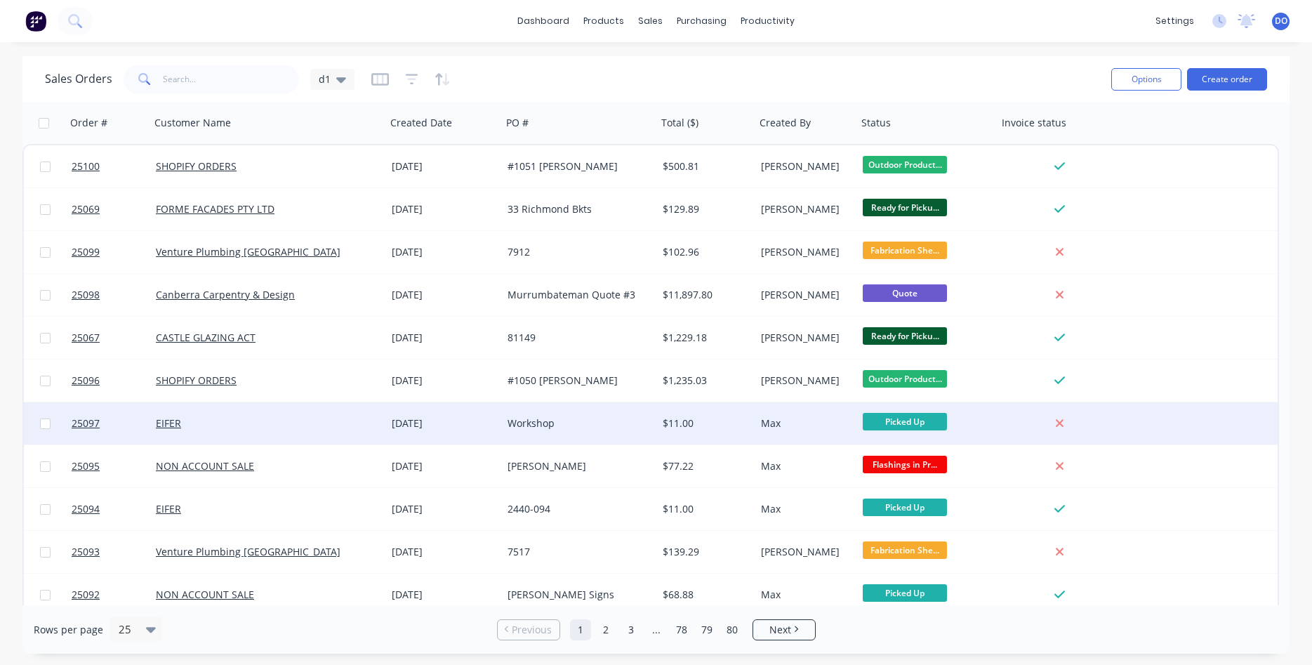
click at [970, 418] on div "Picked Up" at bounding box center [924, 423] width 123 height 21
click at [802, 414] on div "Max" at bounding box center [806, 423] width 102 height 42
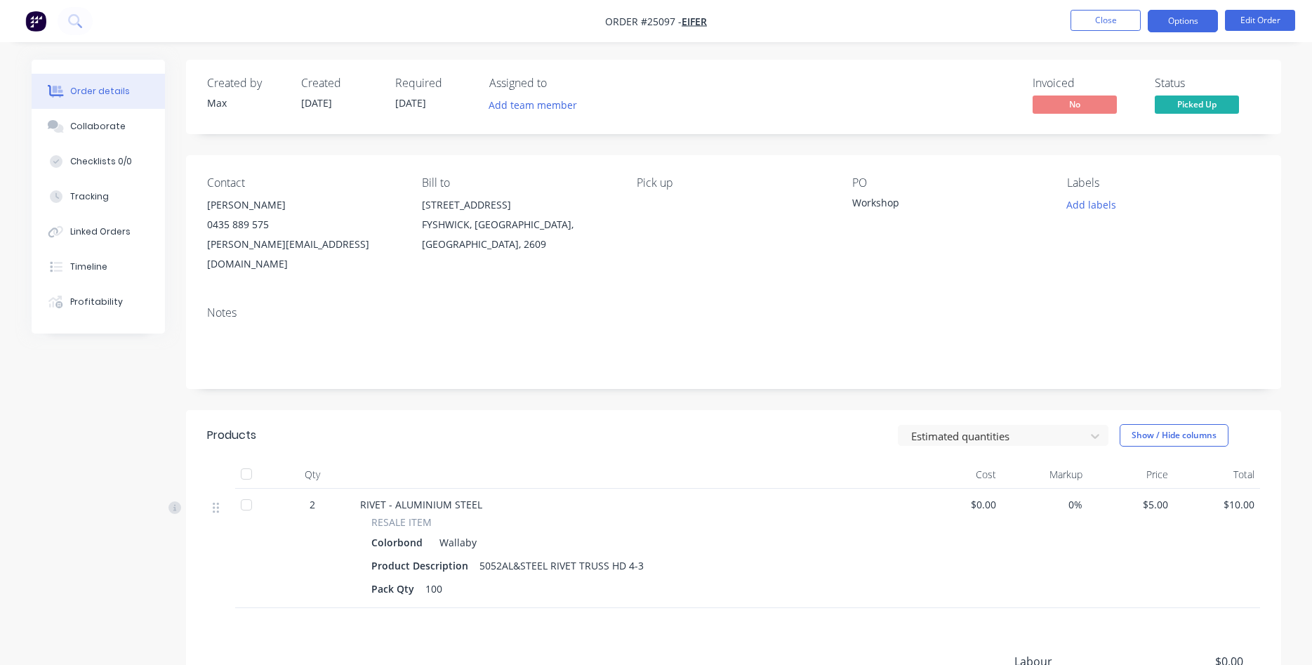
click at [1196, 23] on button "Options" at bounding box center [1182, 21] width 70 height 22
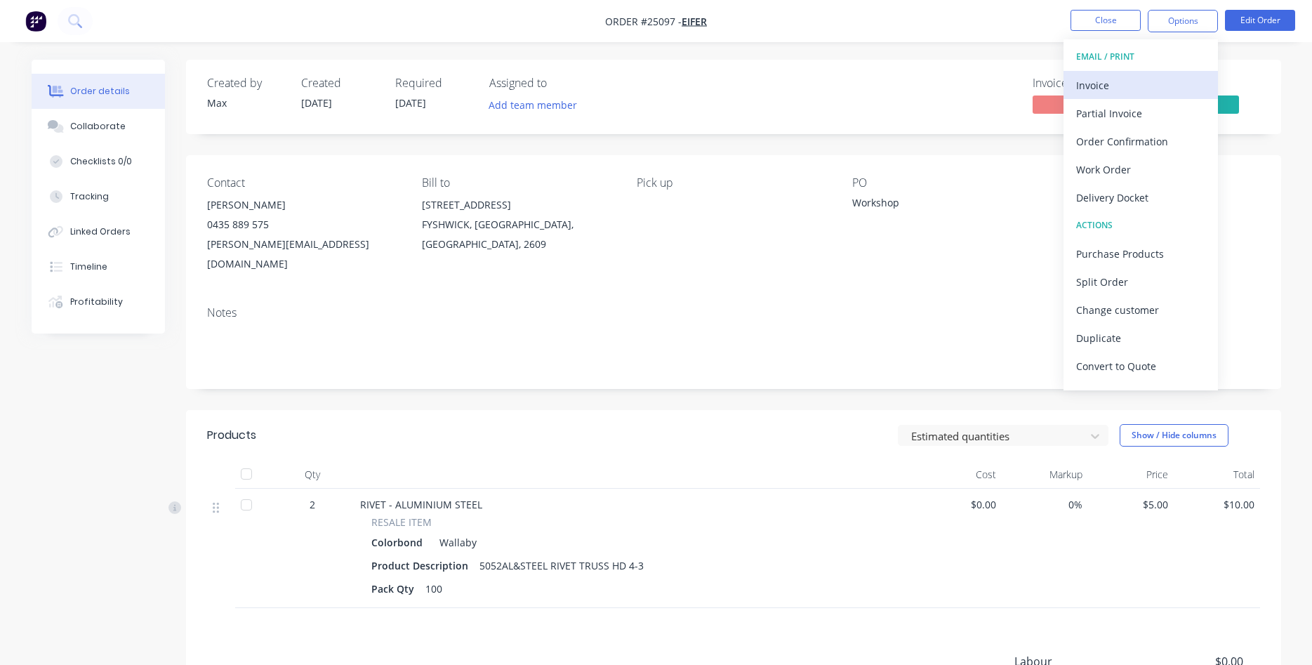
click at [1106, 78] on div "Invoice" at bounding box center [1140, 85] width 129 height 20
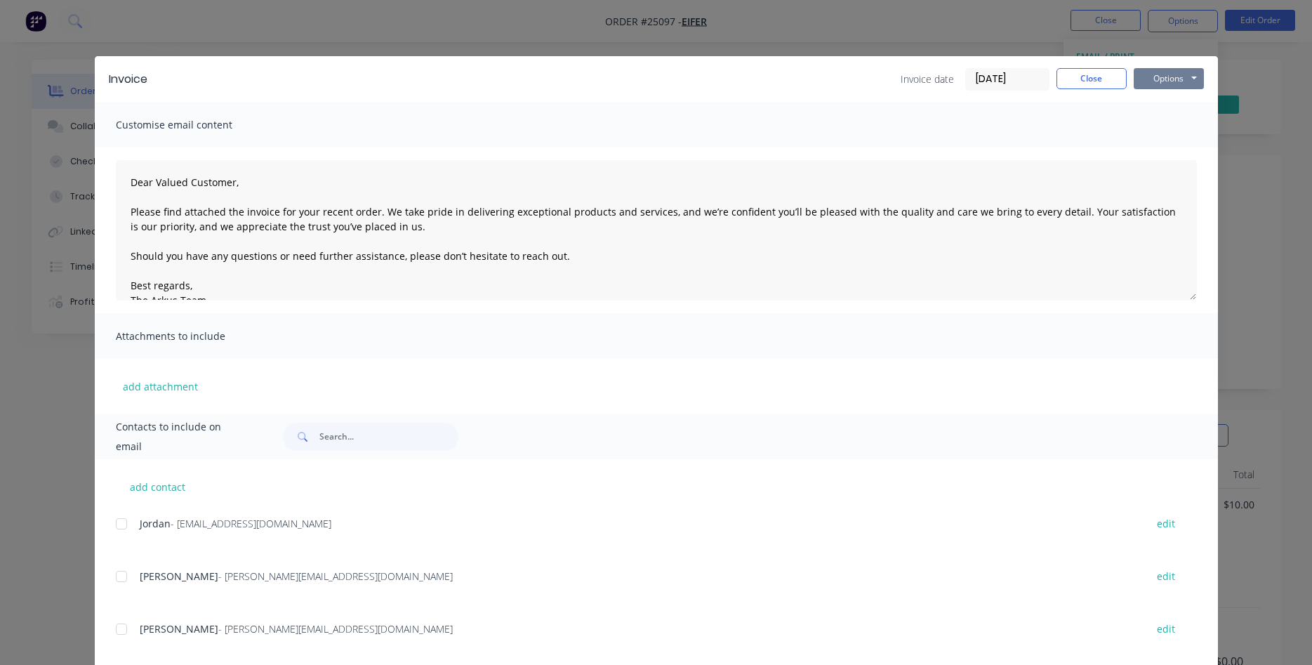
click at [1159, 75] on button "Options" at bounding box center [1168, 78] width 70 height 21
click at [1164, 122] on button "Print" at bounding box center [1178, 126] width 90 height 23
click at [1098, 76] on button "Close" at bounding box center [1091, 78] width 70 height 21
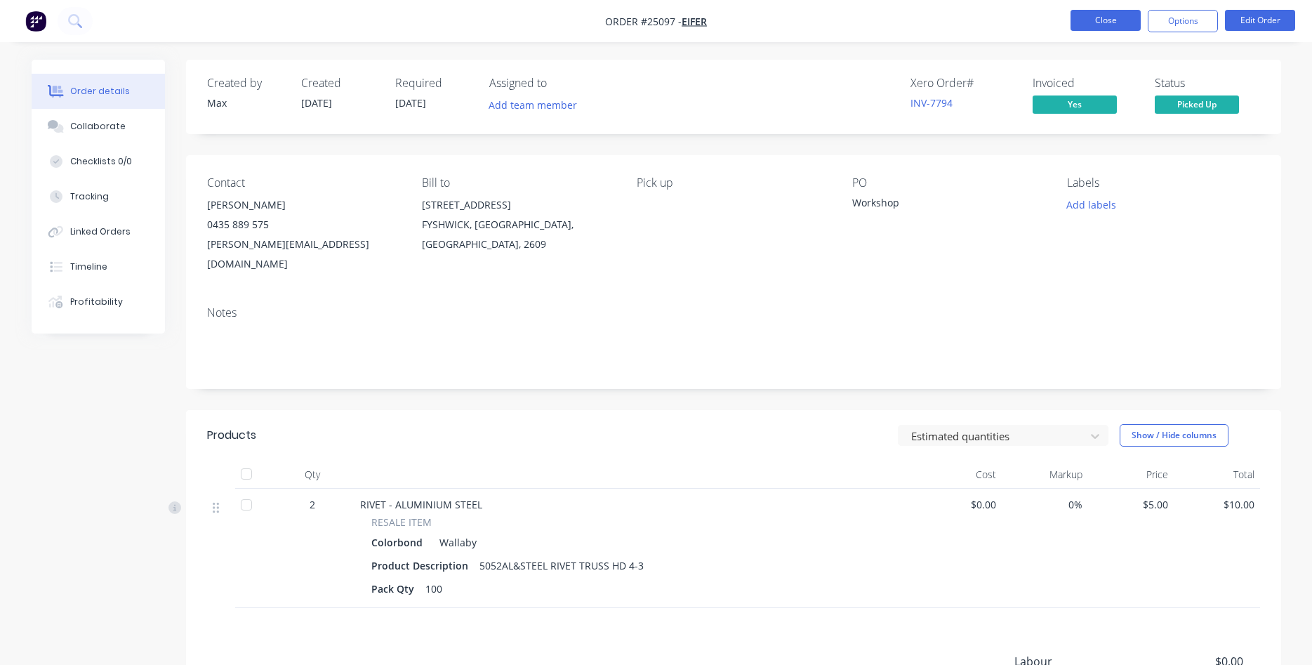
click at [1100, 20] on button "Close" at bounding box center [1105, 20] width 70 height 21
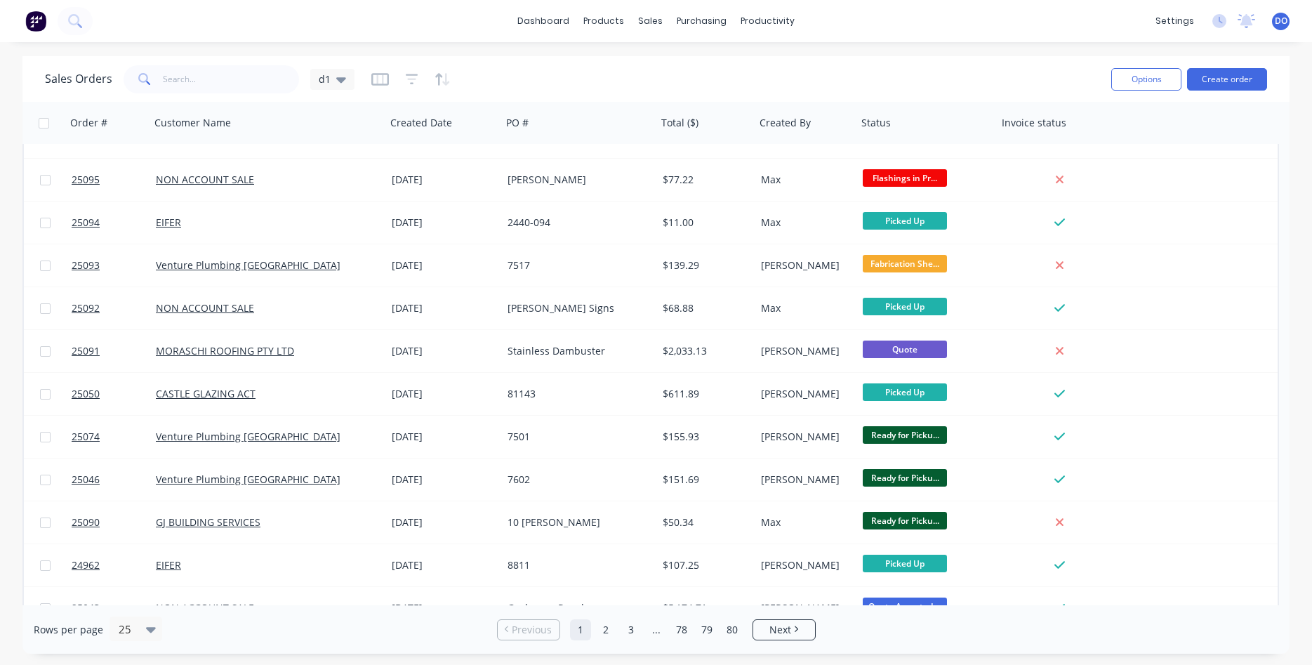
scroll to position [320, 0]
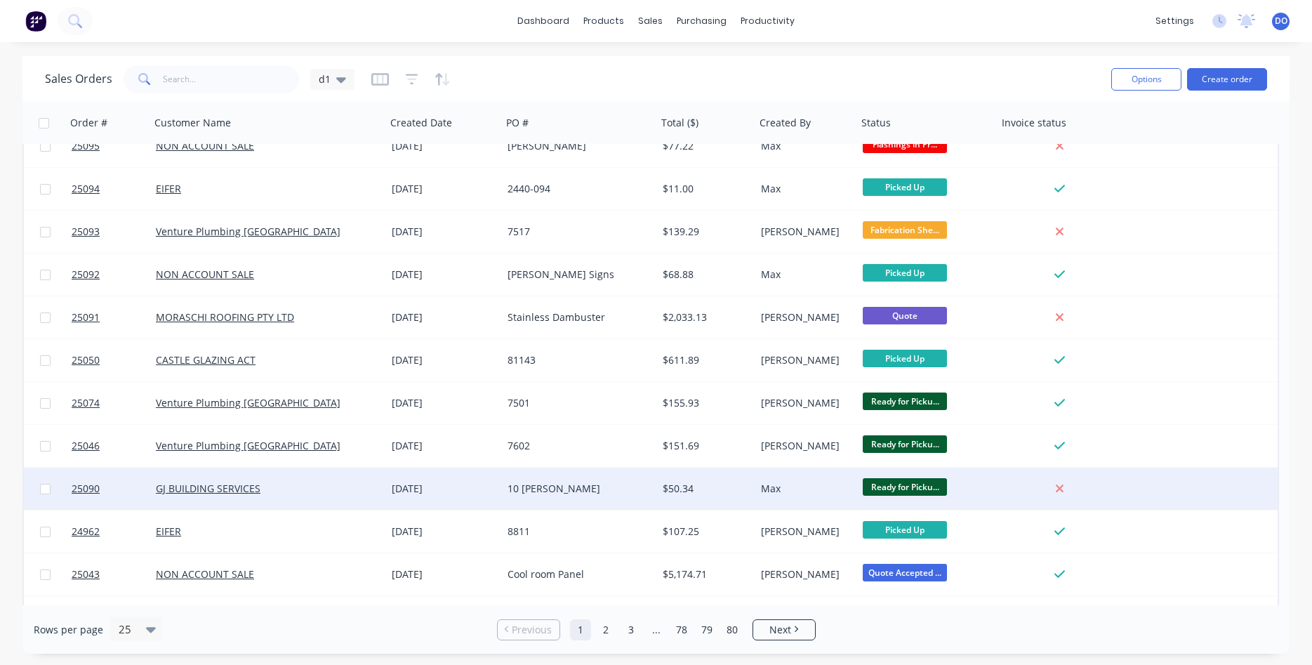
click at [818, 489] on div "Max" at bounding box center [804, 488] width 86 height 14
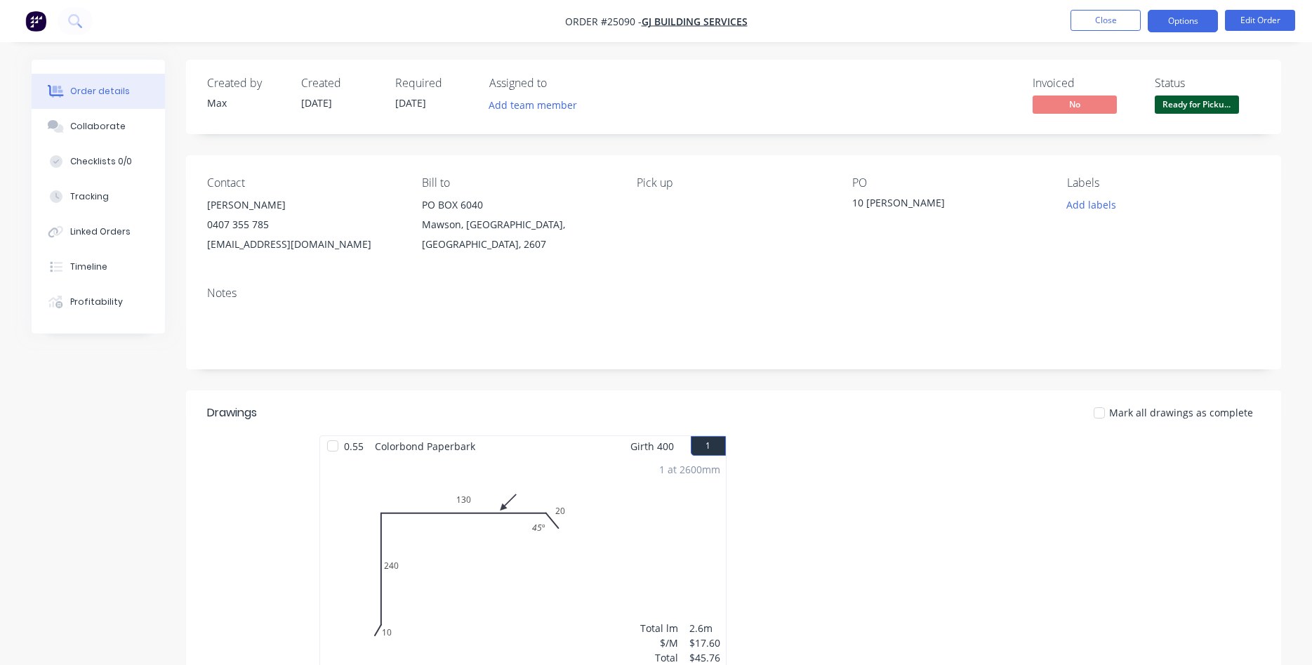
click at [1176, 25] on button "Options" at bounding box center [1182, 21] width 70 height 22
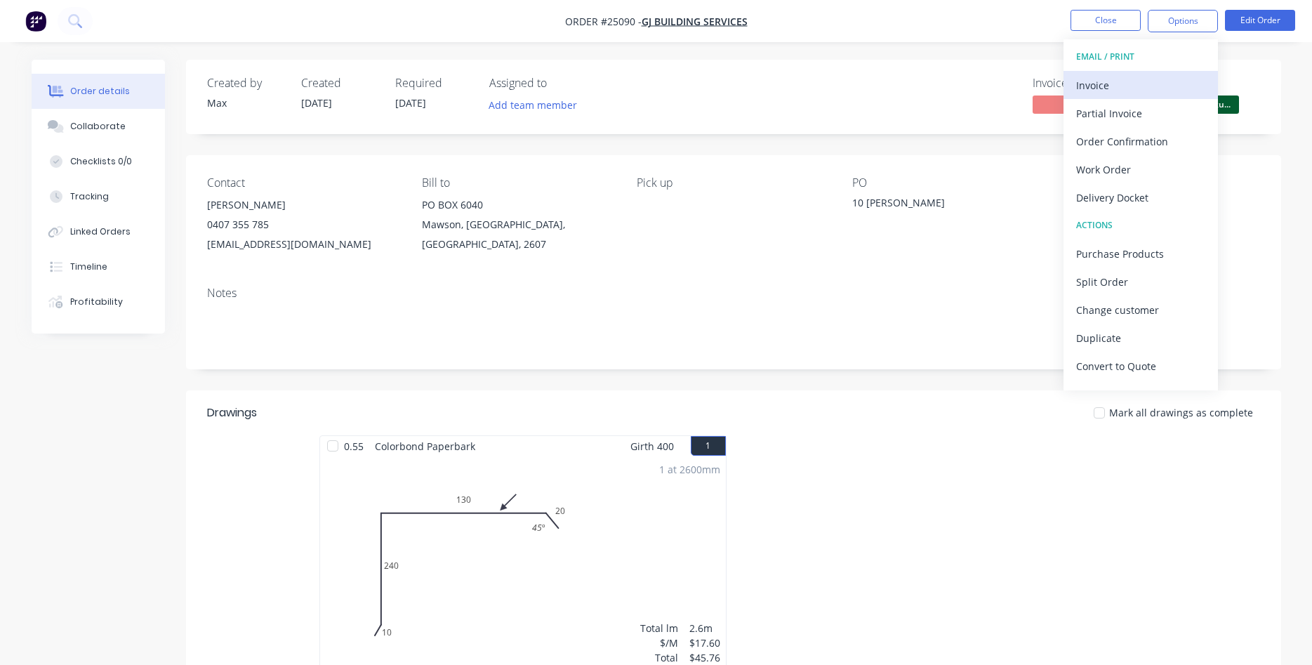
click at [1107, 87] on div "Invoice" at bounding box center [1140, 85] width 129 height 20
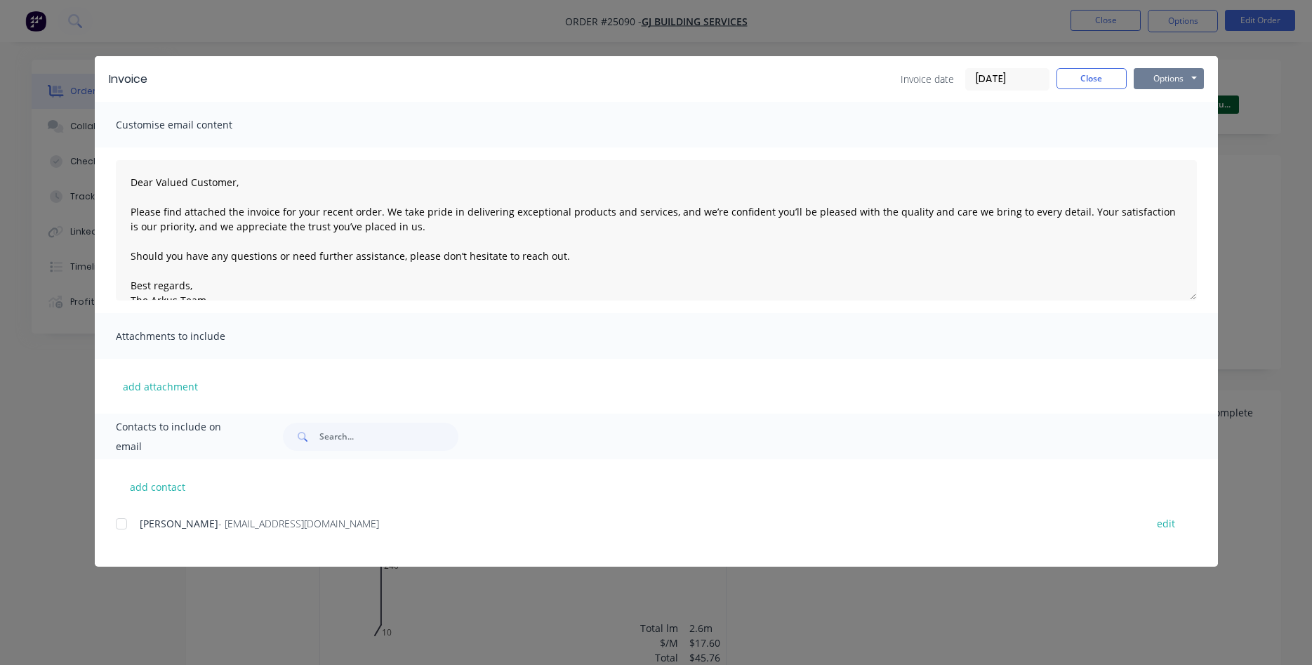
click at [1169, 78] on button "Options" at bounding box center [1168, 78] width 70 height 21
click at [1170, 131] on button "Print" at bounding box center [1178, 126] width 90 height 23
click at [1087, 73] on button "Close" at bounding box center [1091, 78] width 70 height 21
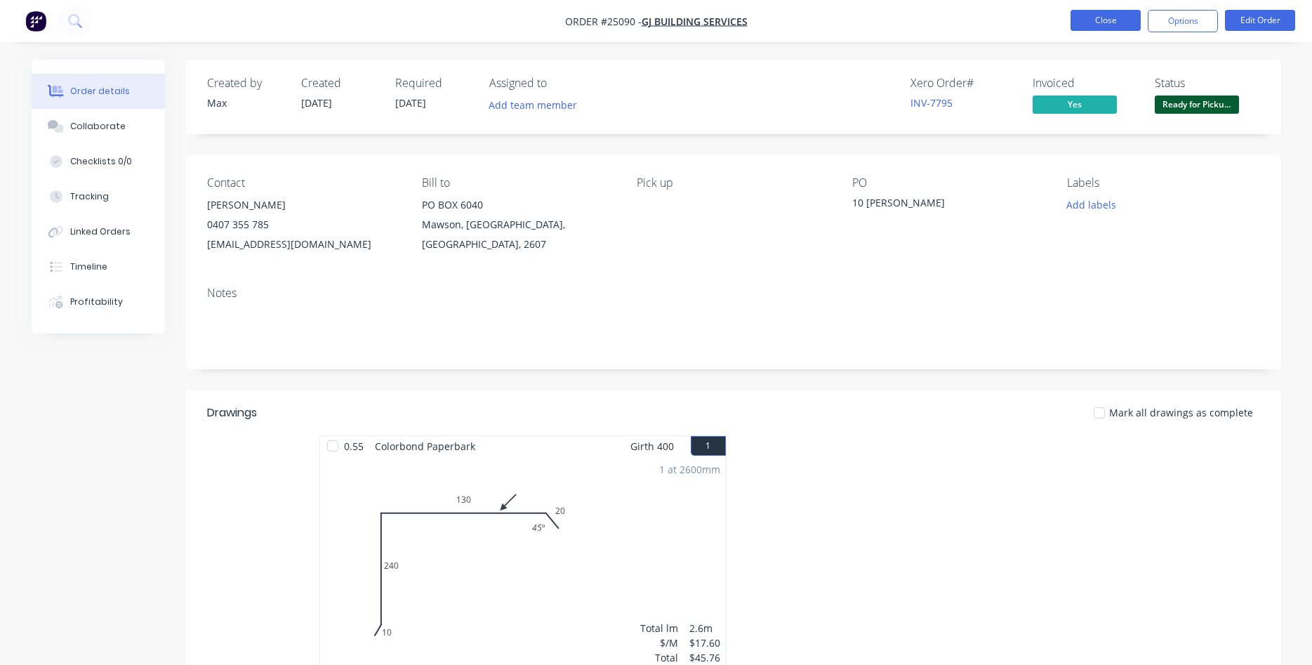
click at [1111, 15] on button "Close" at bounding box center [1105, 20] width 70 height 21
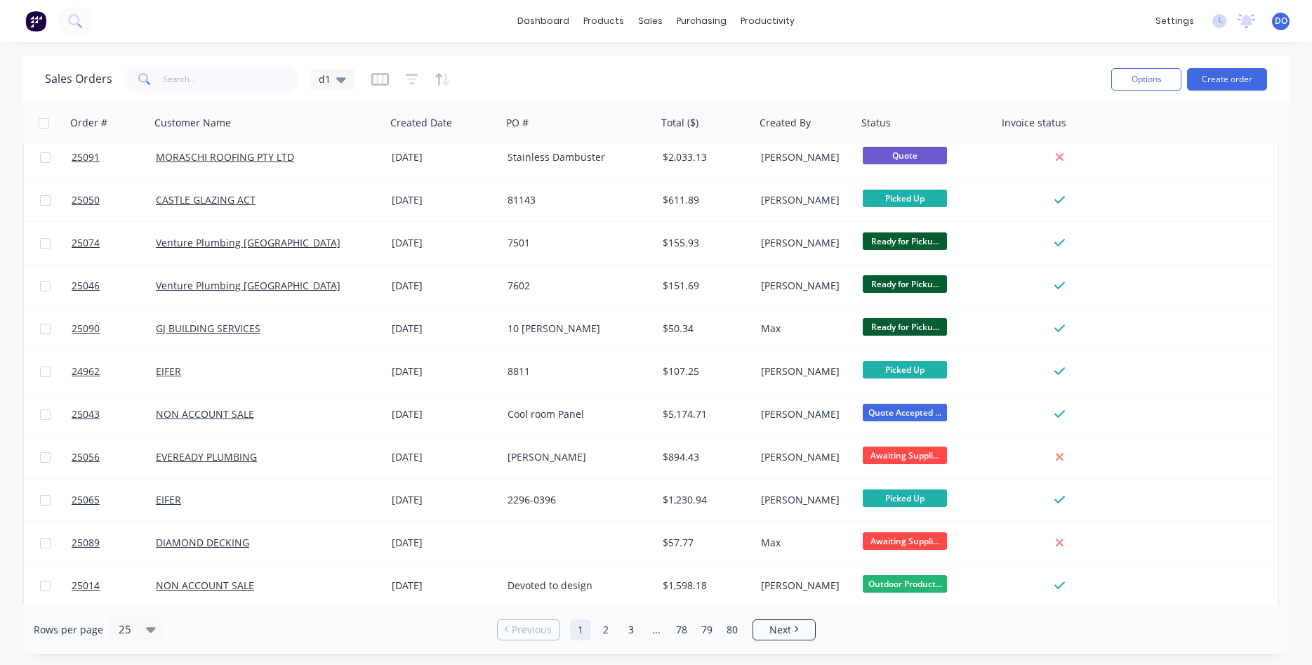
scroll to position [609, 0]
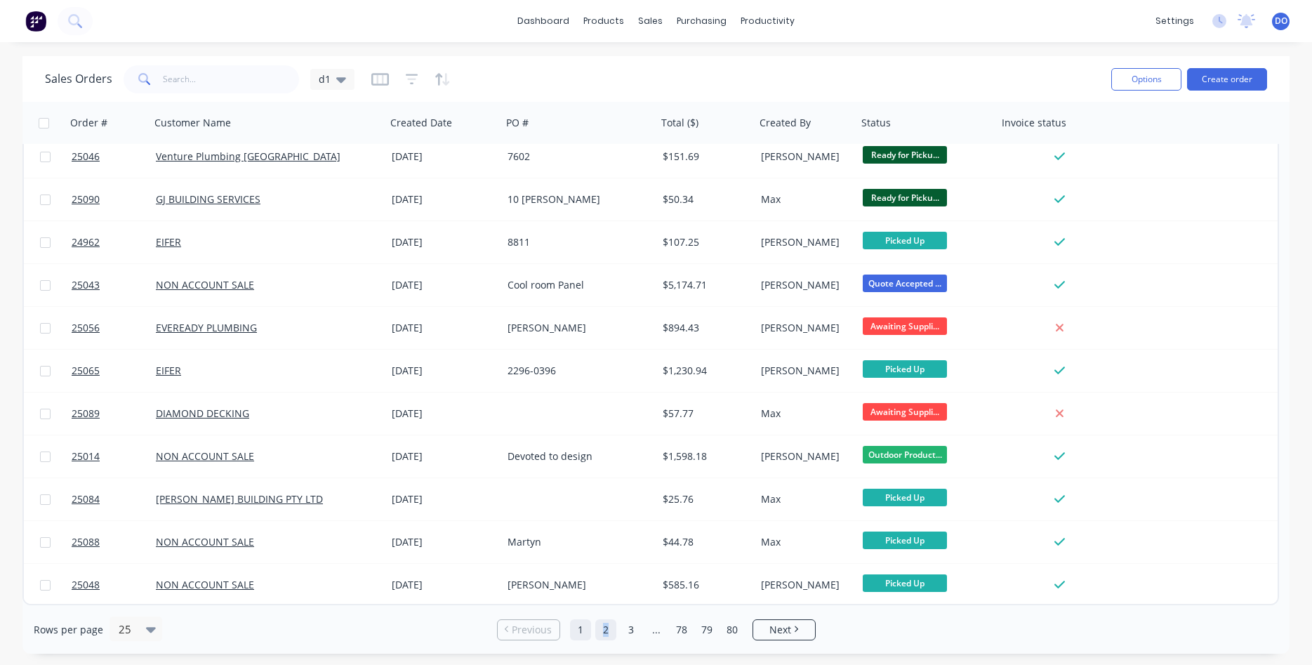
click at [606, 626] on link "2" at bounding box center [605, 629] width 21 height 21
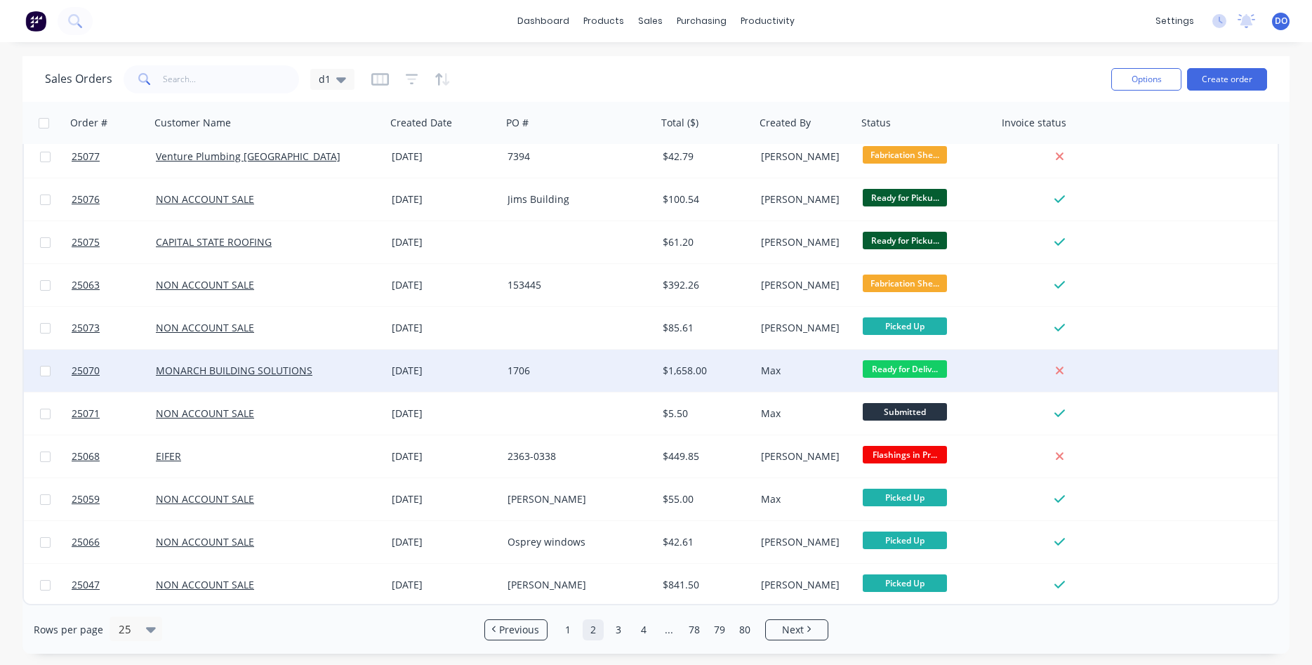
click at [1015, 372] on div at bounding box center [1059, 370] width 113 height 13
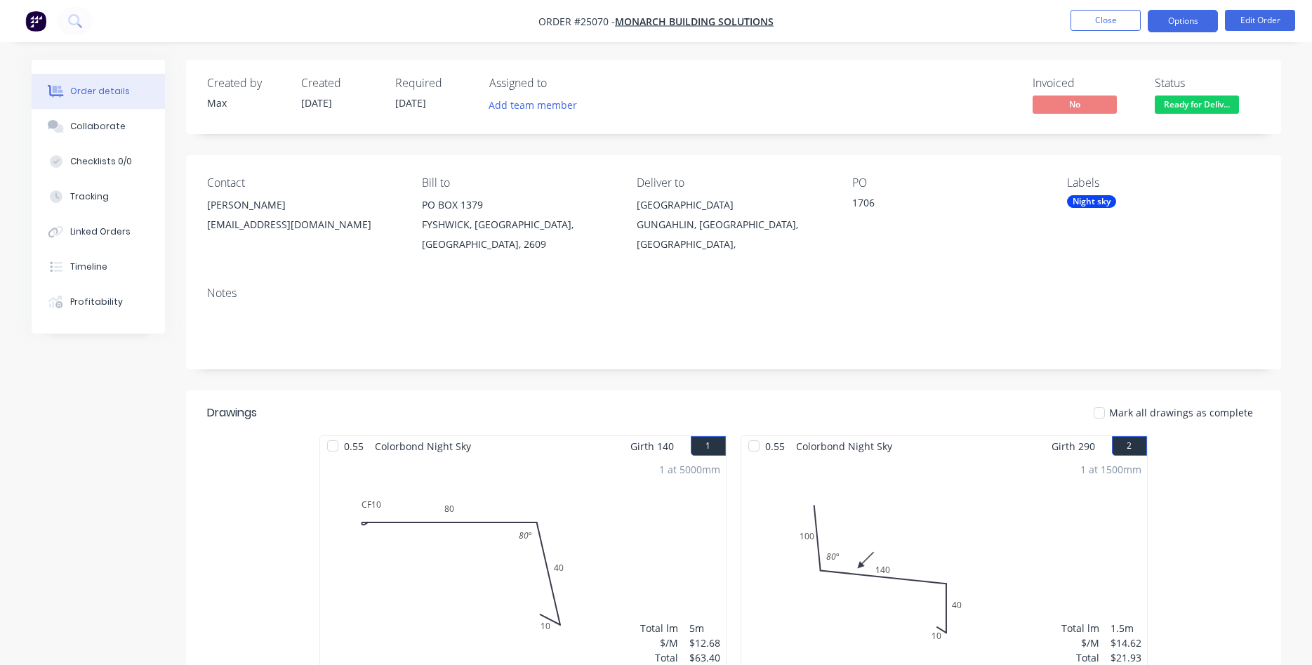
click at [1188, 26] on button "Options" at bounding box center [1182, 21] width 70 height 22
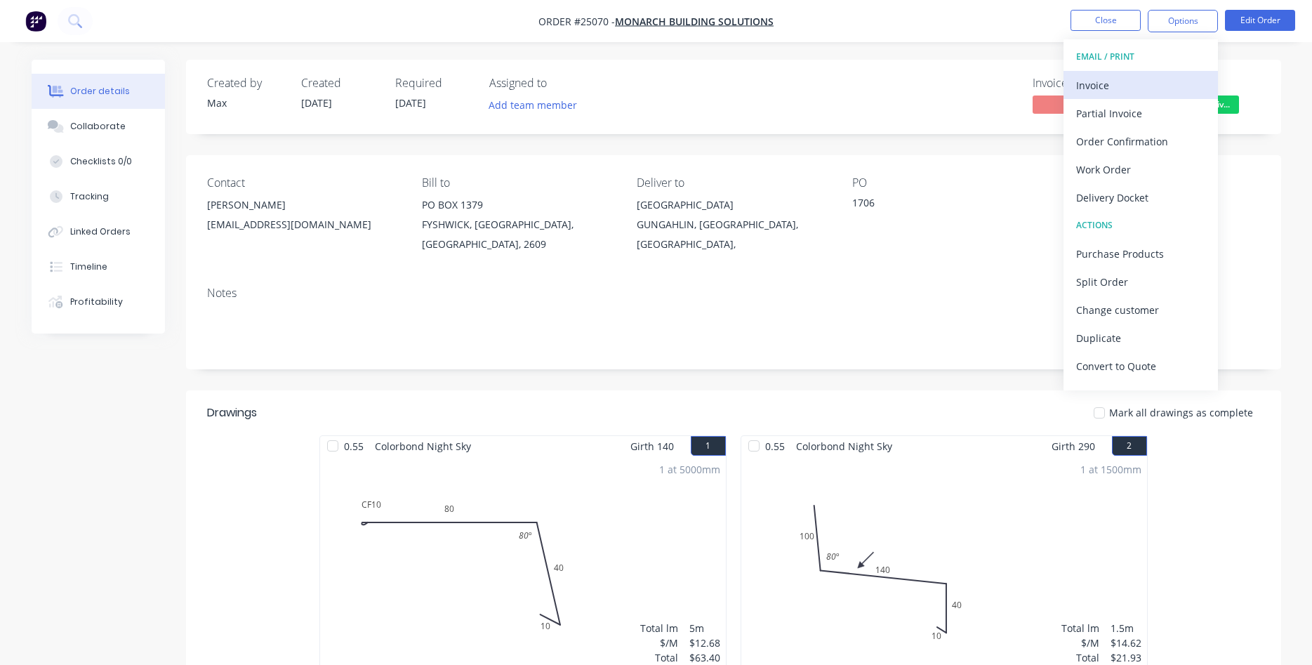
click at [1098, 86] on div "Invoice" at bounding box center [1140, 85] width 129 height 20
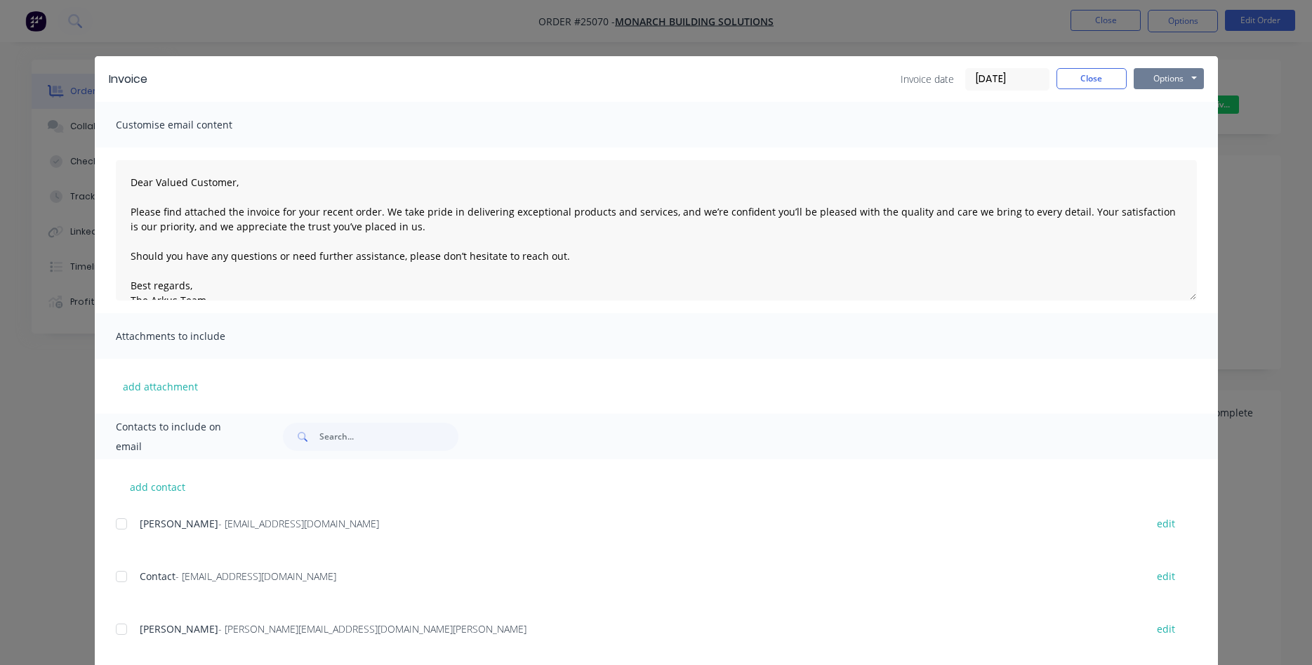
click at [1160, 73] on button "Options" at bounding box center [1168, 78] width 70 height 21
click at [1159, 130] on button "Print" at bounding box center [1178, 126] width 90 height 23
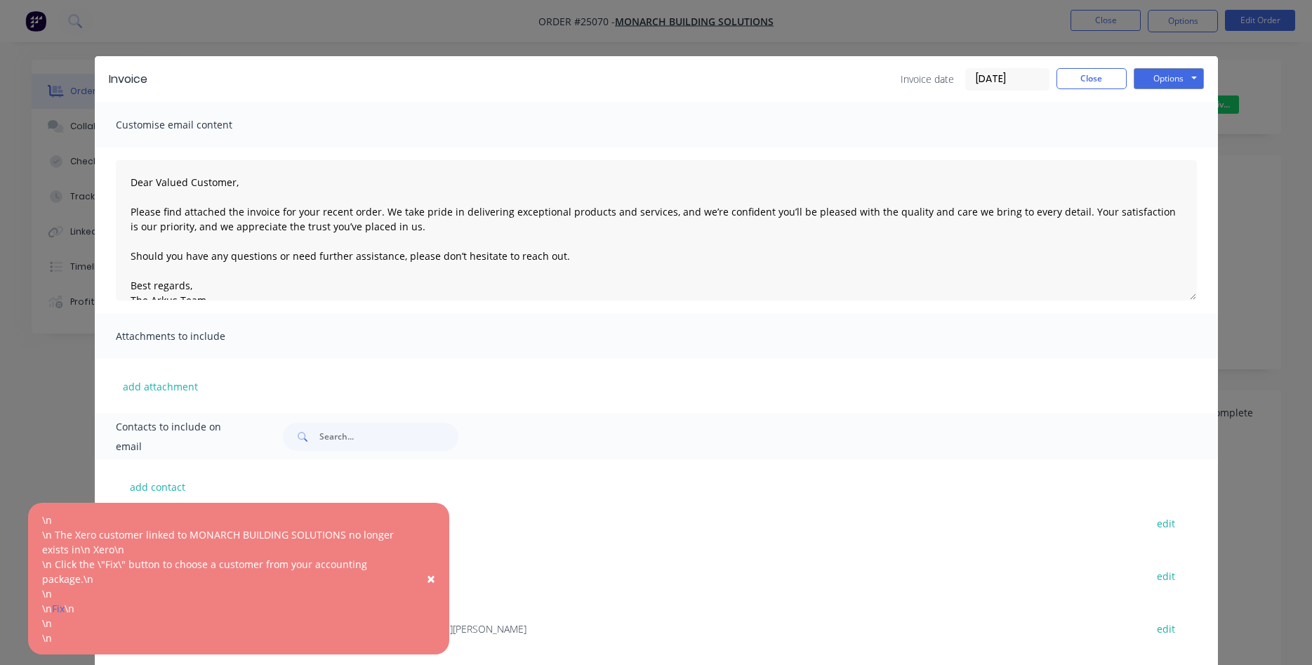
click at [430, 580] on span "×" at bounding box center [431, 578] width 8 height 20
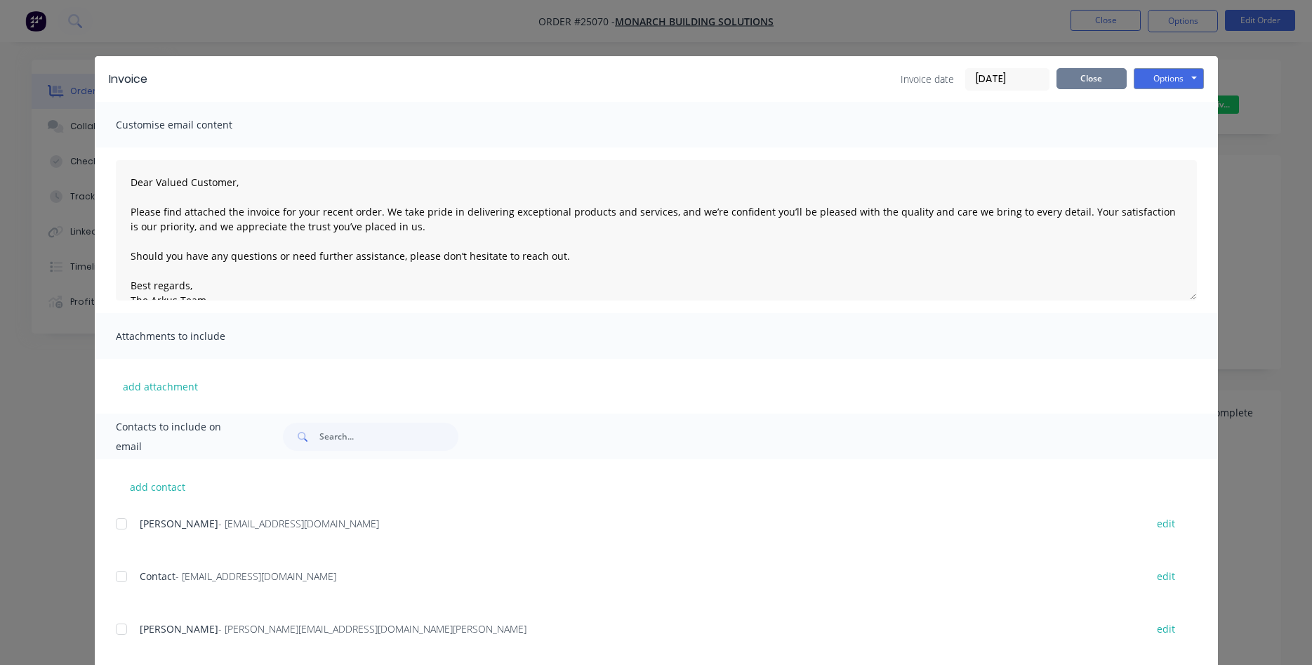
click at [1103, 76] on button "Close" at bounding box center [1091, 78] width 70 height 21
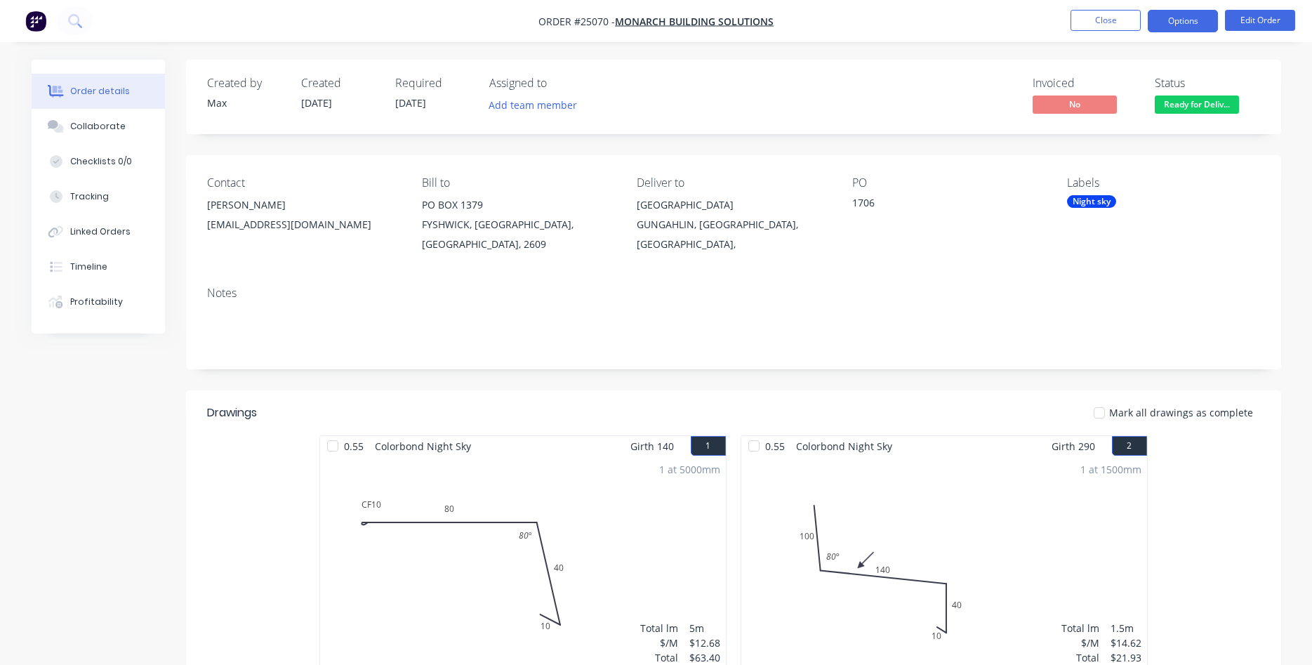
click at [1193, 19] on button "Options" at bounding box center [1182, 21] width 70 height 22
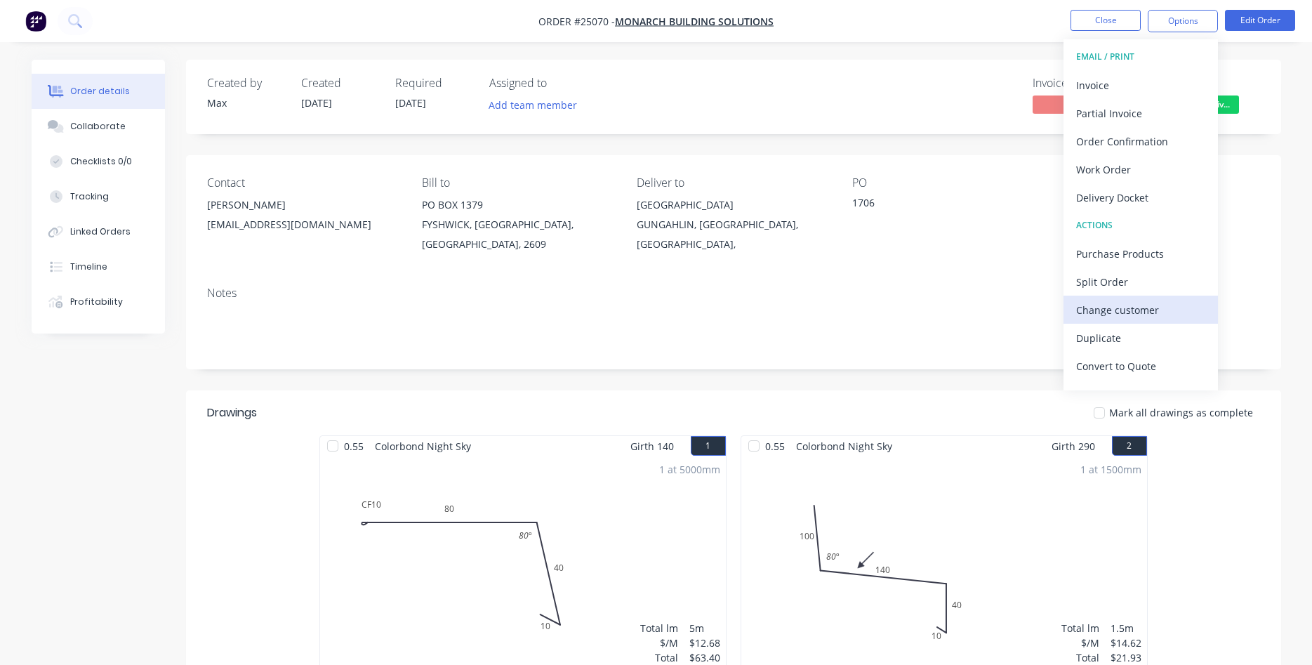
click at [1107, 316] on div "Change customer" at bounding box center [1140, 310] width 129 height 20
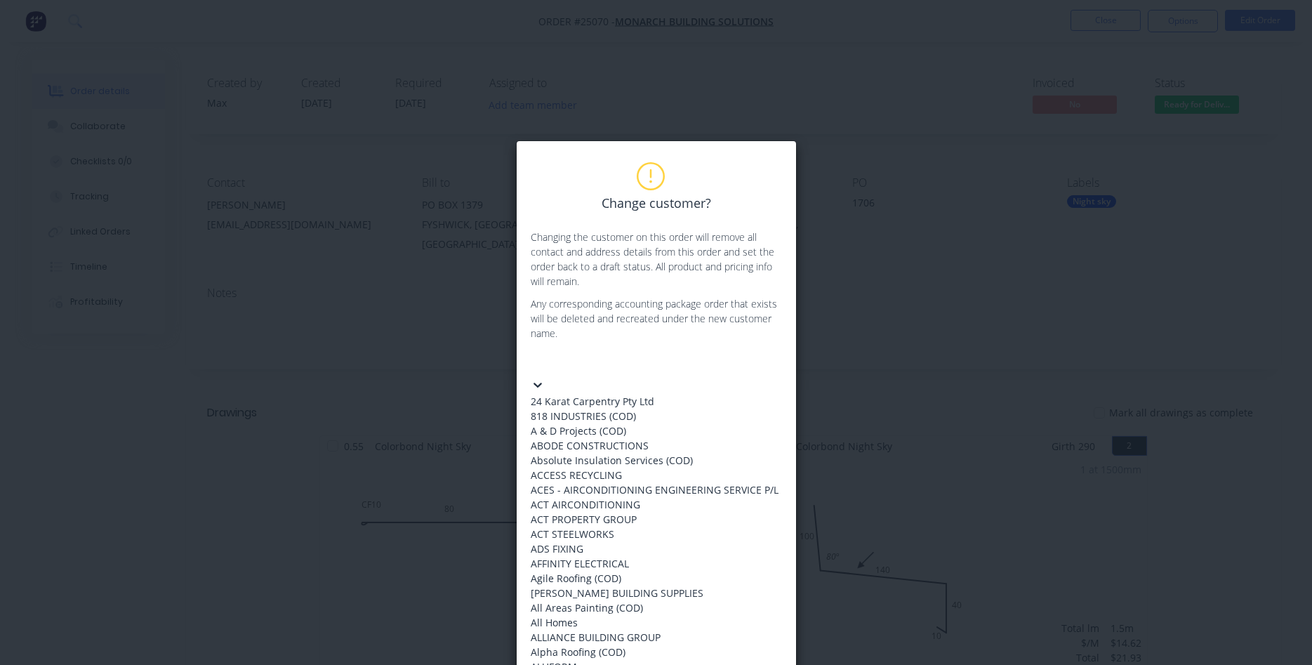
click at [545, 378] on icon at bounding box center [538, 385] width 14 height 14
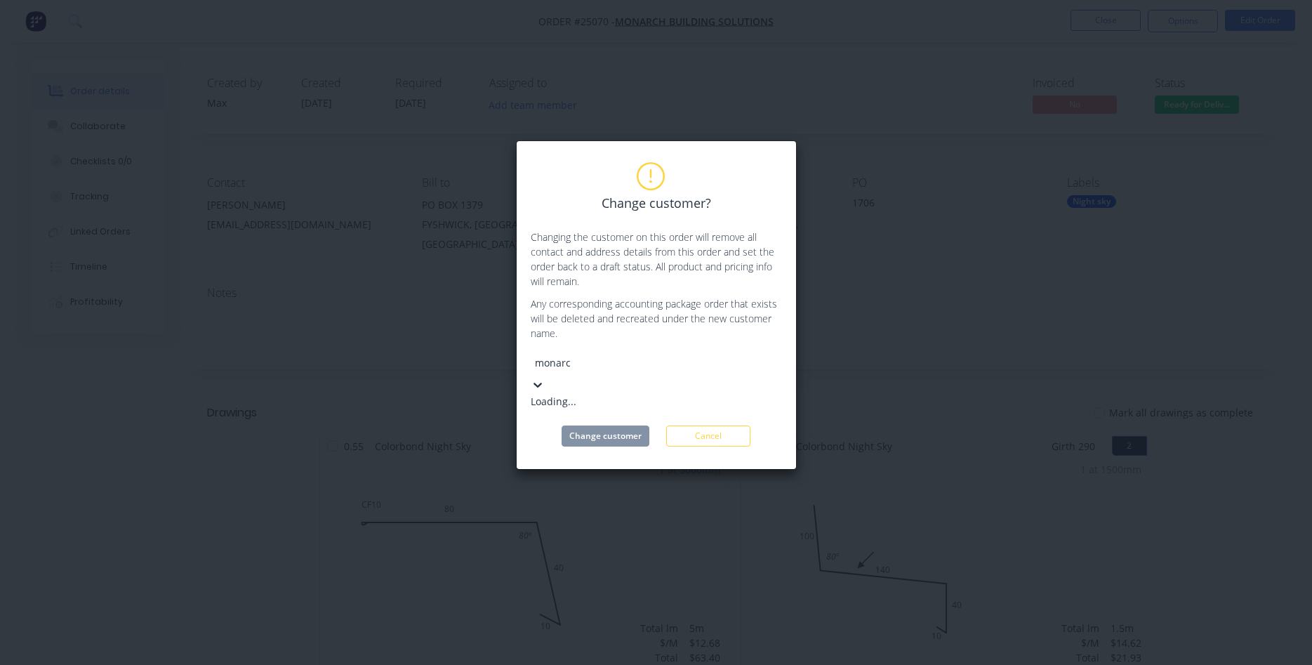
type input "monarch"
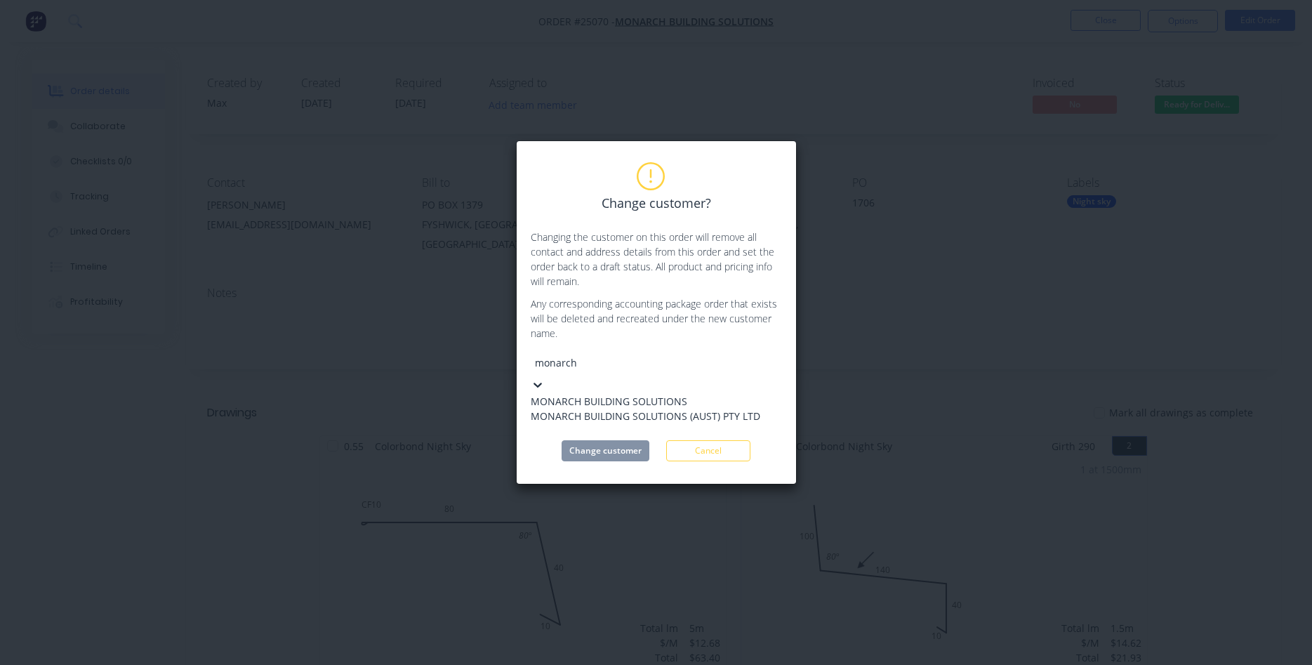
click at [658, 423] on div "MONARCH BUILDING SOLUTIONS (AUST) PTY LTD" at bounding box center [645, 415] width 229 height 15
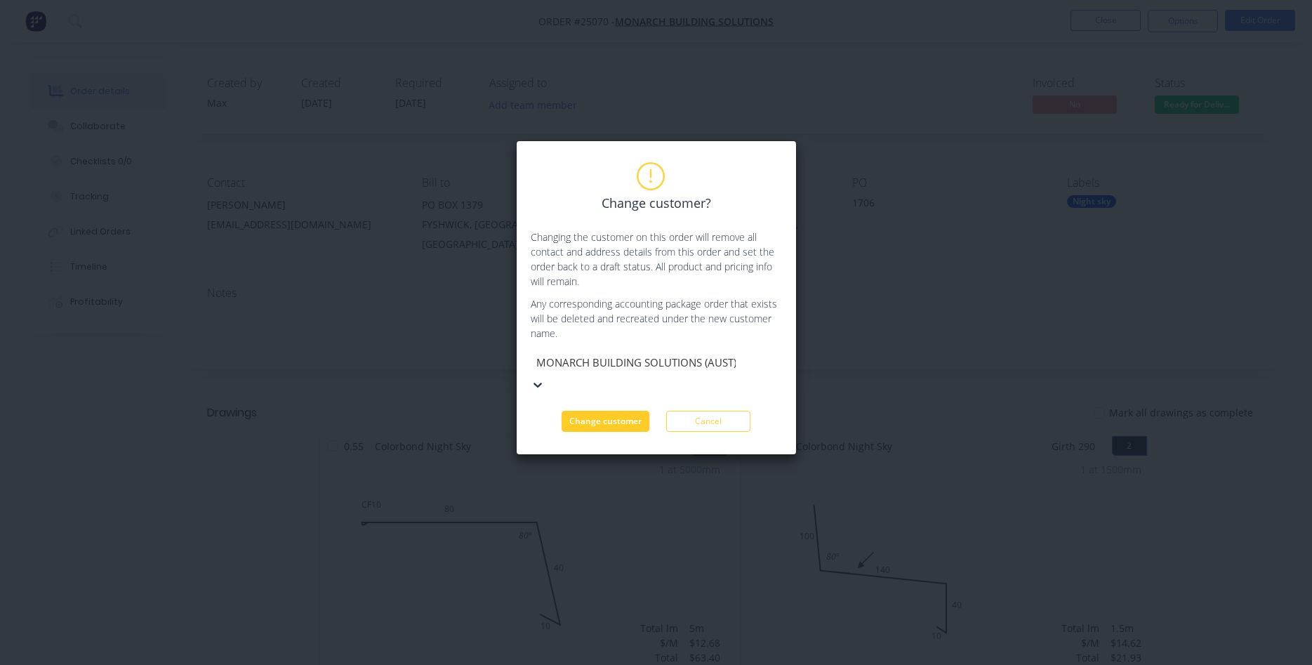
click at [620, 411] on button "Change customer" at bounding box center [605, 421] width 88 height 21
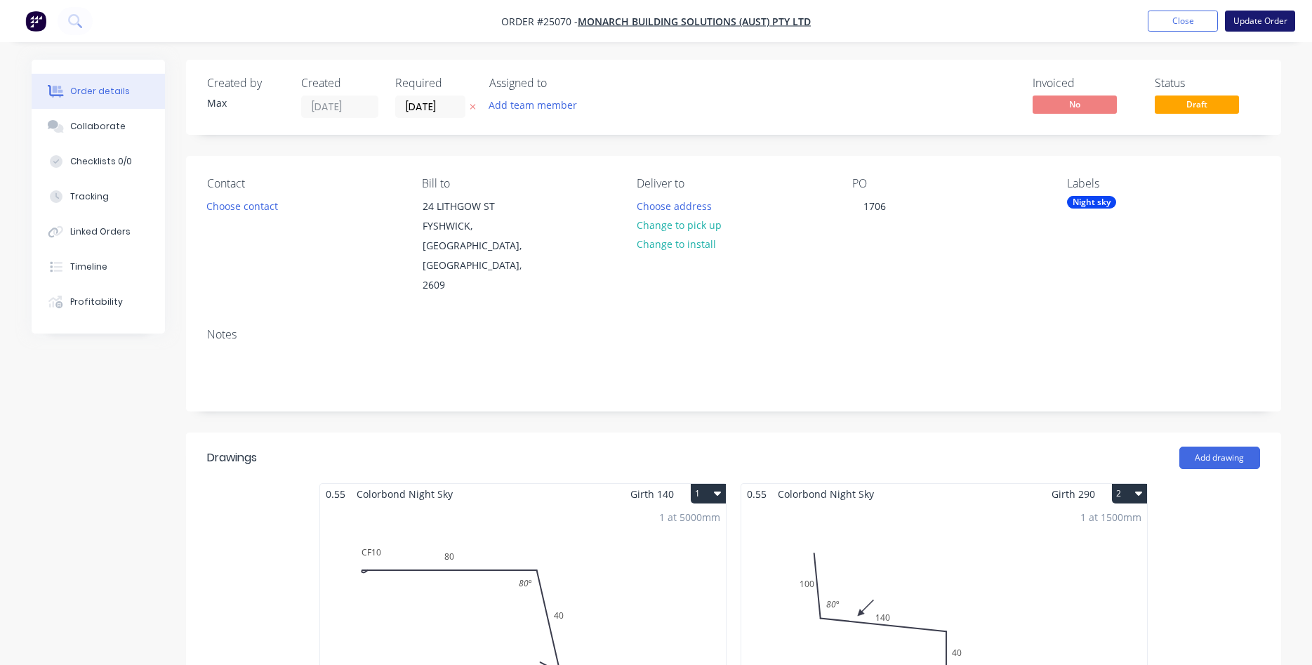
click at [1264, 18] on button "Update Order" at bounding box center [1260, 21] width 70 height 21
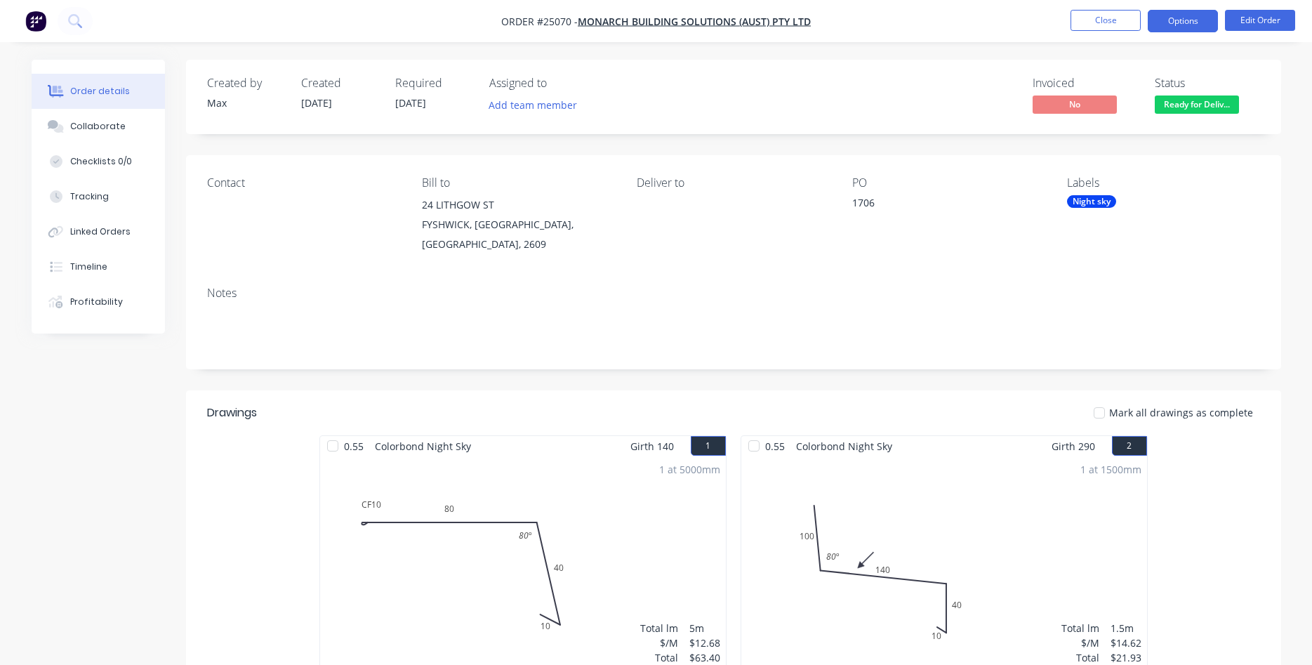
click at [1177, 24] on button "Options" at bounding box center [1182, 21] width 70 height 22
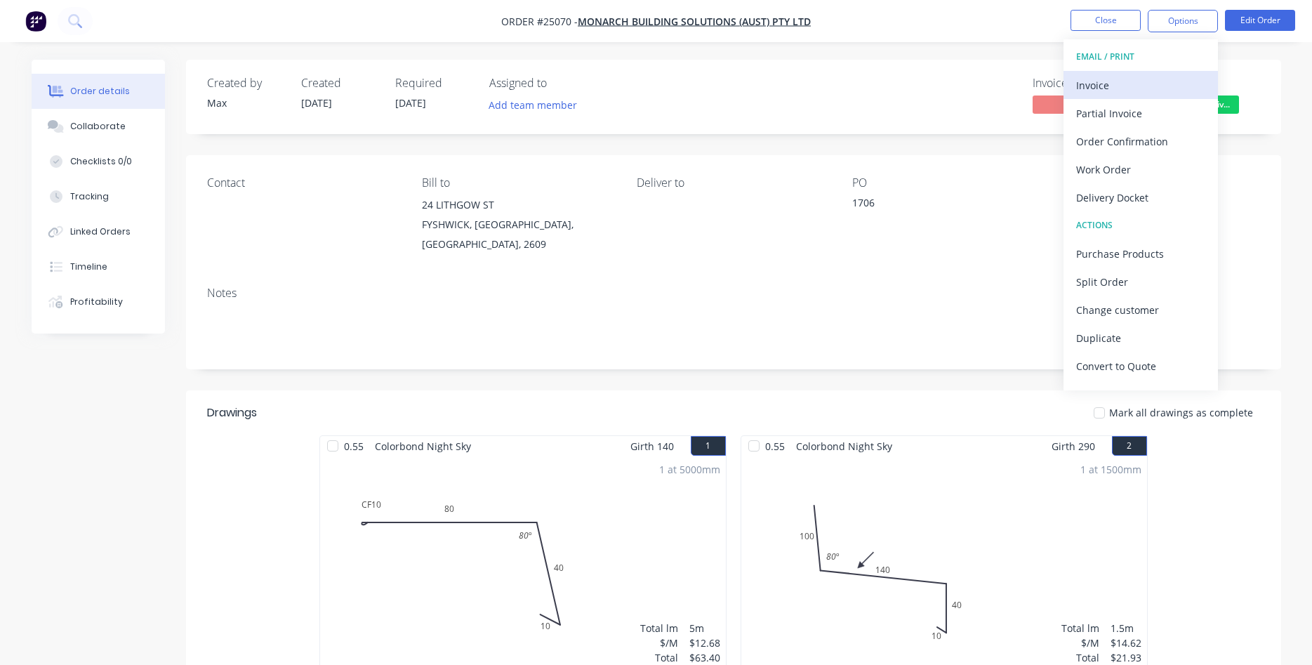
click at [1112, 86] on div "Invoice" at bounding box center [1140, 85] width 129 height 20
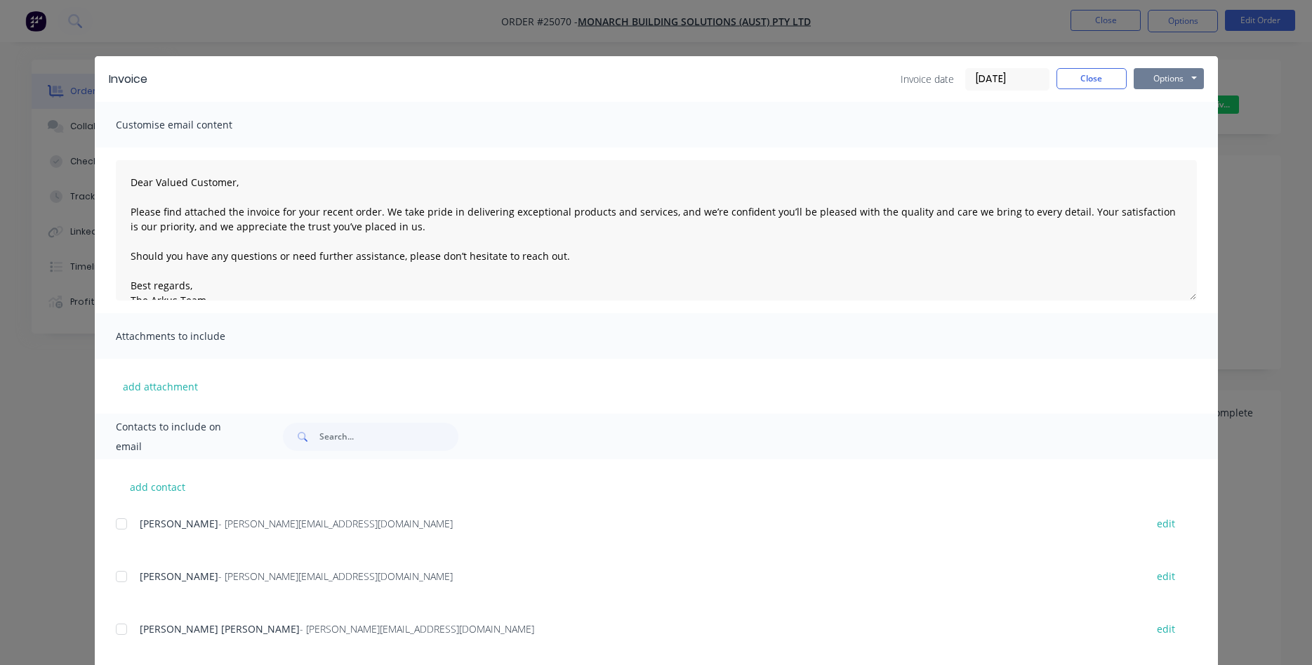
click at [1166, 76] on button "Options" at bounding box center [1168, 78] width 70 height 21
click at [1165, 124] on button "Print" at bounding box center [1178, 126] width 90 height 23
click at [1112, 84] on button "Close" at bounding box center [1091, 78] width 70 height 21
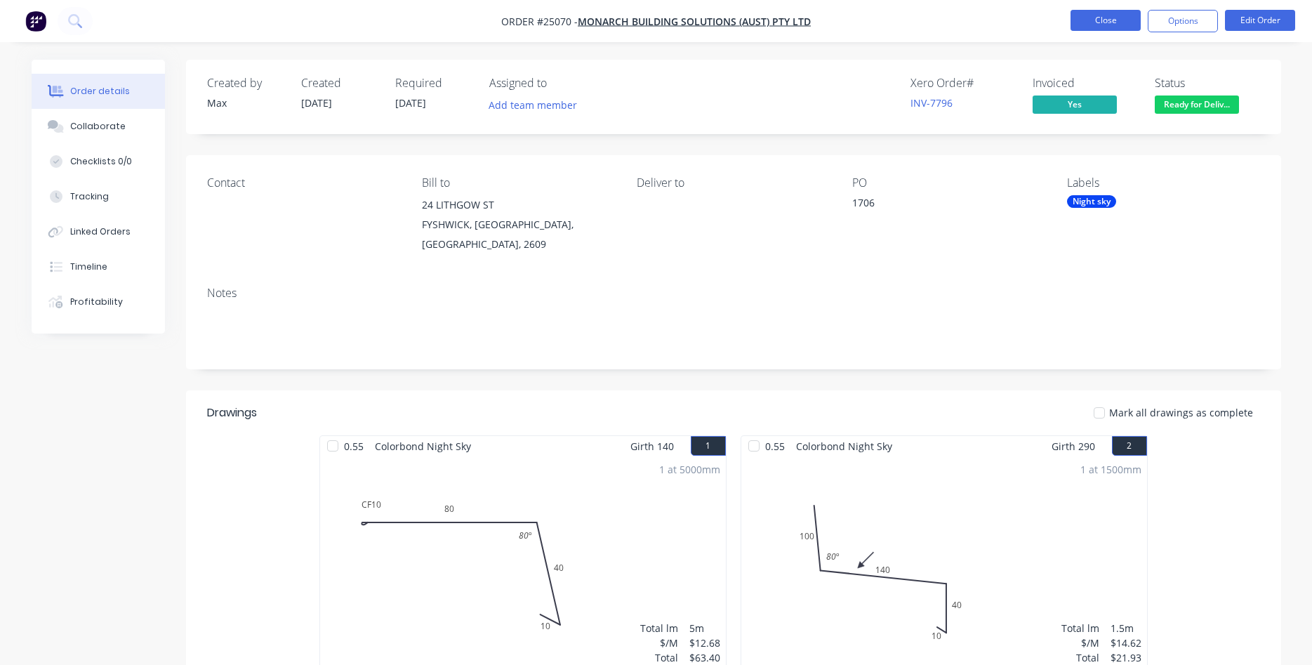
click at [1117, 22] on button "Close" at bounding box center [1105, 20] width 70 height 21
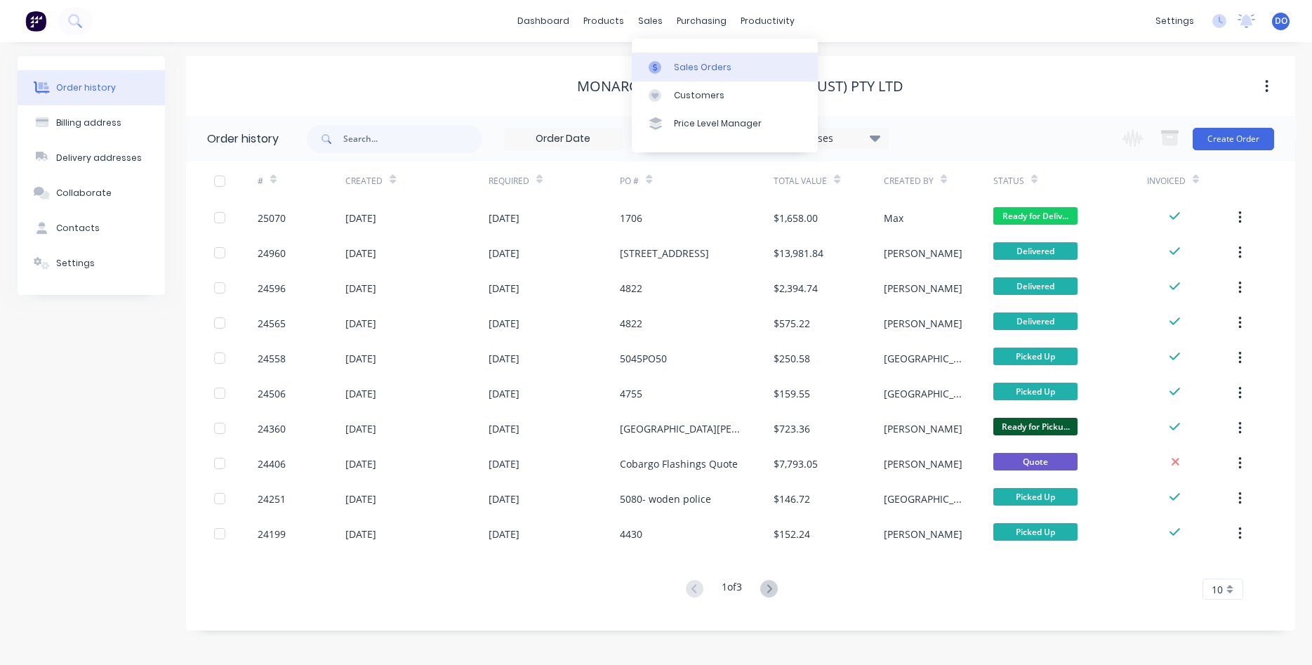
click at [683, 68] on div "Sales Orders" at bounding box center [703, 67] width 58 height 13
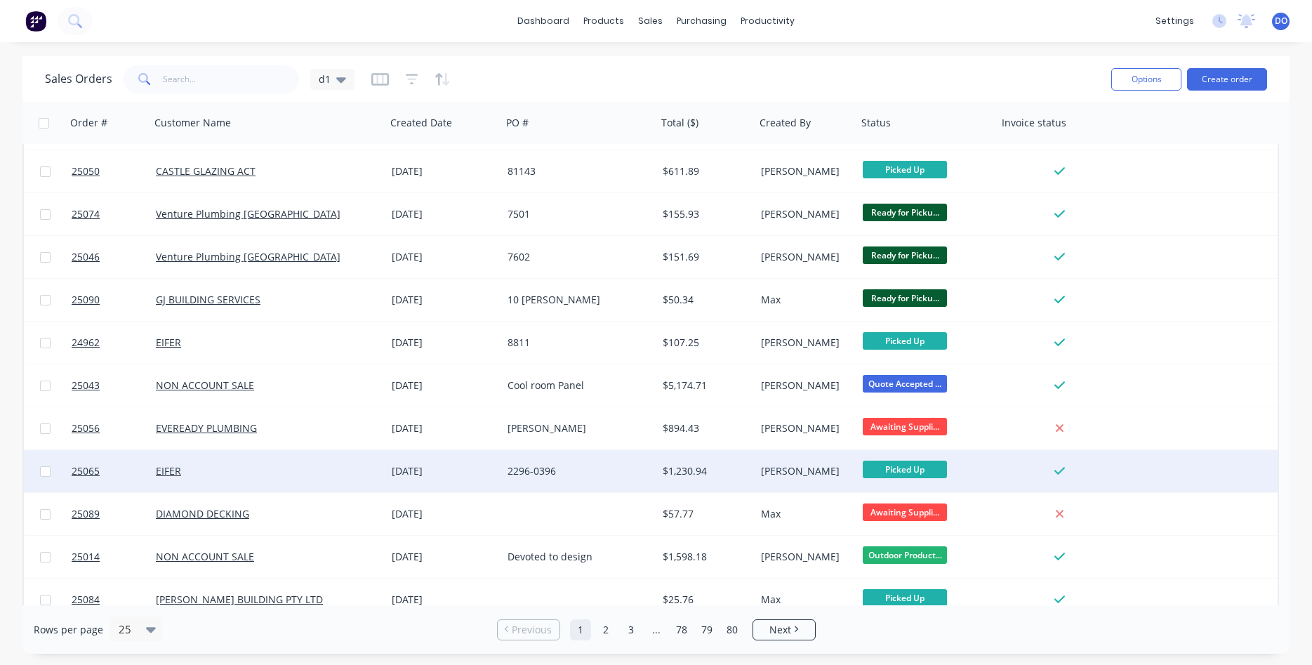
scroll to position [609, 0]
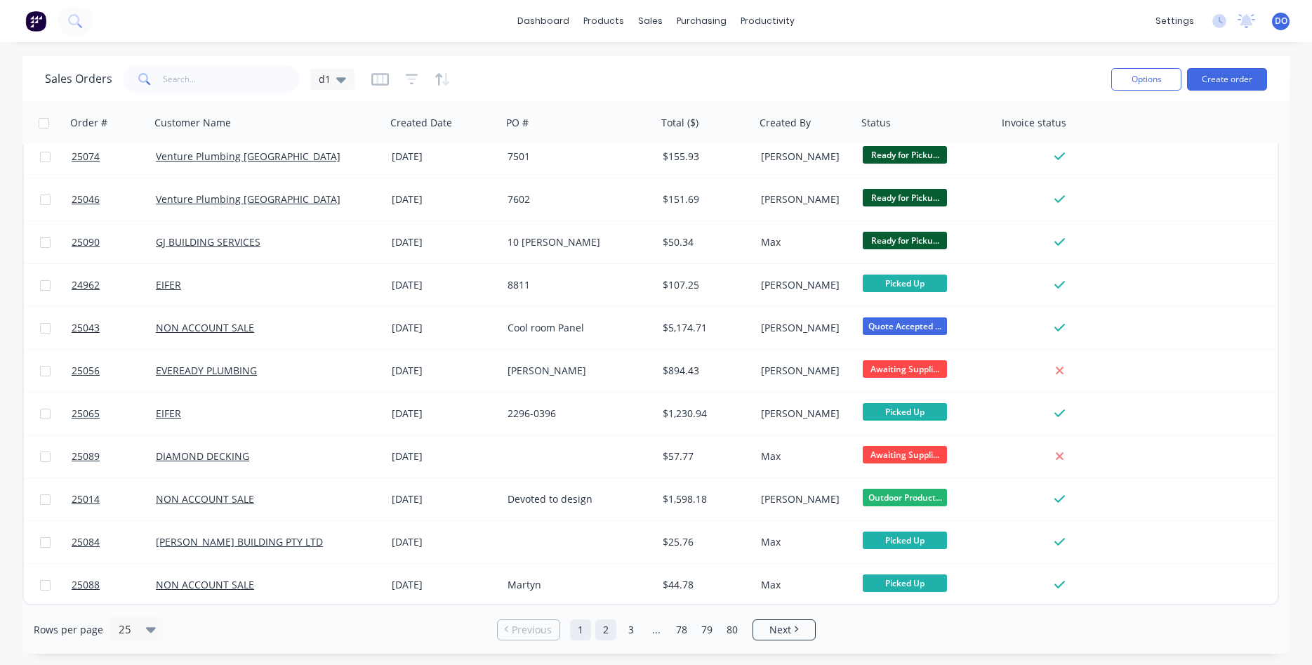
click at [605, 629] on link "2" at bounding box center [605, 629] width 21 height 21
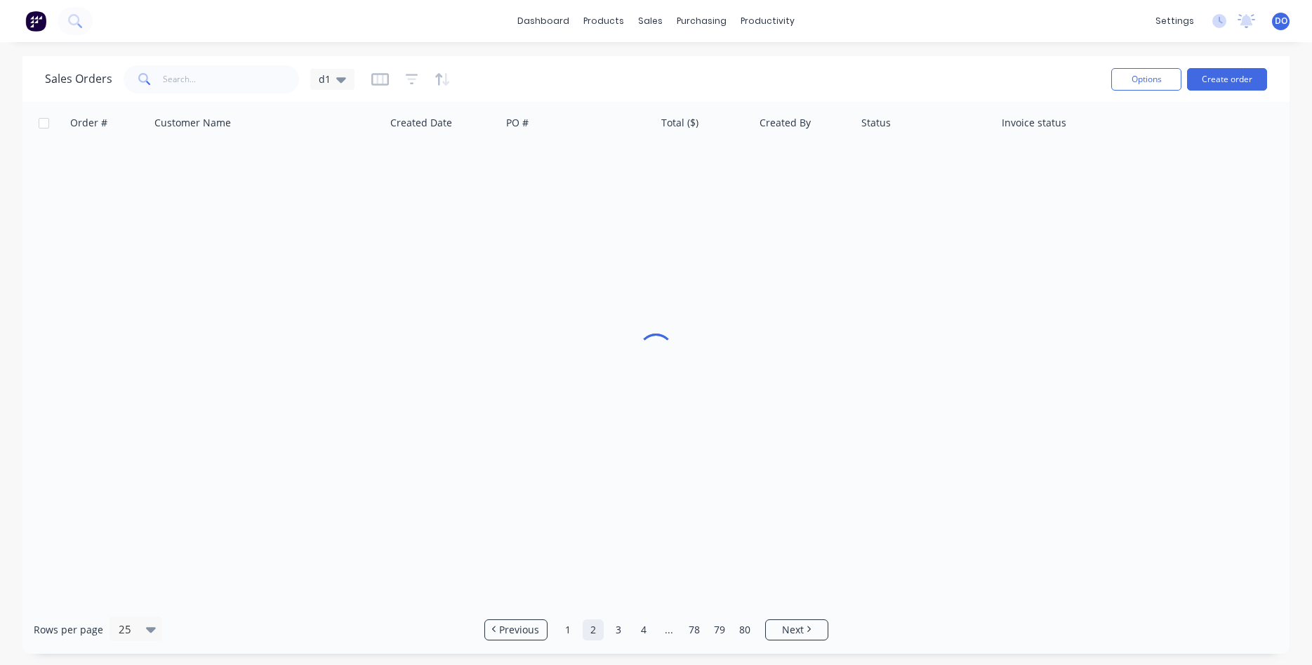
scroll to position [0, 0]
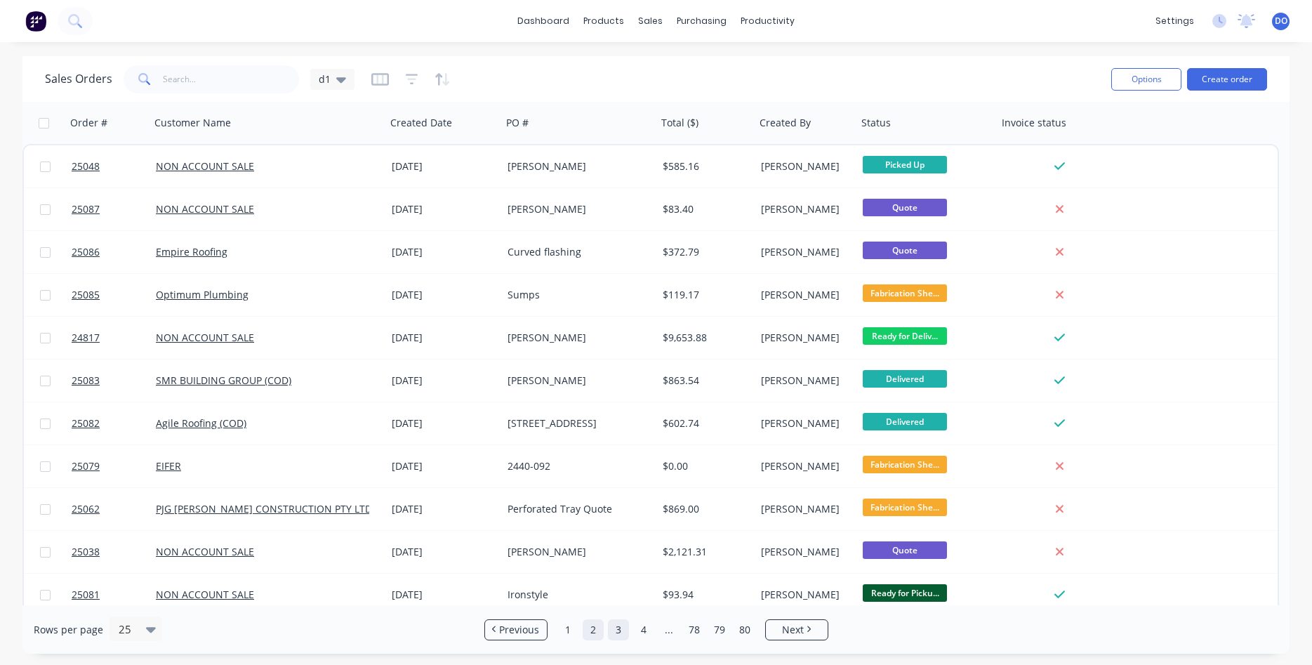
click at [616, 628] on link "3" at bounding box center [618, 629] width 21 height 21
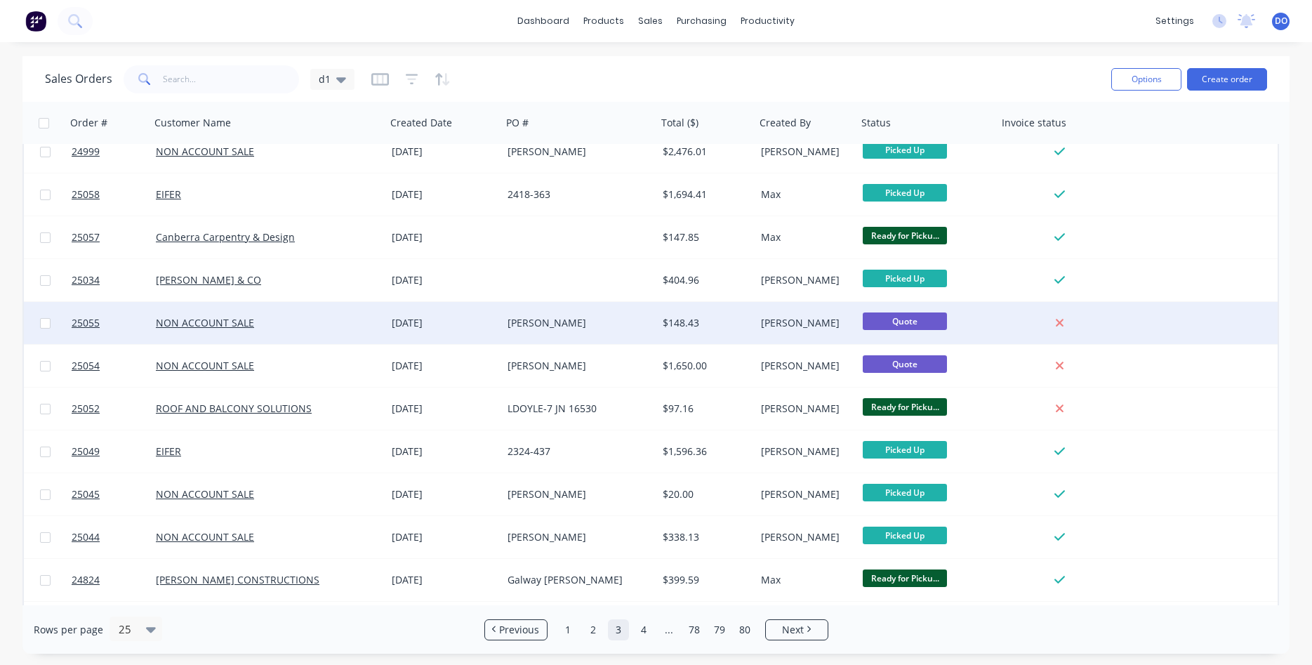
scroll to position [320, 0]
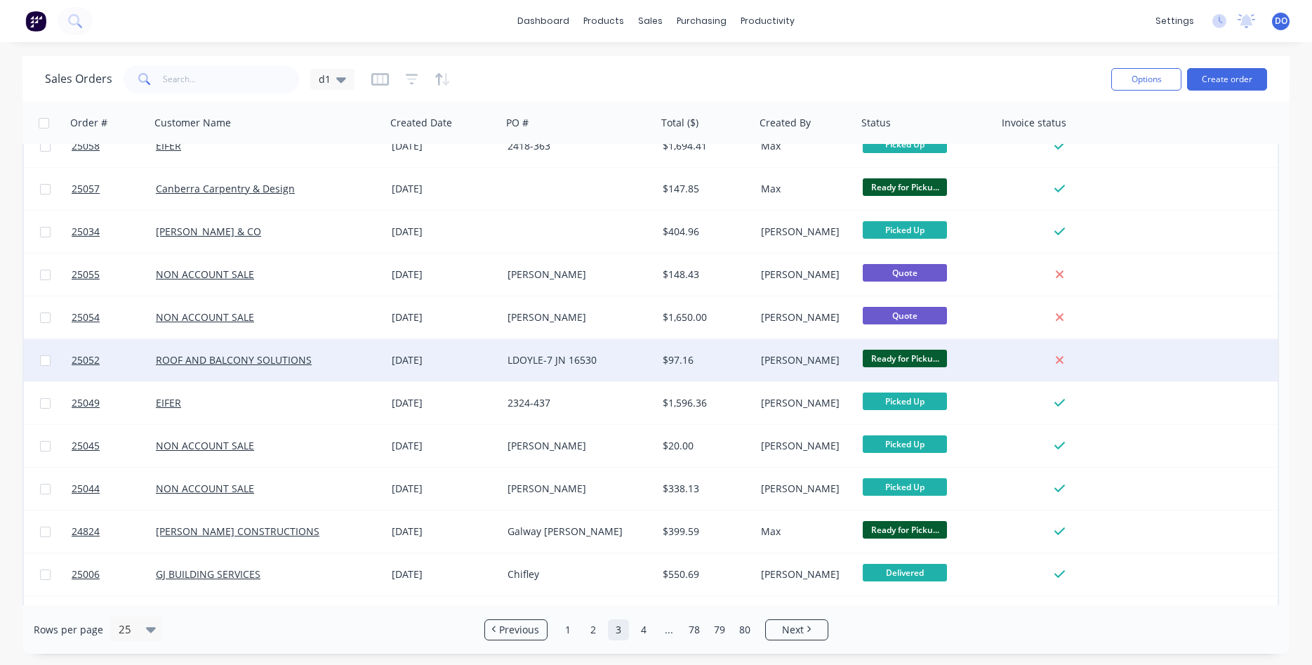
click at [988, 359] on div "Ready for Picku..." at bounding box center [927, 359] width 129 height 21
click at [761, 351] on div "[PERSON_NAME]" at bounding box center [806, 360] width 102 height 42
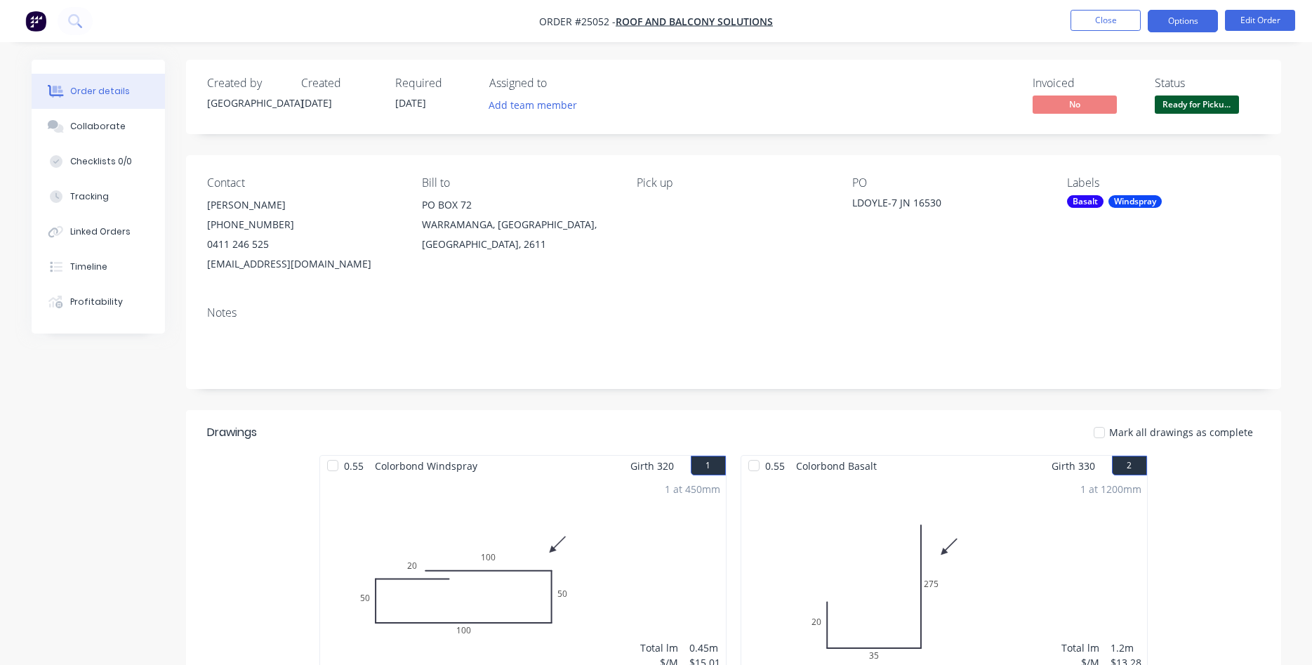
click at [1172, 24] on button "Options" at bounding box center [1182, 21] width 70 height 22
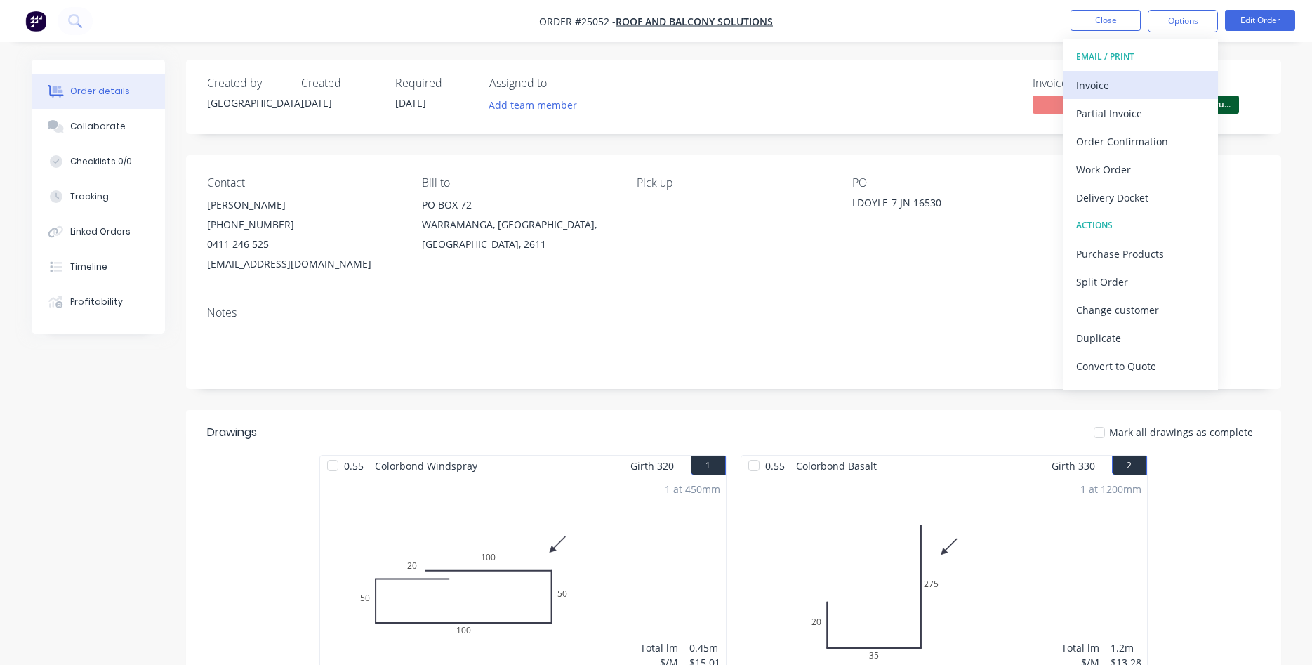
click at [1116, 84] on div "Invoice" at bounding box center [1140, 85] width 129 height 20
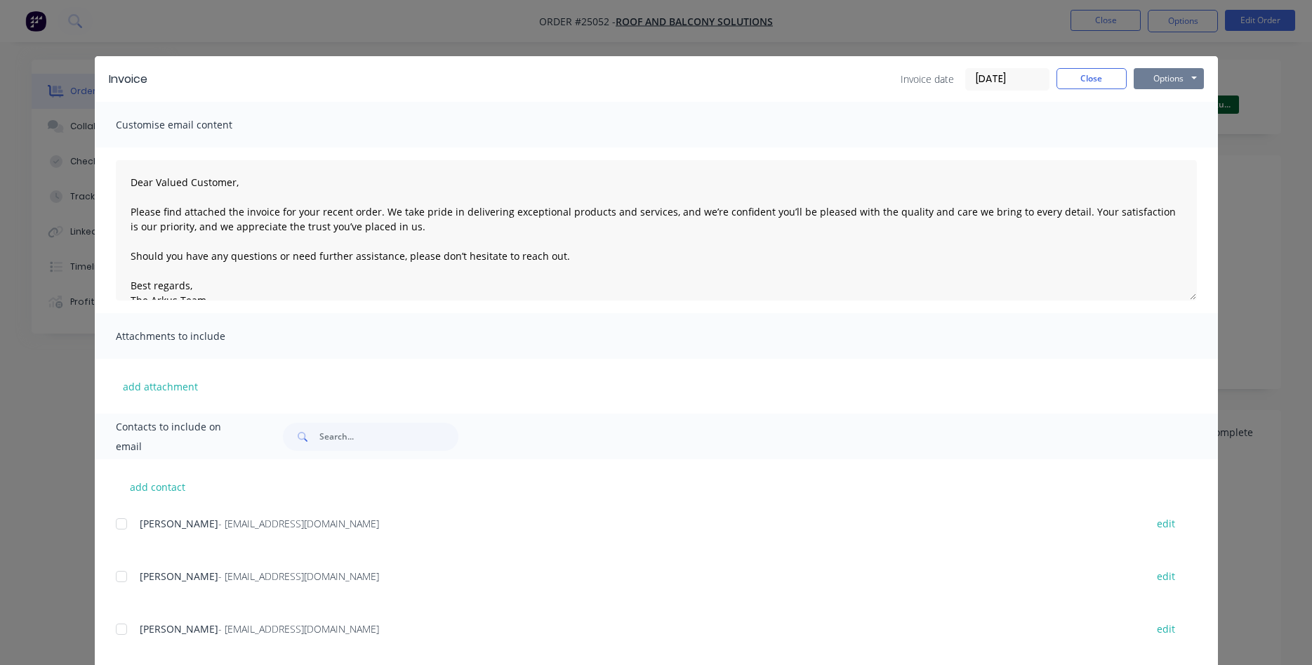
click at [1158, 83] on button "Options" at bounding box center [1168, 78] width 70 height 21
click at [1166, 129] on button "Print" at bounding box center [1178, 126] width 90 height 23
click at [1078, 82] on button "Close" at bounding box center [1091, 78] width 70 height 21
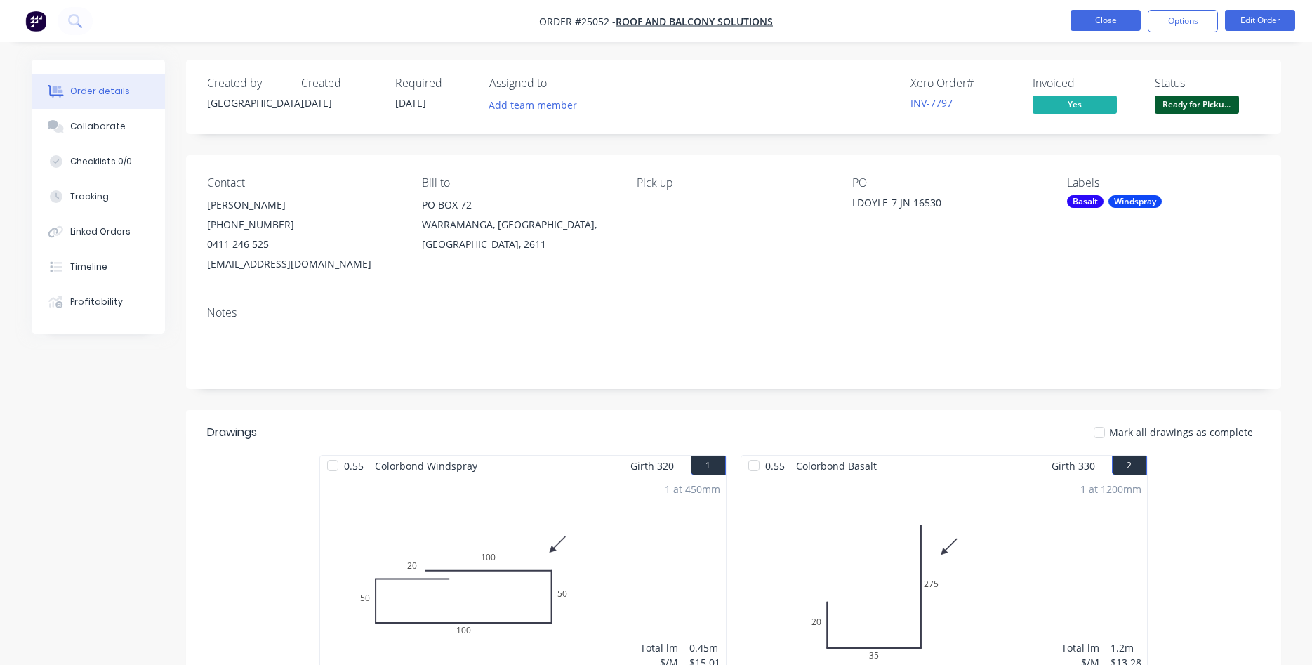
click at [1114, 28] on button "Close" at bounding box center [1105, 20] width 70 height 21
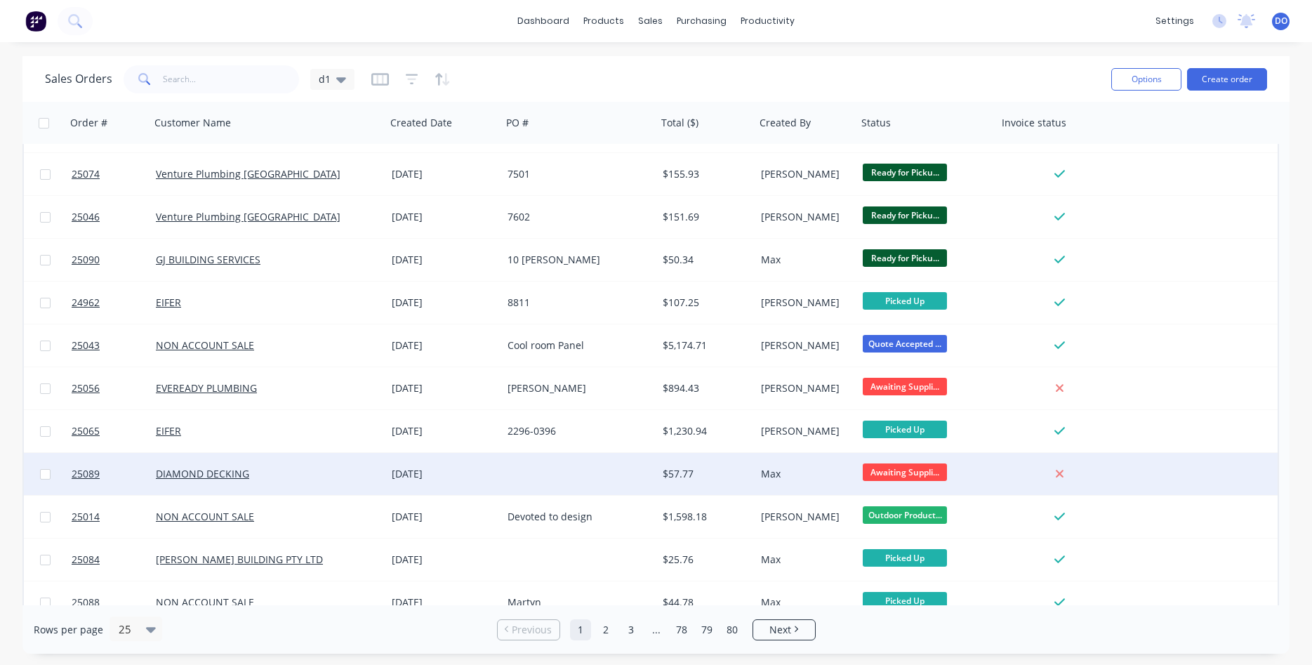
scroll to position [609, 0]
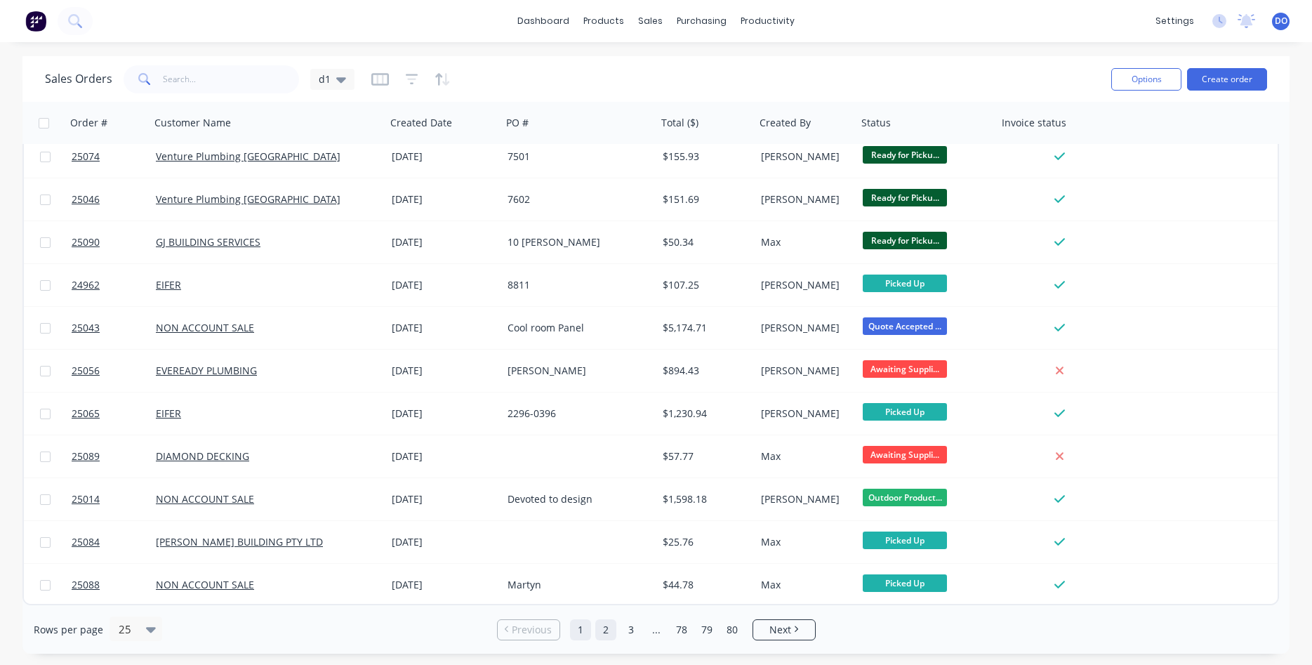
click at [606, 634] on link "2" at bounding box center [605, 629] width 21 height 21
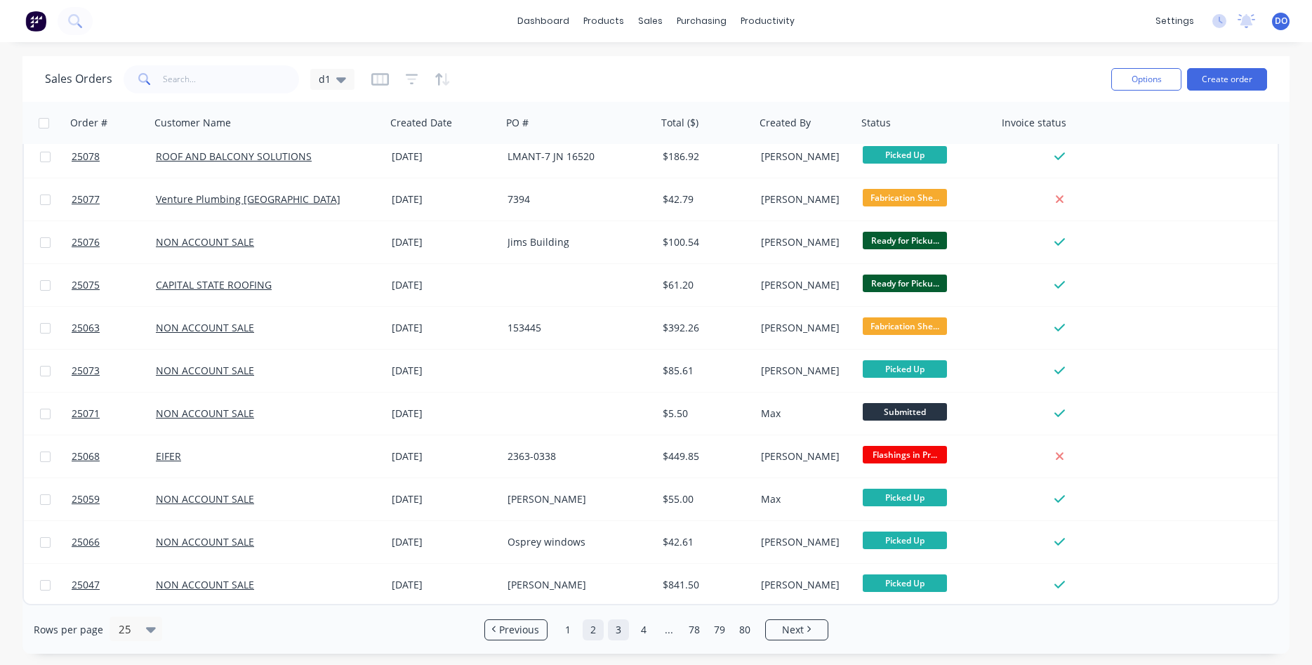
click at [620, 632] on link "3" at bounding box center [618, 629] width 21 height 21
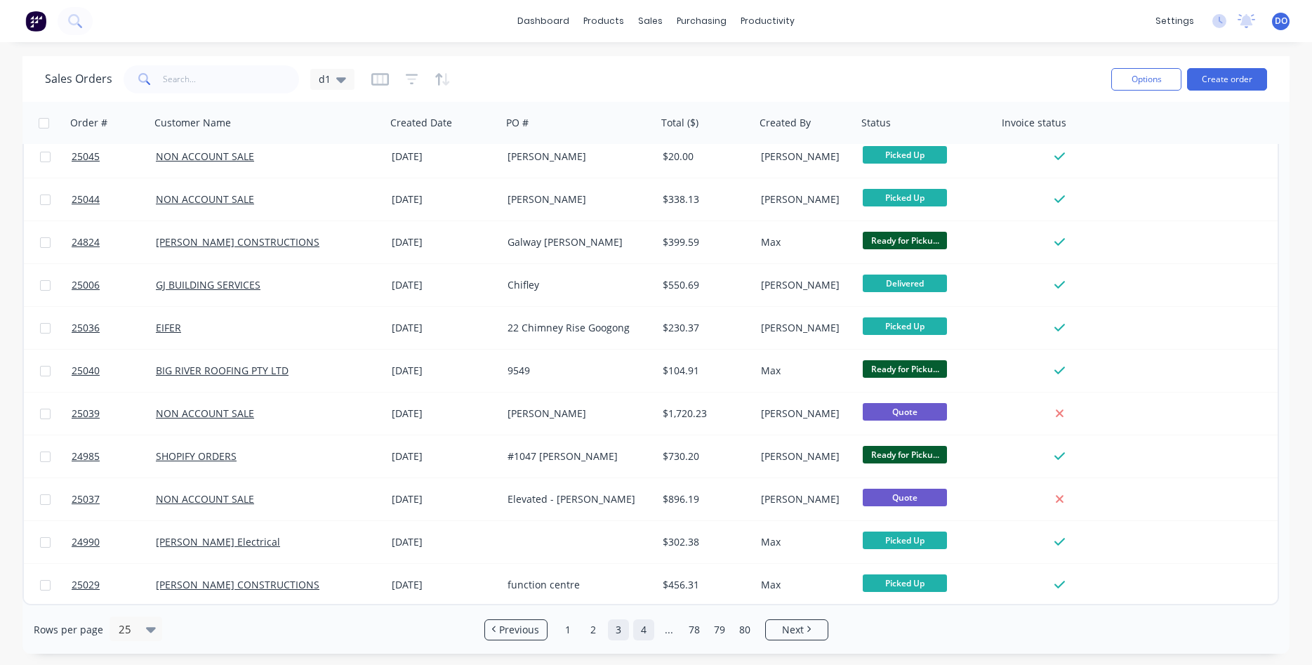
click at [642, 631] on link "4" at bounding box center [643, 629] width 21 height 21
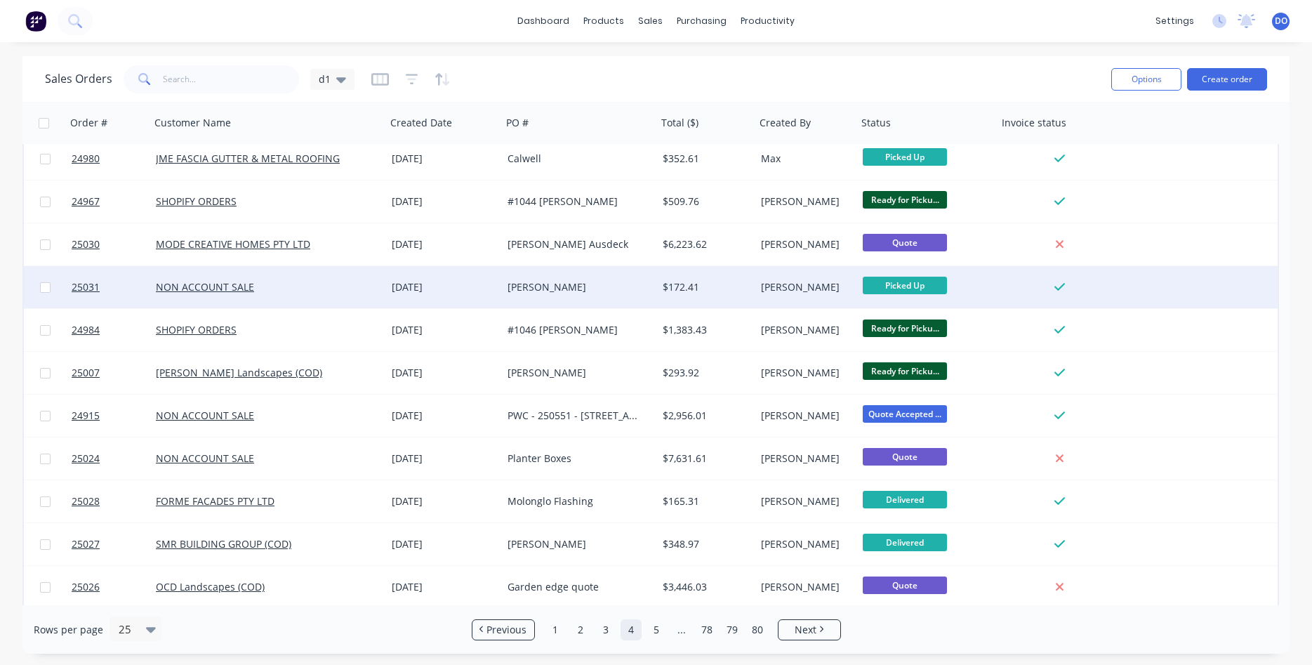
scroll to position [240, 0]
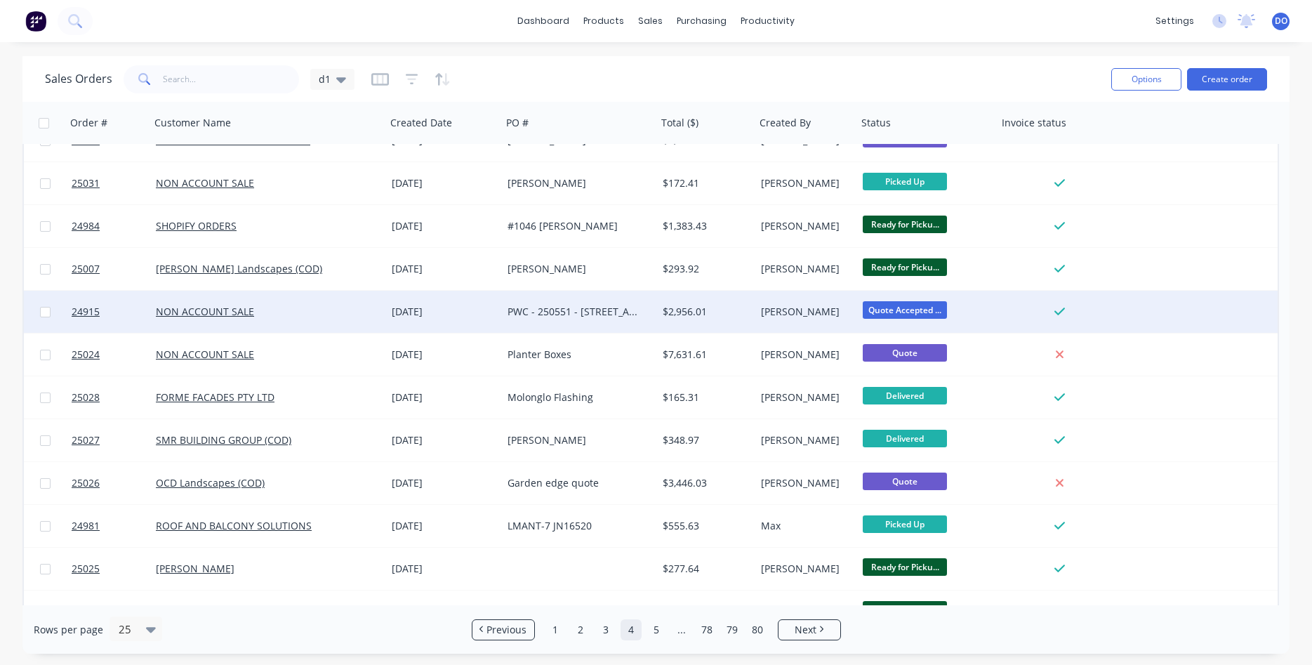
click at [673, 312] on div "$2,956.01" at bounding box center [703, 312] width 83 height 14
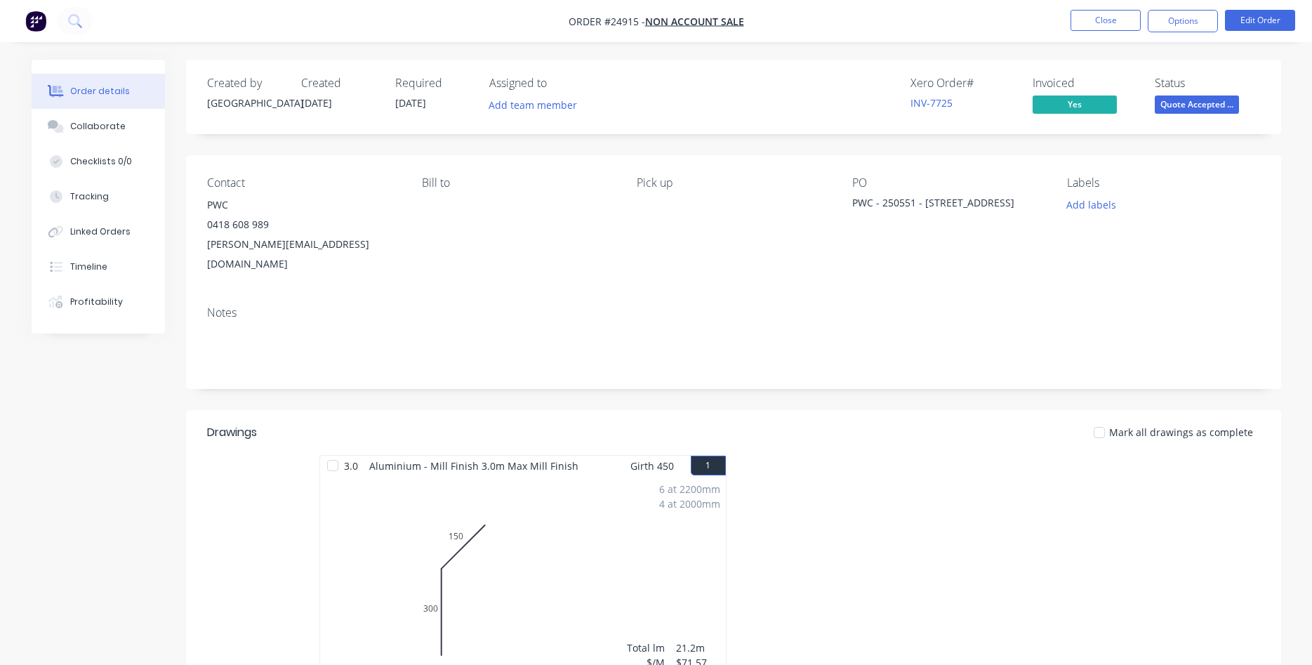
click at [1192, 116] on button "Quote Accepted ..." at bounding box center [1196, 105] width 84 height 21
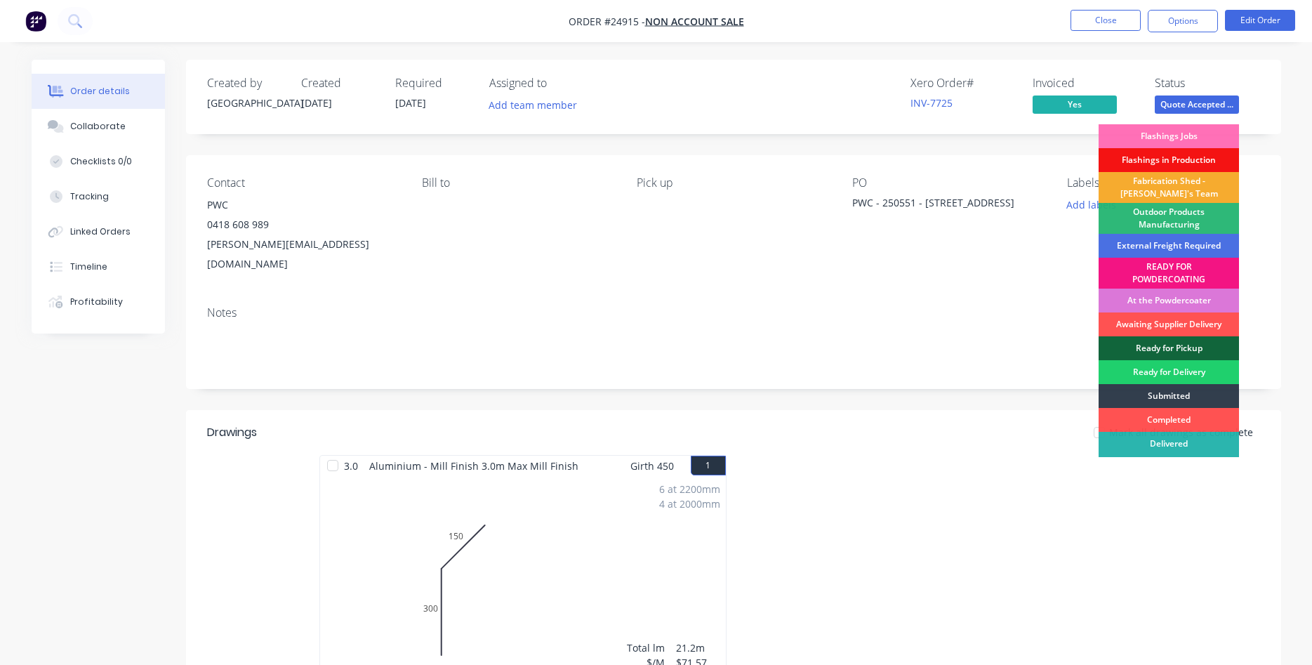
click at [1164, 193] on div "Fabrication Shed - [PERSON_NAME]'s Team" at bounding box center [1168, 187] width 140 height 31
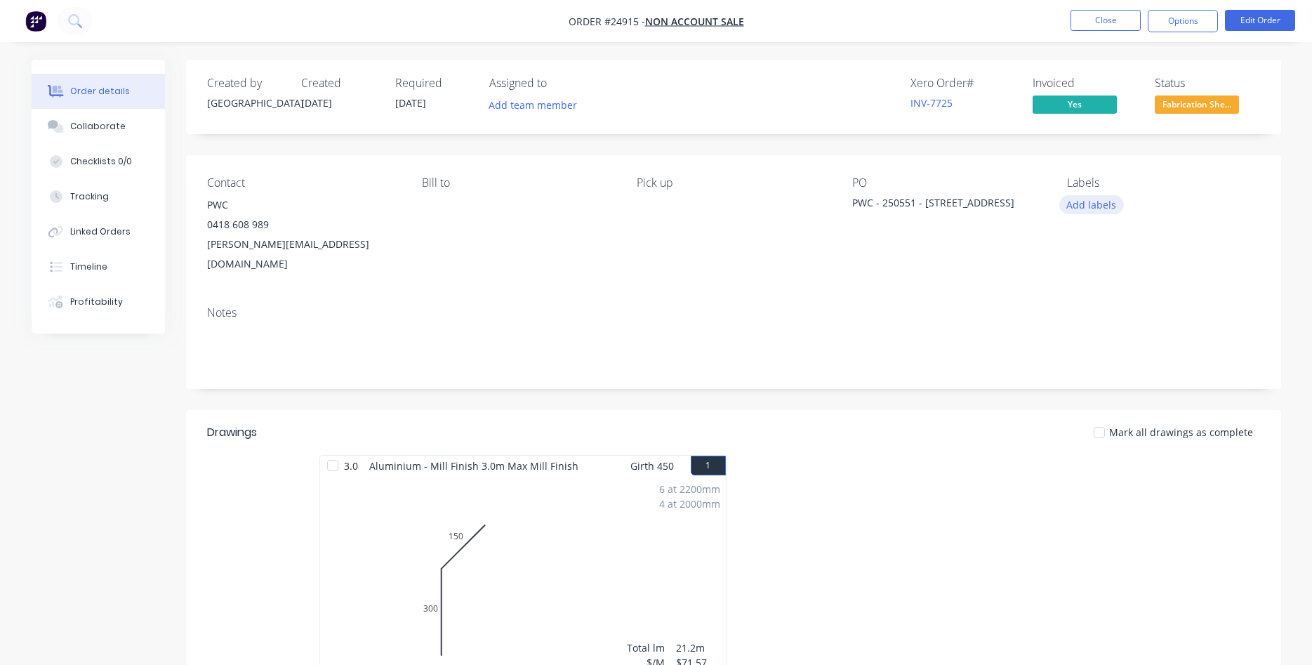
click at [1086, 209] on button "Add labels" at bounding box center [1091, 204] width 65 height 19
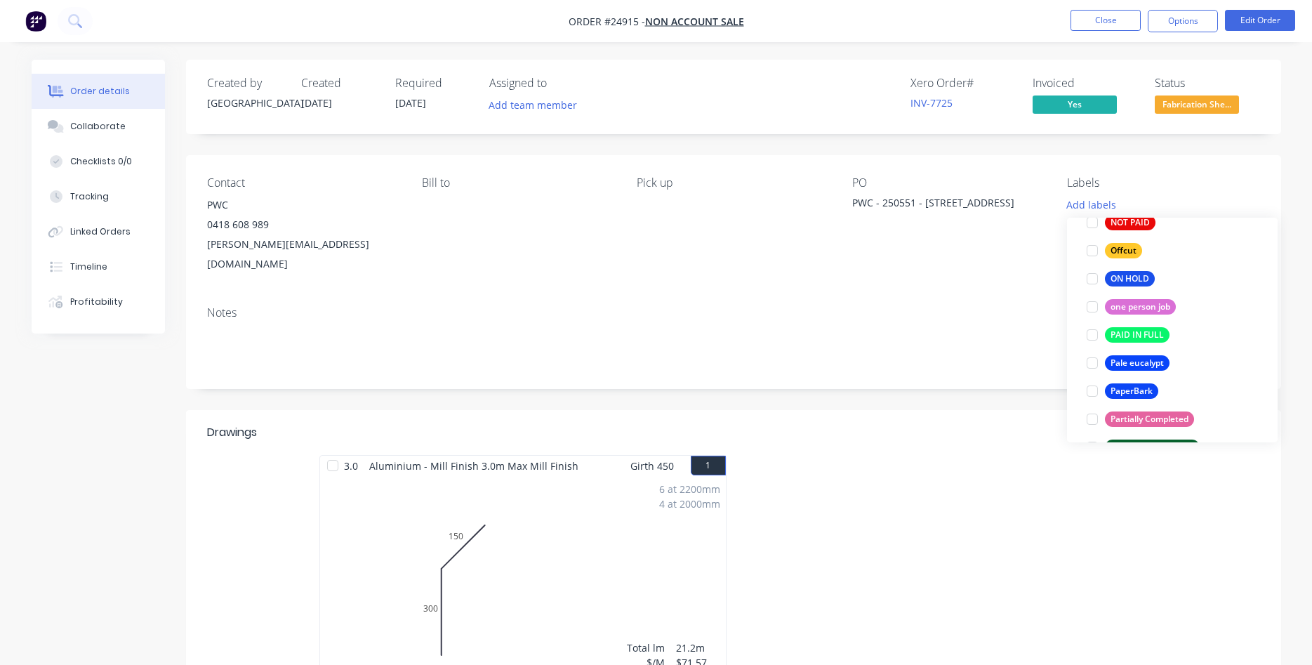
scroll to position [2160, 0]
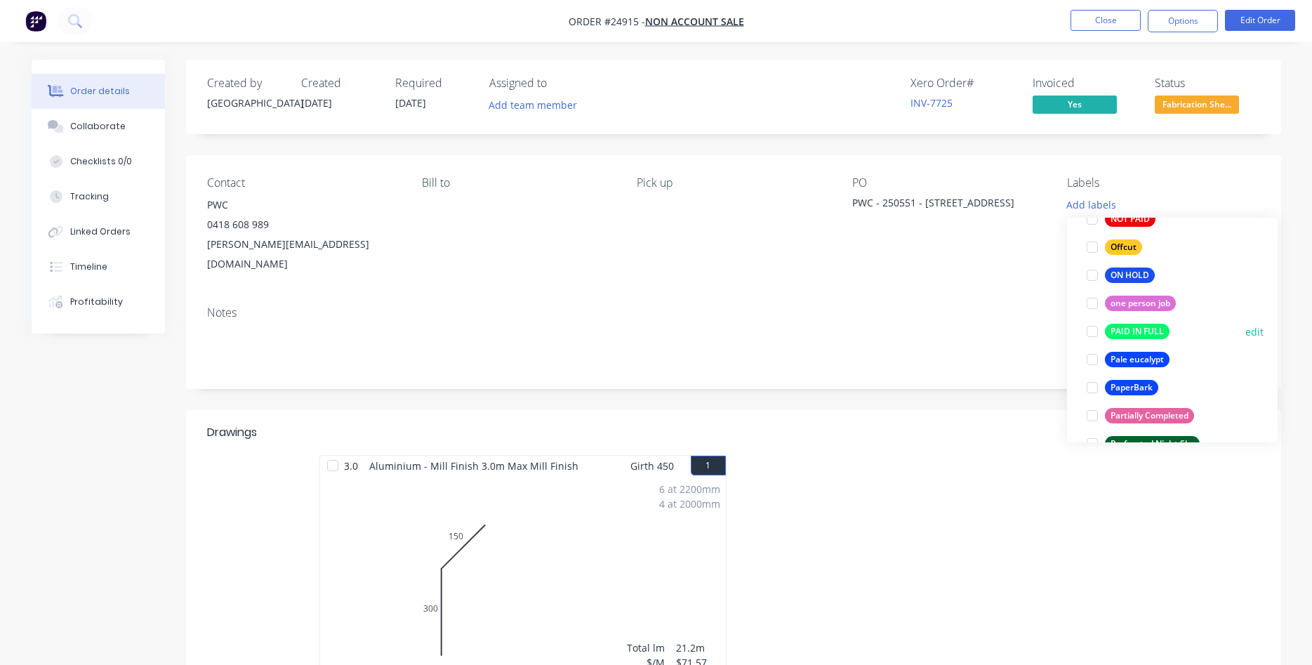
click at [1092, 329] on div at bounding box center [1092, 331] width 28 height 28
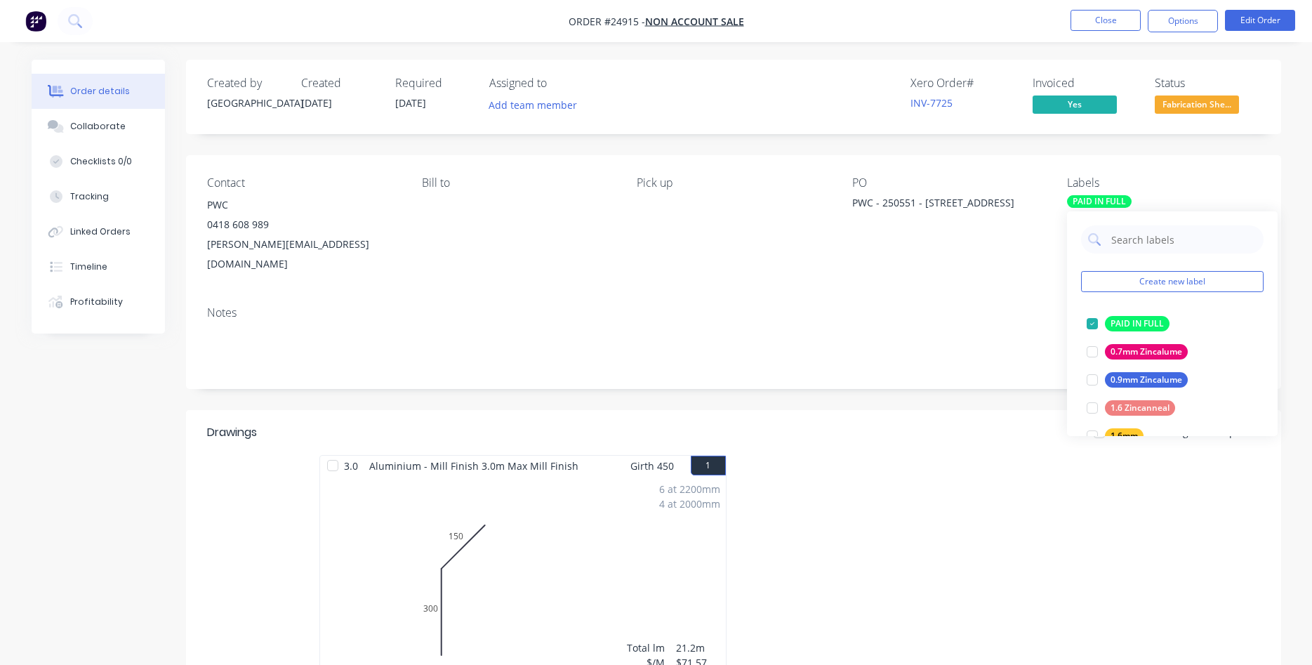
click at [980, 428] on header "Drawings Mark all drawings as complete" at bounding box center [733, 432] width 1095 height 45
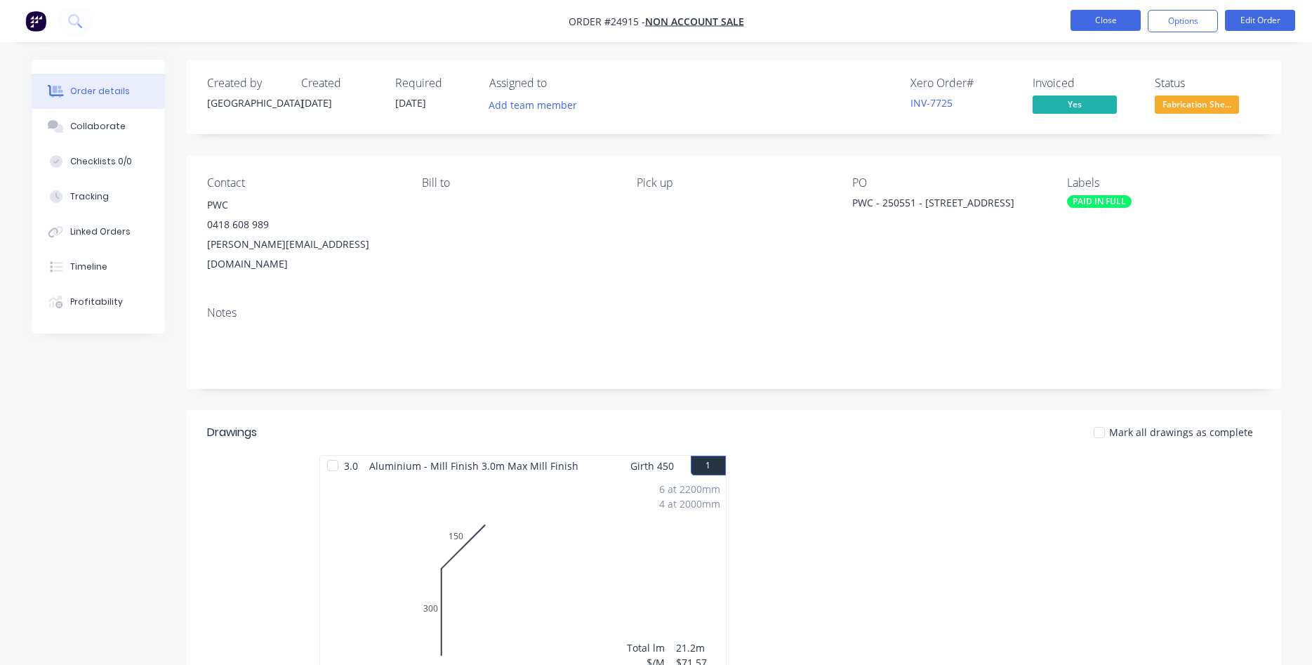
click at [1091, 13] on button "Close" at bounding box center [1105, 20] width 70 height 21
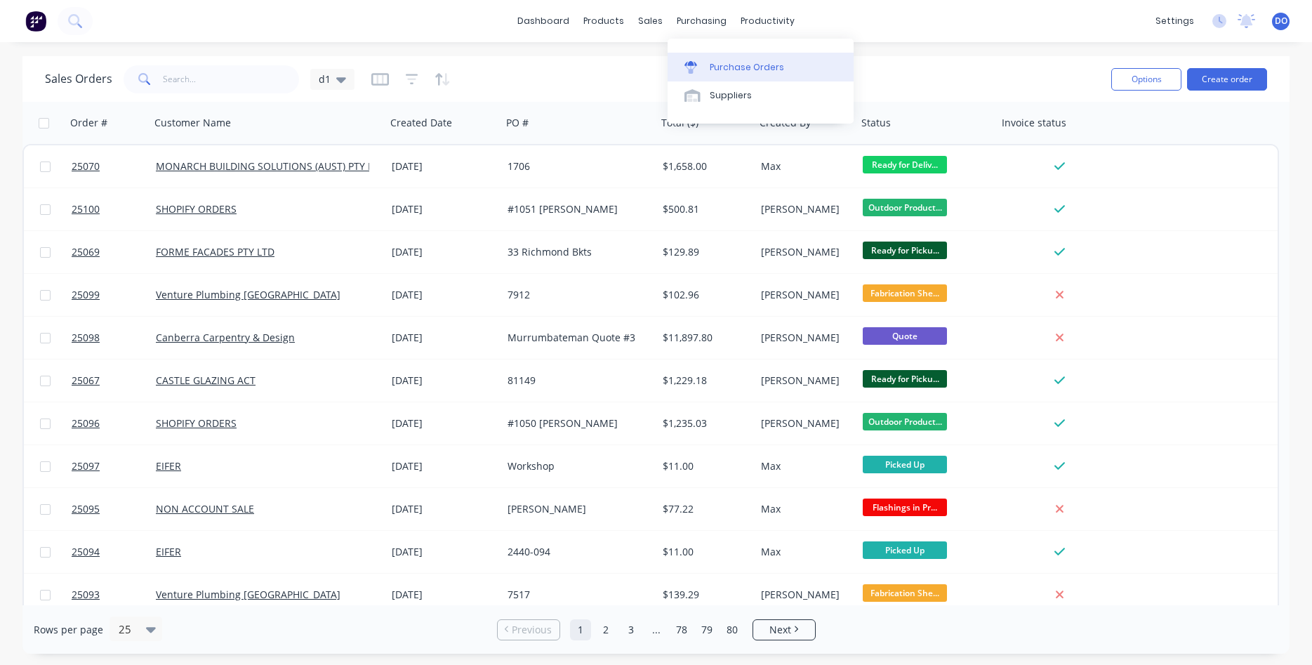
click at [734, 60] on link "Purchase Orders" at bounding box center [760, 67] width 186 height 28
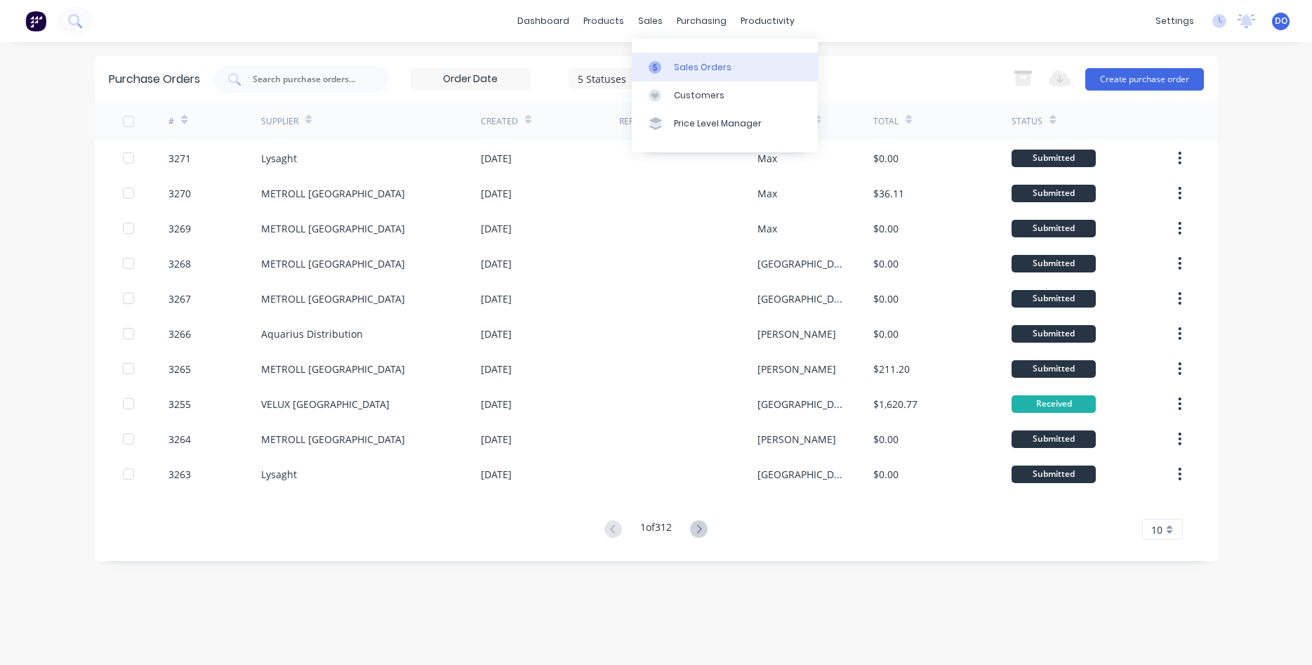
click at [674, 57] on link "Sales Orders" at bounding box center [725, 67] width 186 height 28
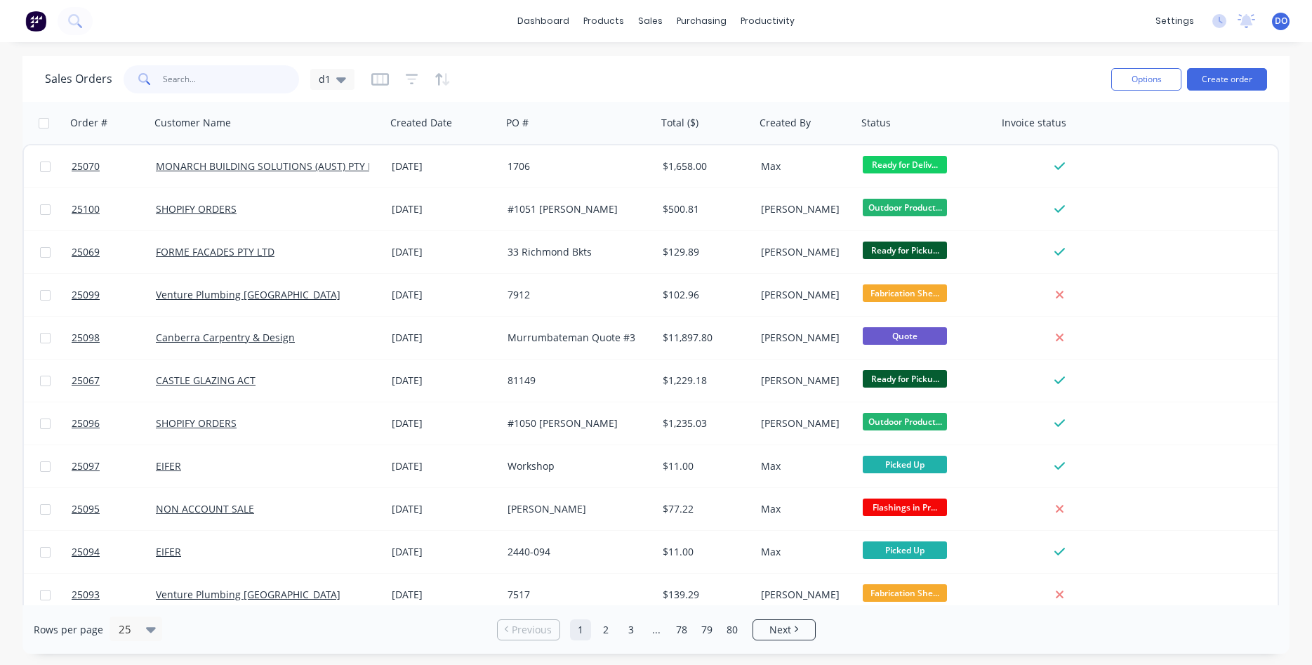
click at [205, 76] on input "text" at bounding box center [231, 79] width 137 height 28
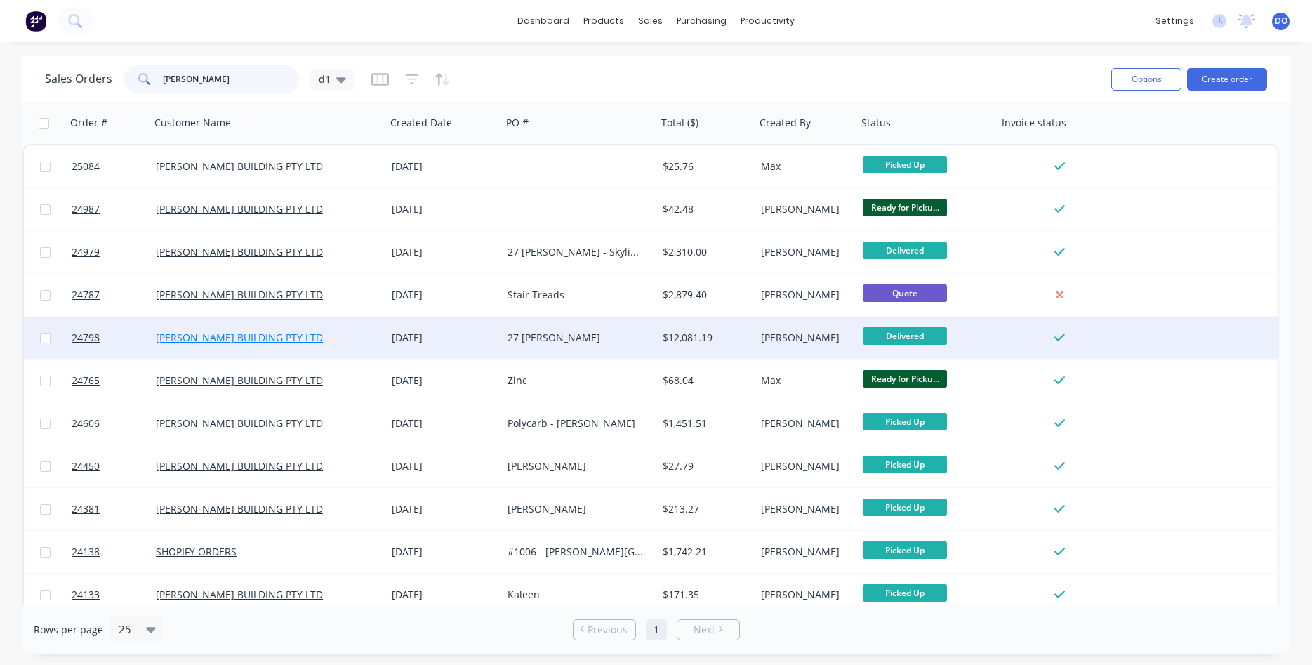
type input "[PERSON_NAME]"
click at [272, 342] on link "[PERSON_NAME] BUILDING PTY LTD" at bounding box center [239, 337] width 167 height 13
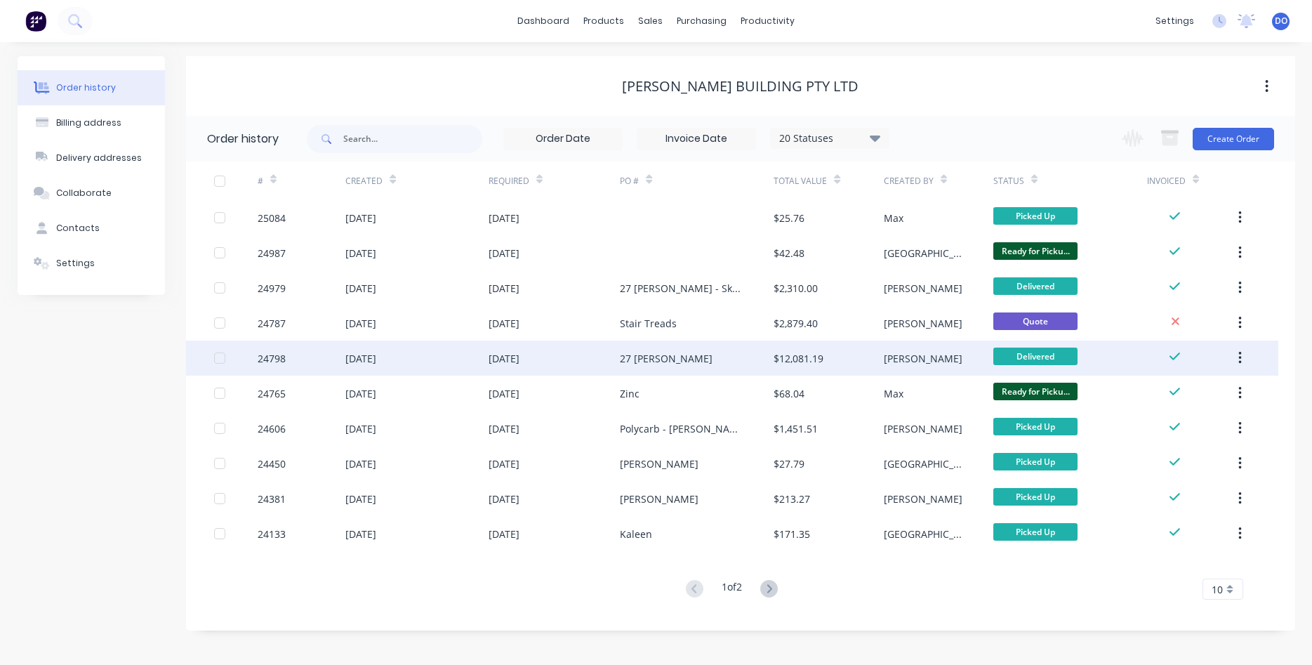
click at [274, 356] on div "24798" at bounding box center [272, 358] width 28 height 15
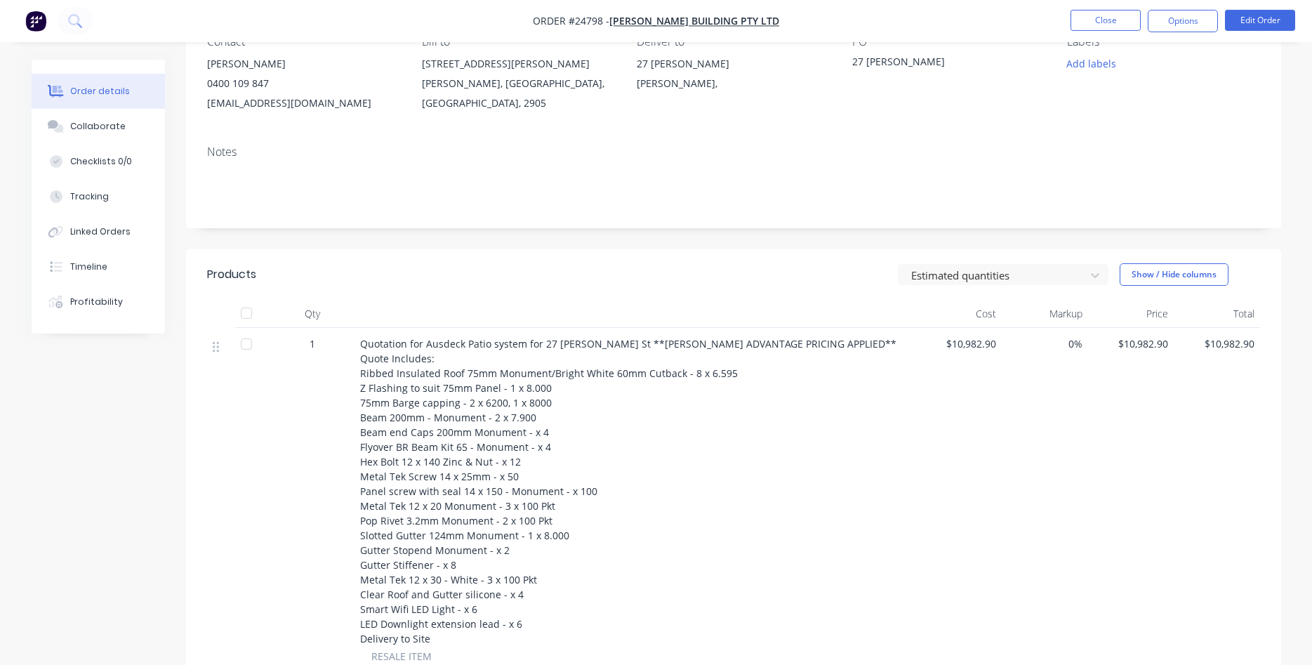
scroll to position [143, 0]
click at [1123, 21] on button "Close" at bounding box center [1105, 20] width 70 height 21
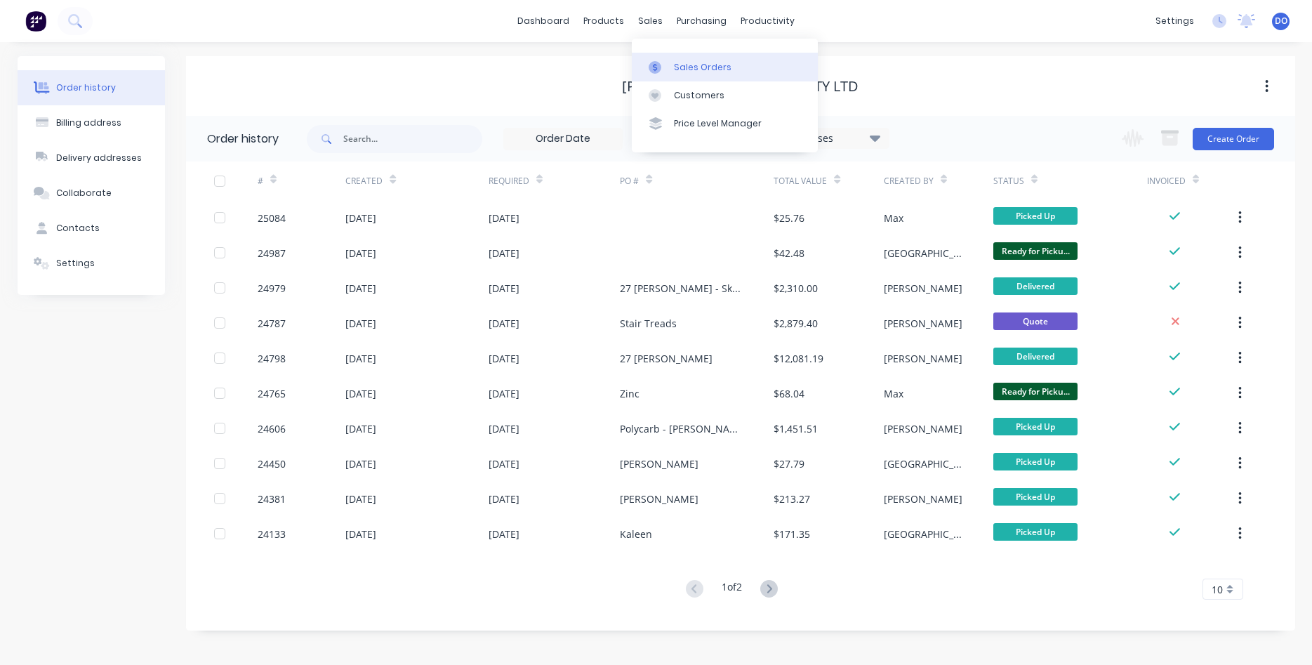
click at [687, 63] on div "Sales Orders" at bounding box center [703, 67] width 58 height 13
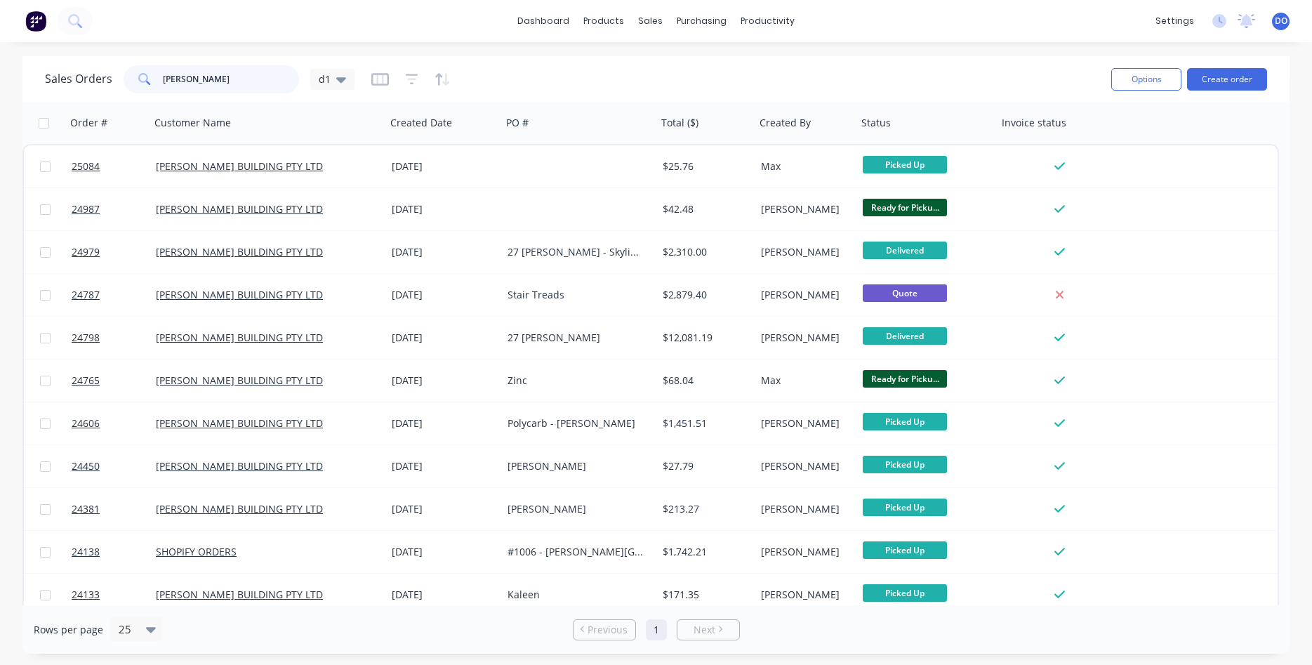
drag, startPoint x: 186, startPoint y: 74, endPoint x: 105, endPoint y: 65, distance: 81.9
click at [163, 65] on input "[PERSON_NAME]" at bounding box center [231, 79] width 137 height 28
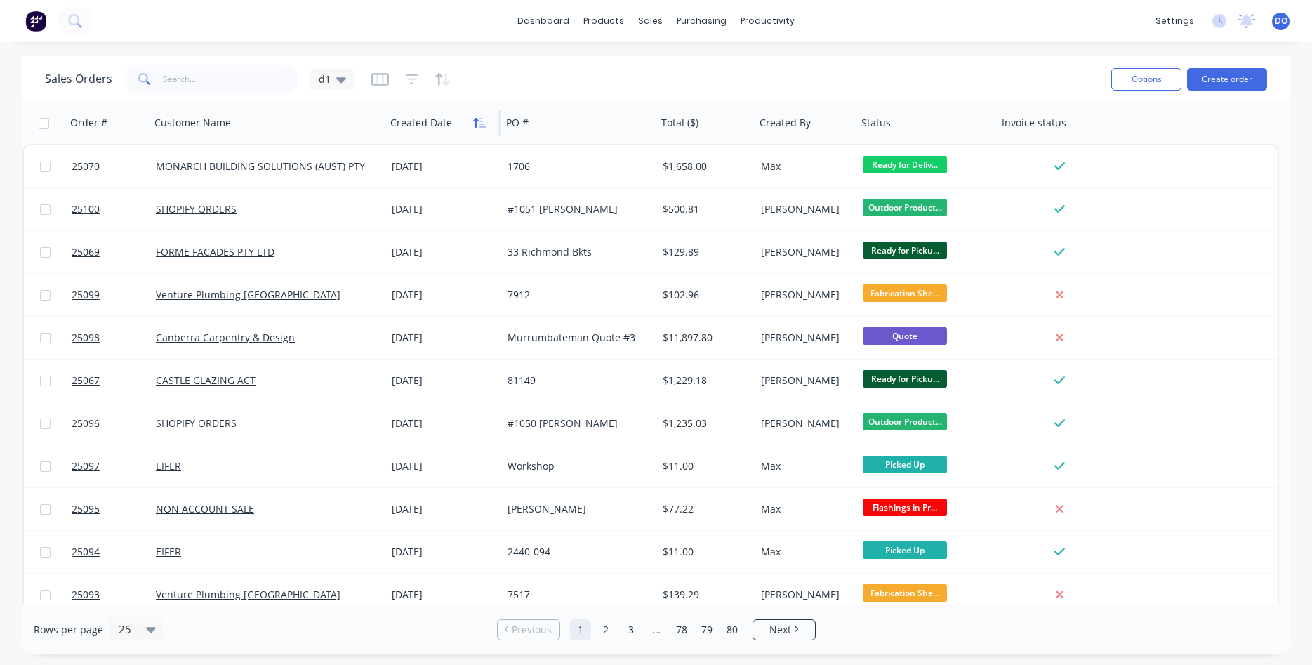
click at [480, 125] on icon "button" at bounding box center [482, 123] width 6 height 10
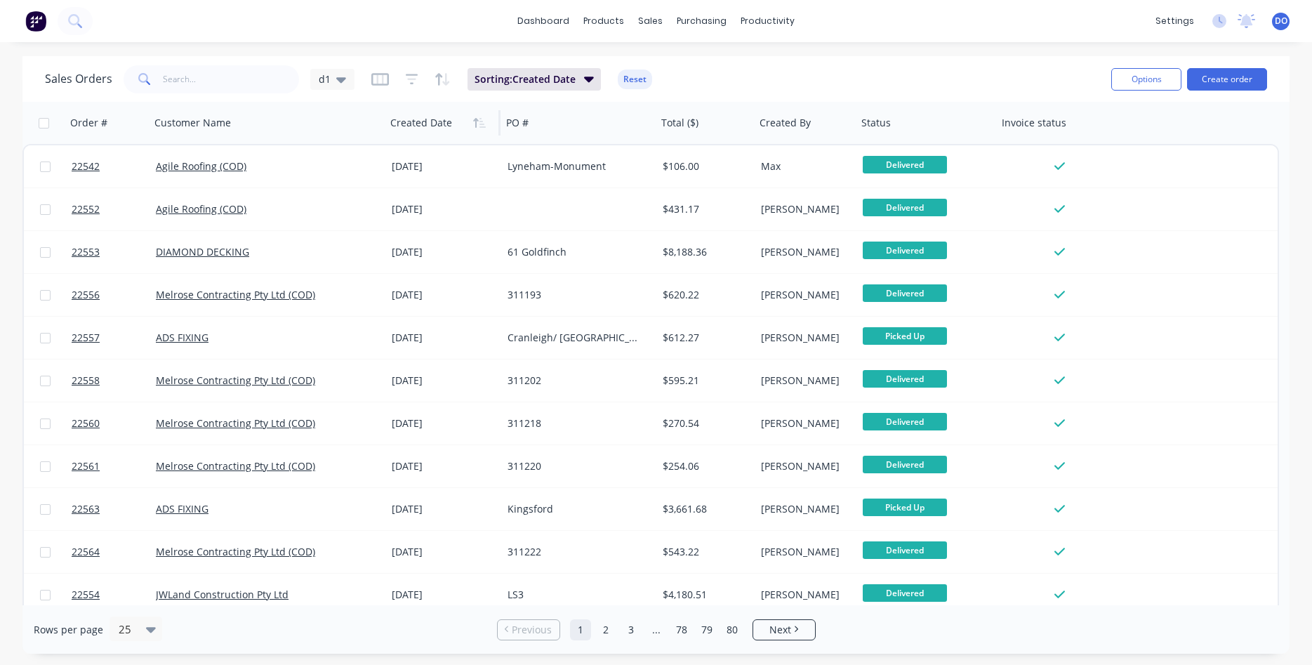
click at [480, 125] on icon "button" at bounding box center [482, 123] width 6 height 10
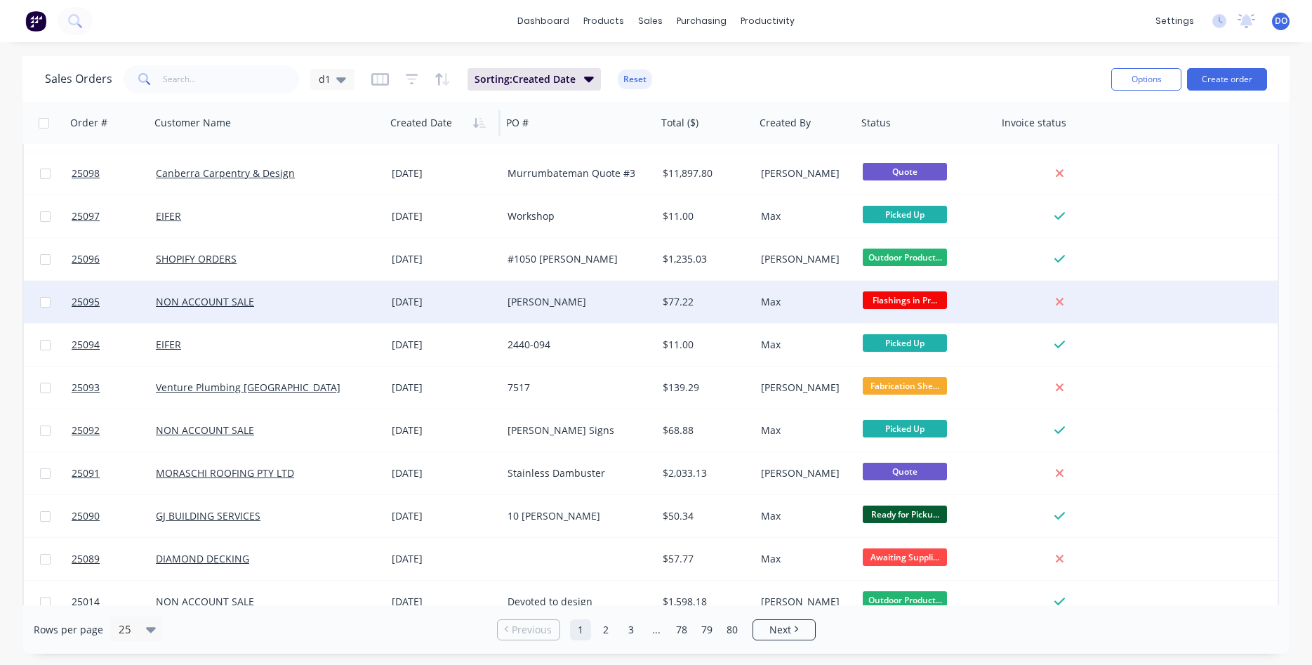
scroll to position [80, 0]
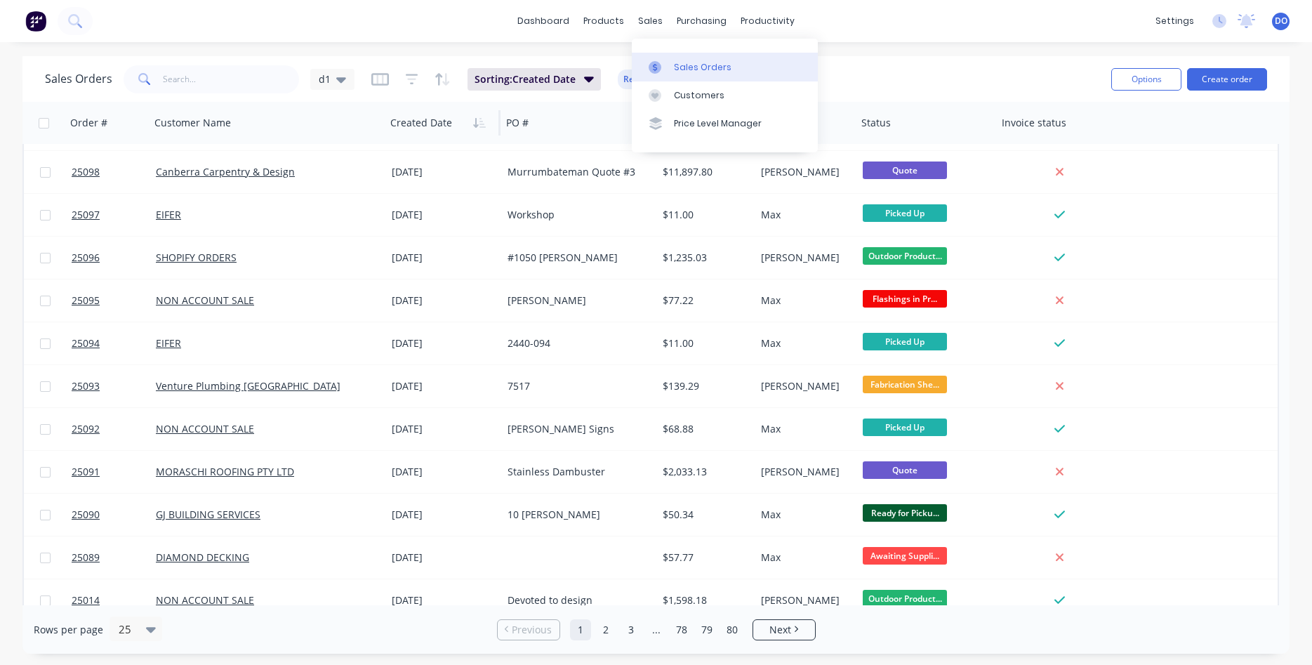
click at [674, 67] on div "Sales Orders" at bounding box center [703, 67] width 58 height 13
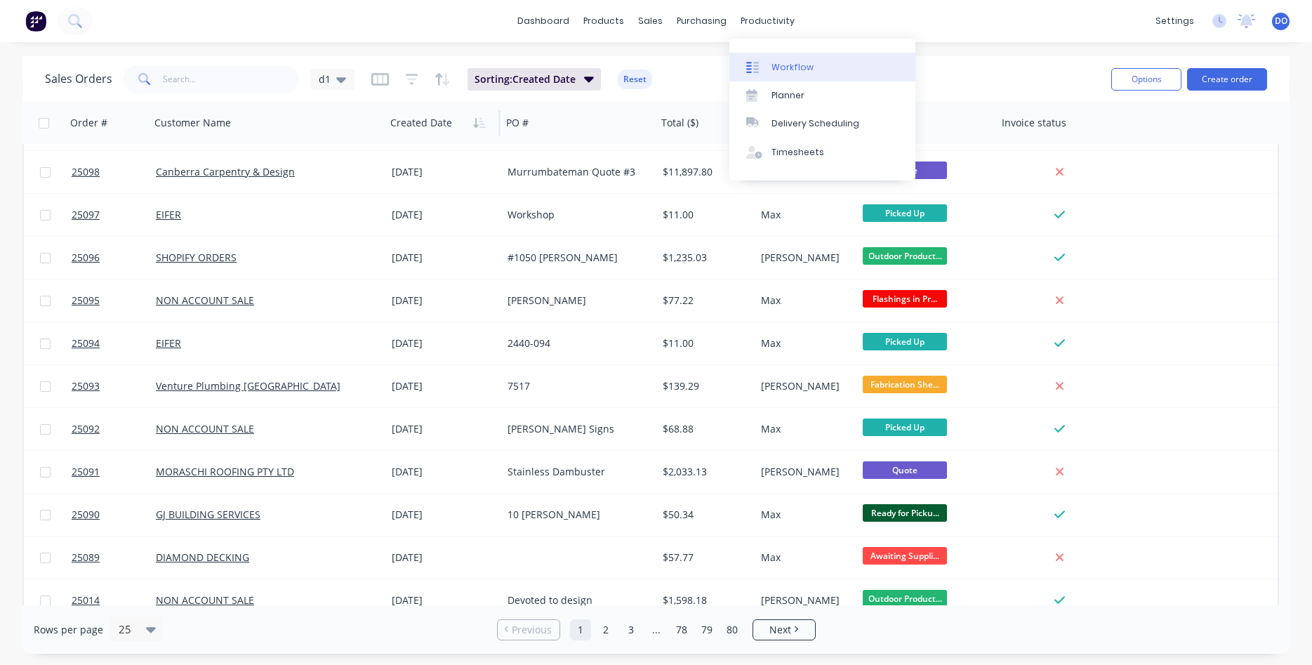
click at [788, 65] on div "Workflow" at bounding box center [792, 67] width 42 height 13
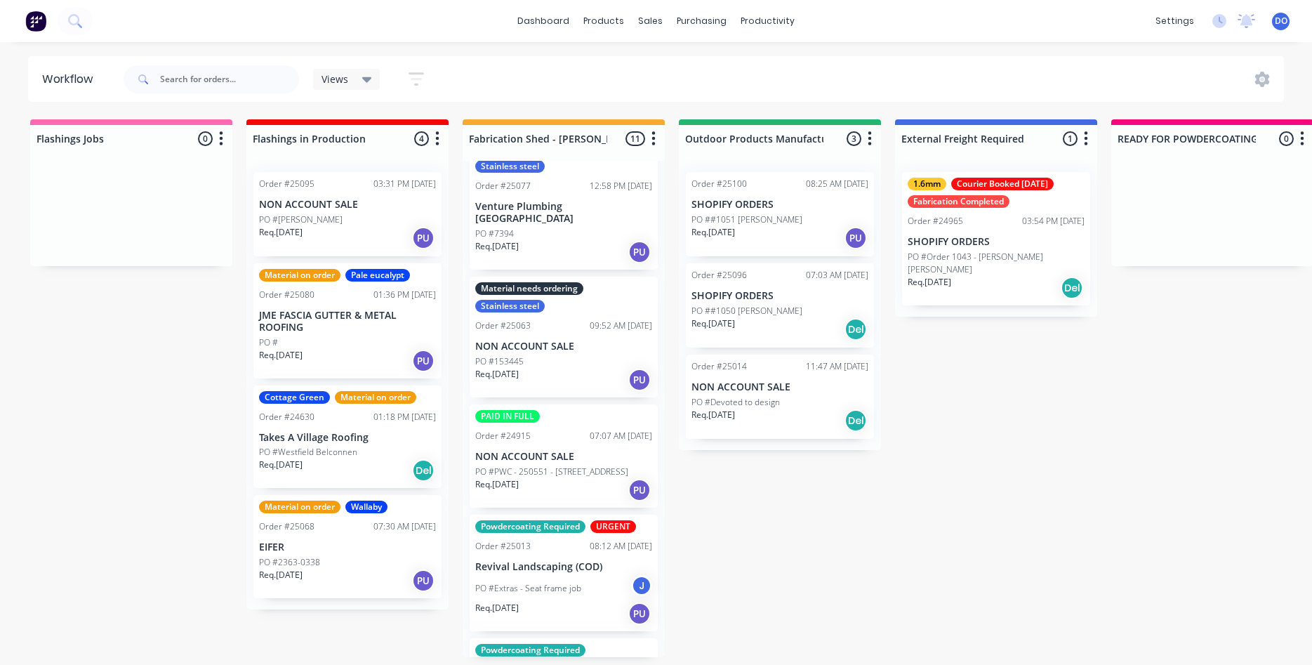
scroll to position [640, 0]
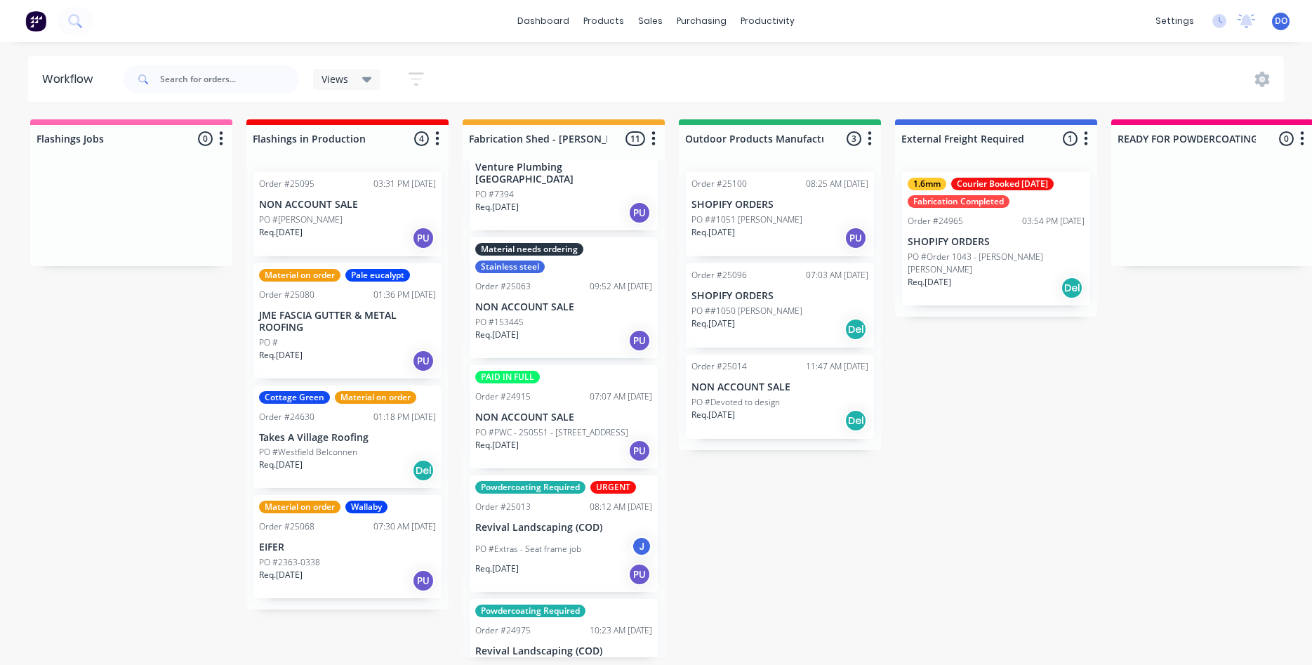
click at [554, 426] on p "PO #PWC - 250551 - [STREET_ADDRESS]" at bounding box center [551, 432] width 153 height 13
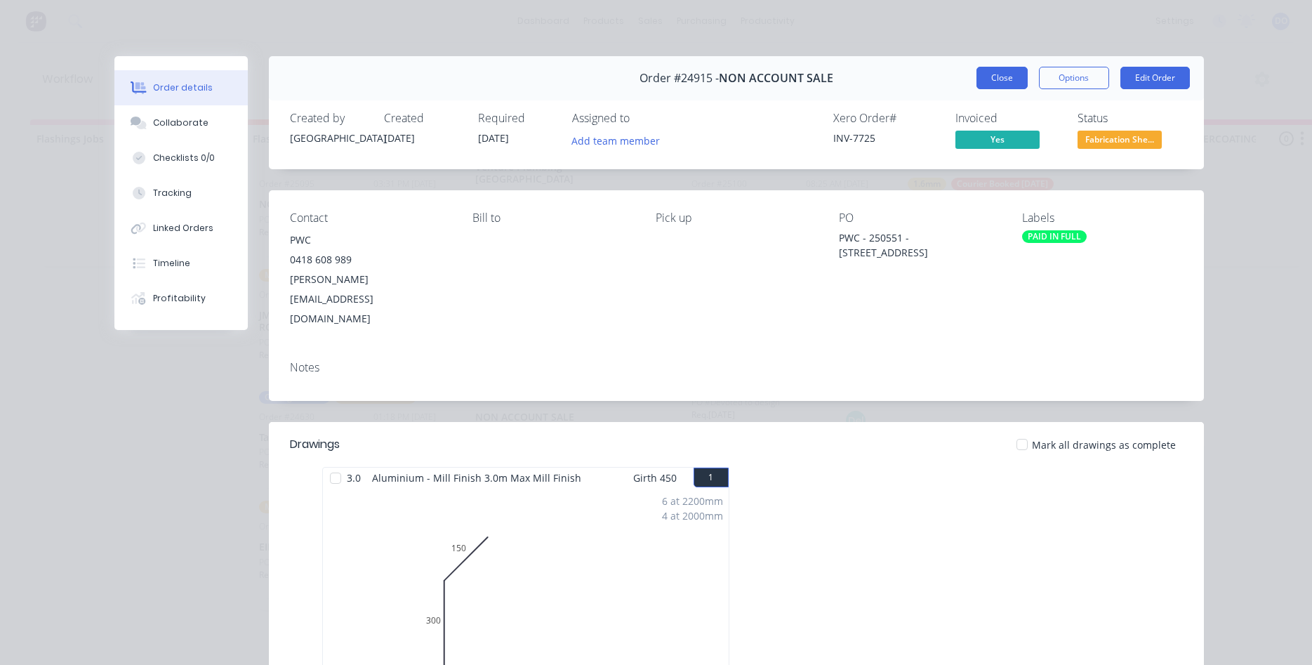
click at [992, 78] on button "Close" at bounding box center [1001, 78] width 51 height 22
